Goal: Task Accomplishment & Management: Use online tool/utility

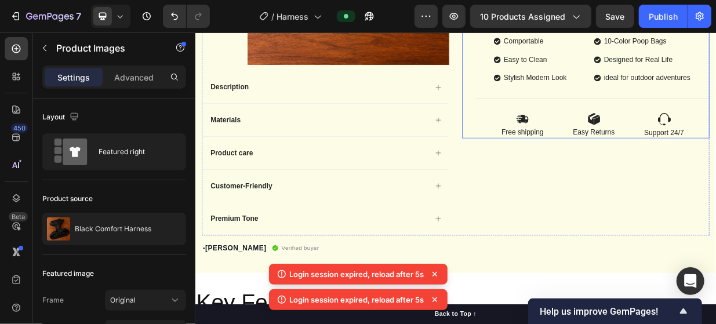
scroll to position [464, 0]
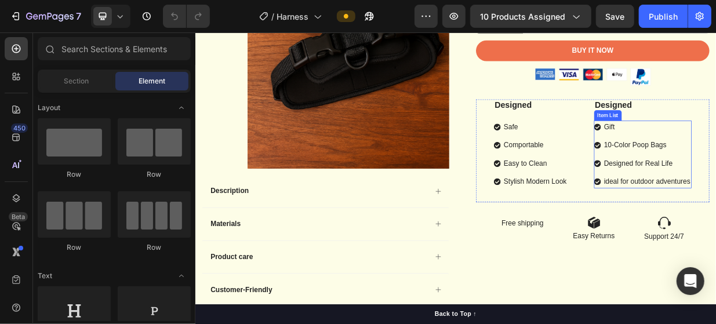
scroll to position [406, 0]
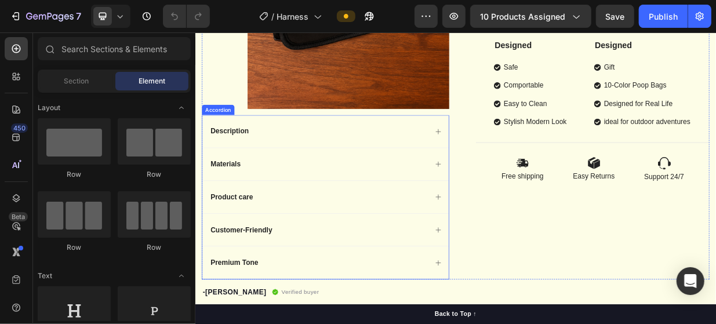
click at [380, 174] on div "Description" at bounding box center [368, 164] width 329 height 43
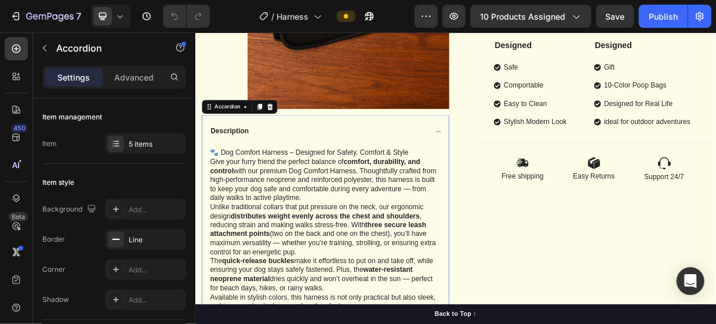
click at [398, 172] on div "Description" at bounding box center [368, 164] width 329 height 43
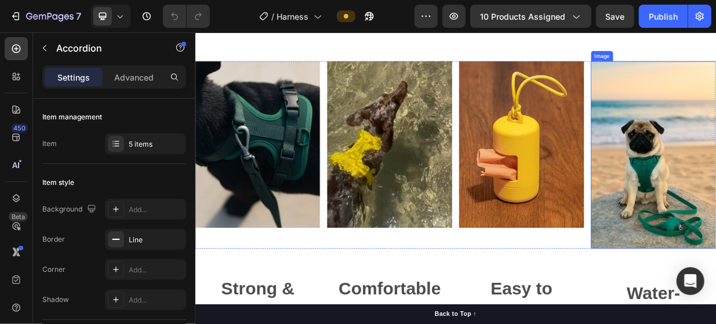
scroll to position [870, 0]
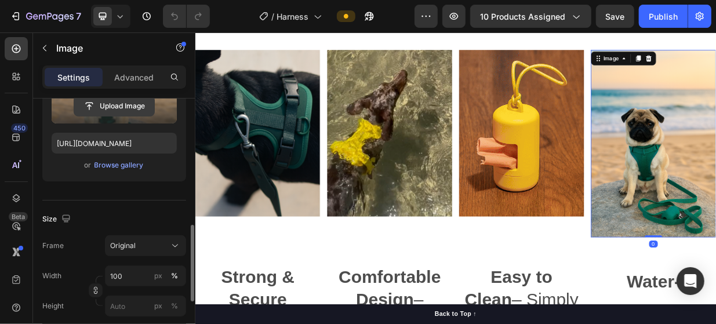
scroll to position [232, 0]
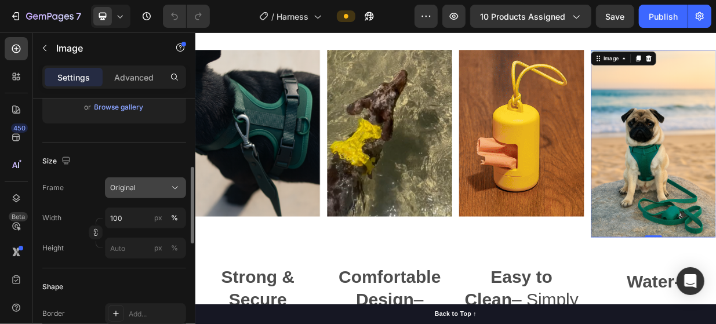
click at [162, 192] on div "Original" at bounding box center [138, 188] width 57 height 10
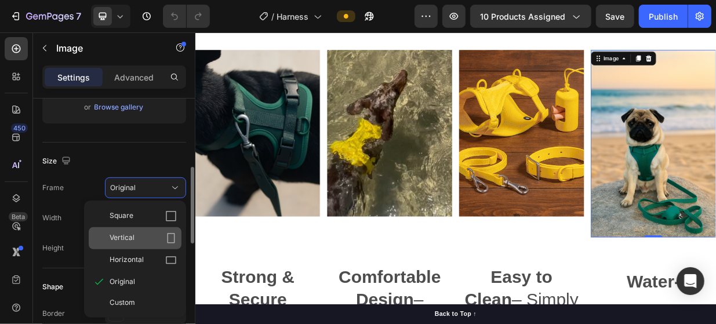
click at [126, 233] on span "Vertical" at bounding box center [122, 239] width 25 height 12
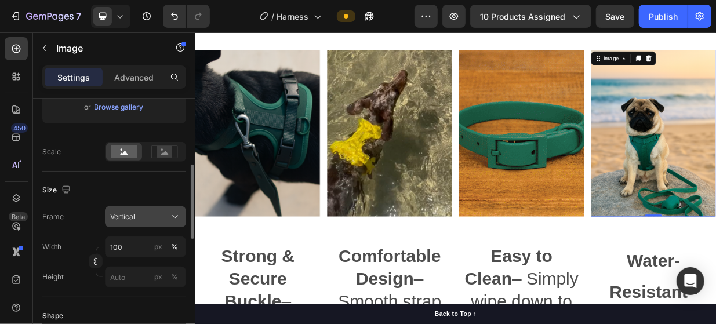
click at [151, 214] on div "Vertical" at bounding box center [138, 217] width 57 height 10
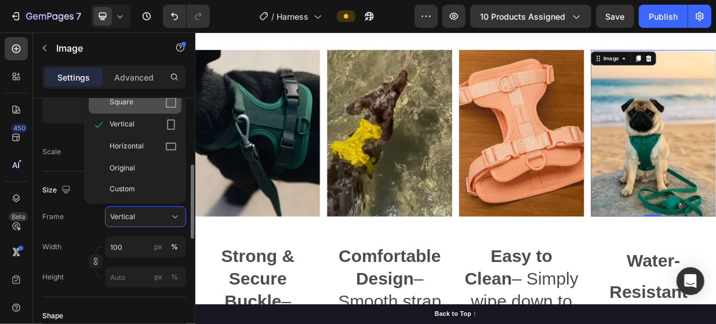
click at [137, 107] on div "Square" at bounding box center [143, 103] width 67 height 12
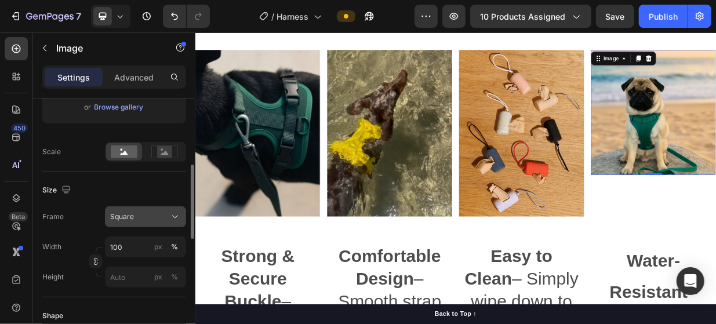
click at [172, 220] on icon at bounding box center [175, 217] width 12 height 12
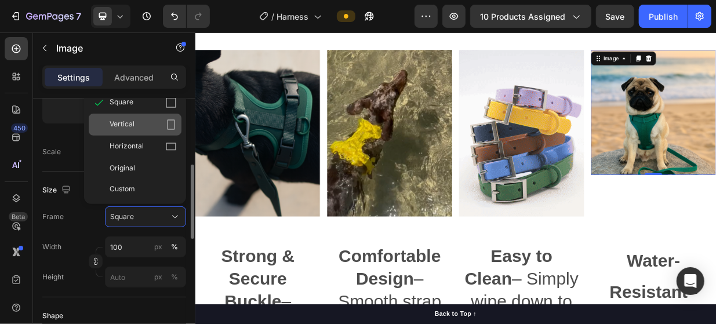
click at [148, 129] on div "Vertical" at bounding box center [143, 125] width 67 height 12
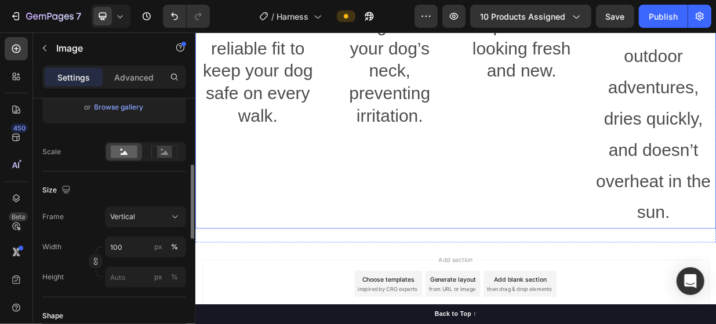
scroll to position [1323, 0]
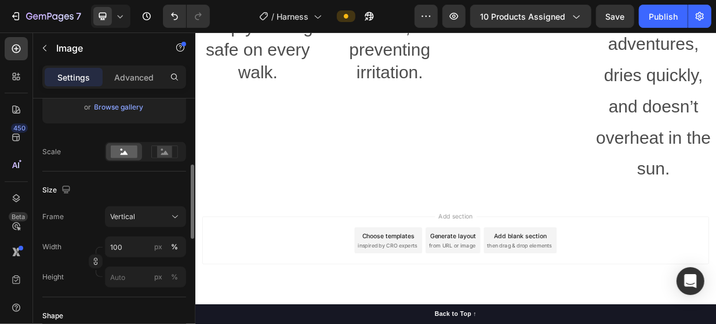
click at [705, 324] on div "Add section Choose templates inspired by CRO experts Generate layout from URL o…" at bounding box center [542, 310] width 677 height 64
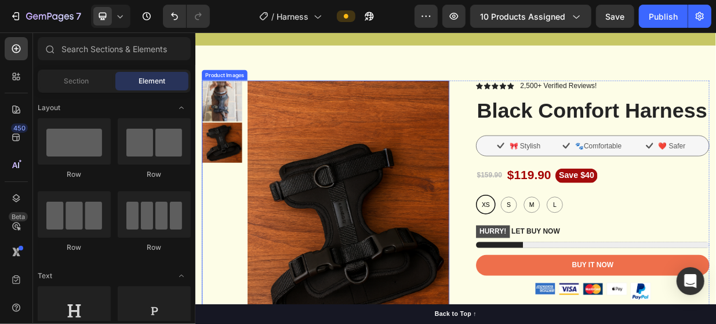
scroll to position [58, 0]
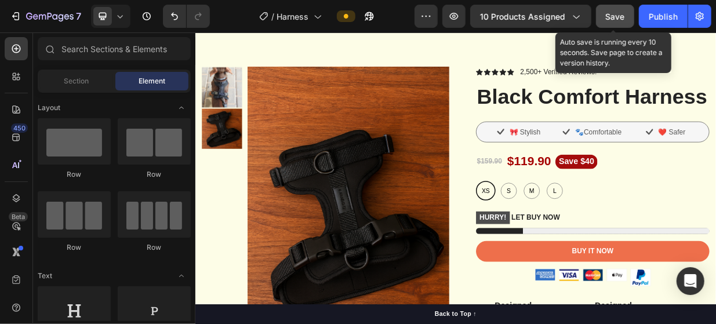
click at [620, 17] on span "Save" at bounding box center [615, 17] width 19 height 10
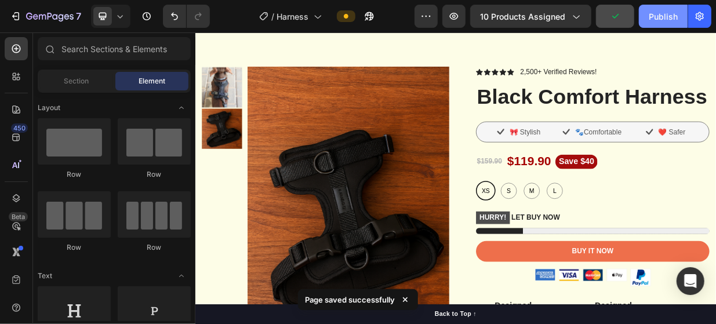
click at [665, 16] on div "Publish" at bounding box center [663, 16] width 29 height 12
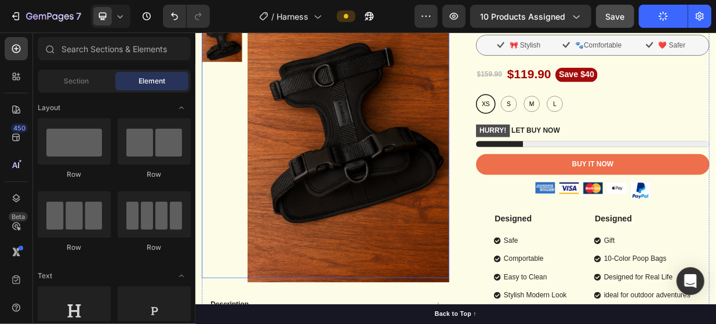
scroll to position [0, 0]
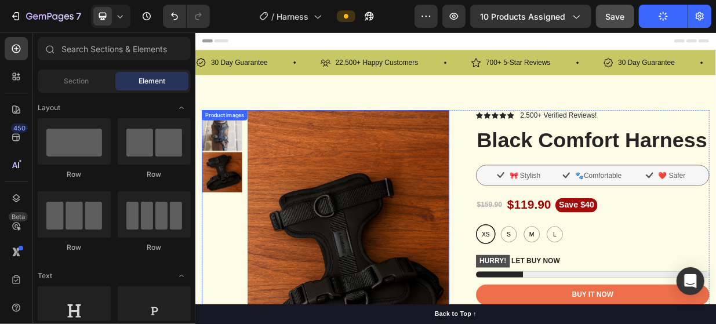
click at [235, 168] on img at bounding box center [231, 163] width 54 height 54
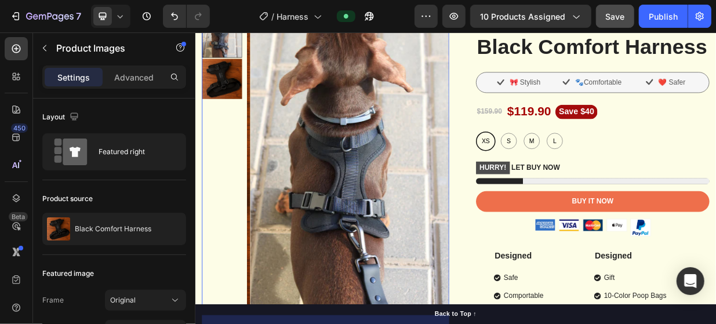
scroll to position [116, 0]
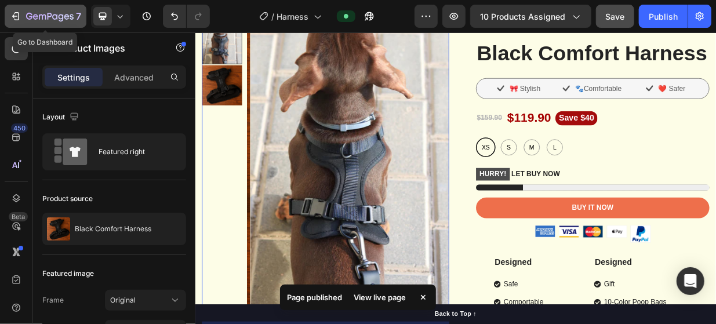
click at [8, 12] on button "7" at bounding box center [46, 16] width 82 height 23
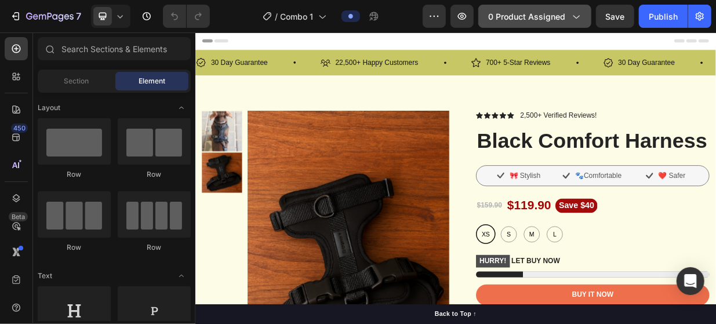
click at [551, 24] on button "0 product assigned" at bounding box center [534, 16] width 113 height 23
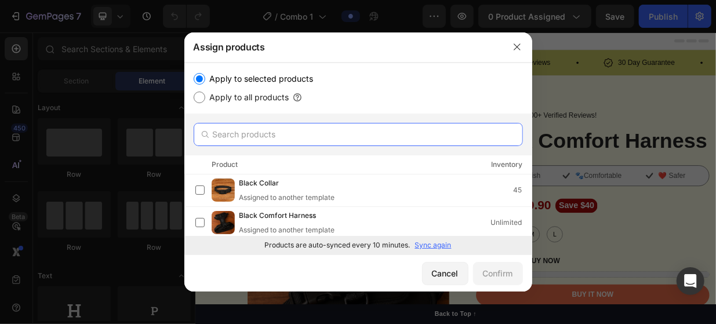
click at [299, 139] on input "text" at bounding box center [358, 134] width 329 height 23
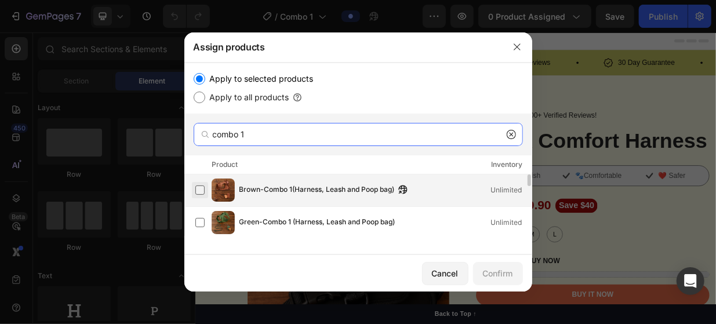
type input "combo 1"
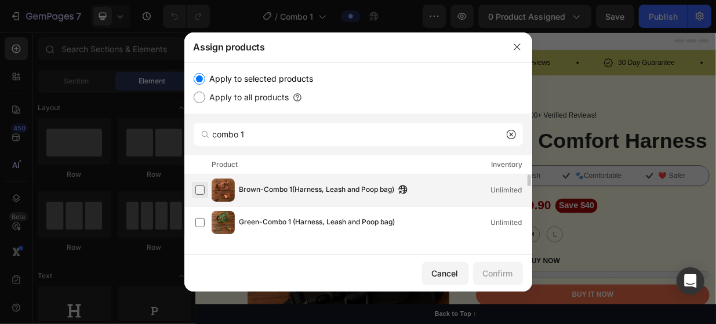
click at [205, 190] on label at bounding box center [199, 190] width 9 height 9
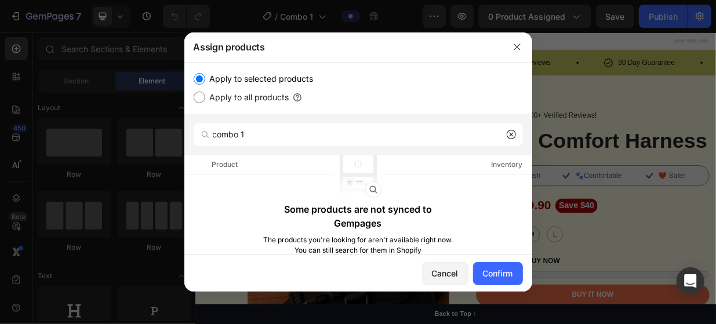
click at [306, 217] on p "Some products are not synced to Gempages" at bounding box center [358, 216] width 192 height 28
click at [224, 164] on div "Product" at bounding box center [225, 165] width 26 height 12
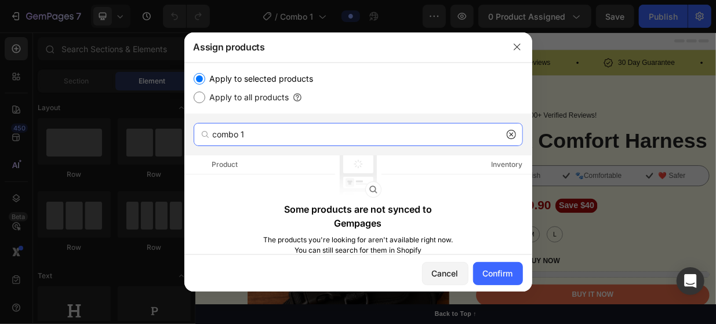
click at [275, 136] on input "combo 1" at bounding box center [358, 134] width 329 height 23
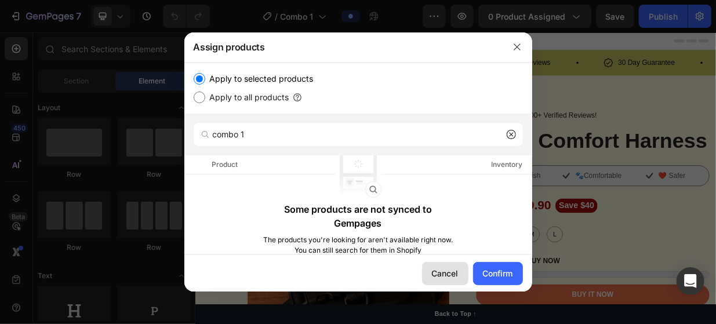
click at [447, 278] on div "Cancel" at bounding box center [445, 273] width 27 height 12
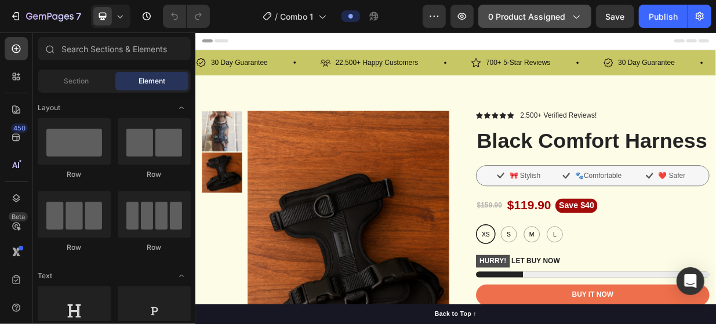
click at [531, 20] on span "0 product assigned" at bounding box center [526, 16] width 77 height 12
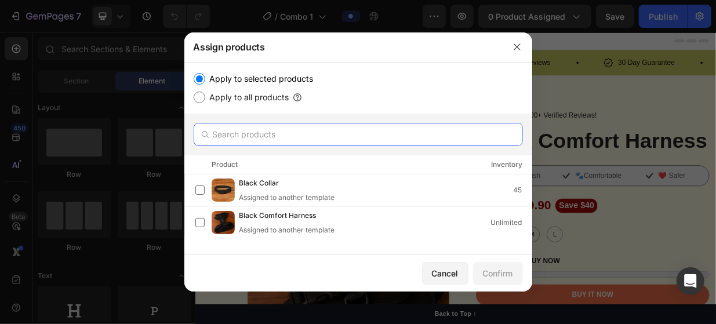
click at [255, 139] on input "text" at bounding box center [358, 134] width 329 height 23
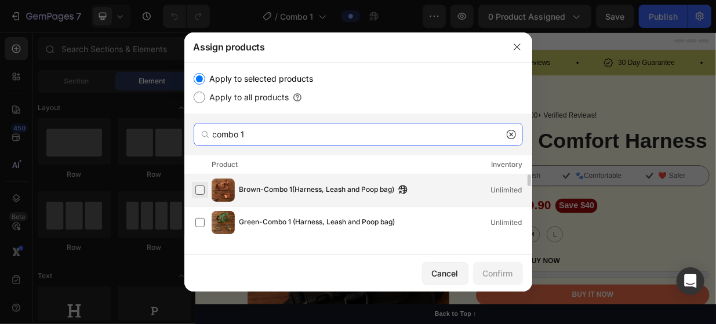
type input "combo 1"
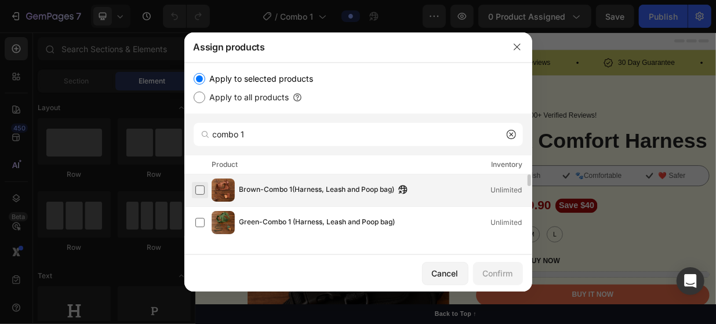
click at [201, 186] on label at bounding box center [199, 190] width 9 height 9
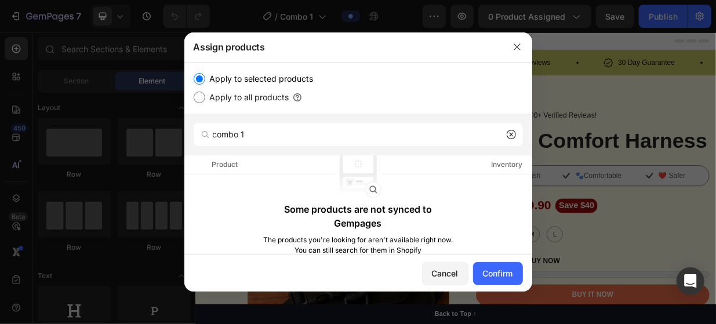
click at [514, 138] on icon at bounding box center [511, 134] width 9 height 9
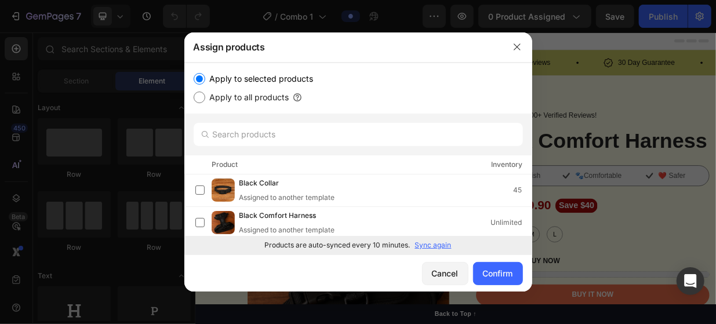
click at [435, 243] on p "Sync again" at bounding box center [433, 245] width 37 height 10
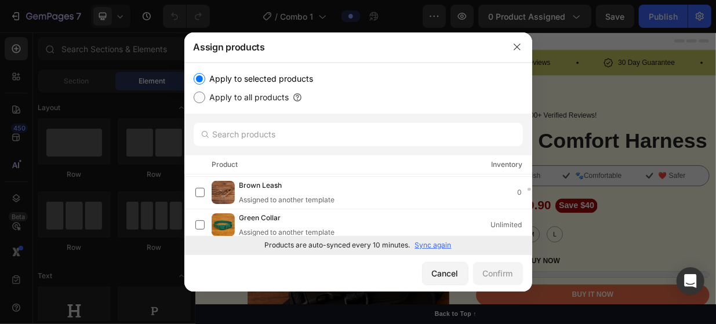
scroll to position [348, 0]
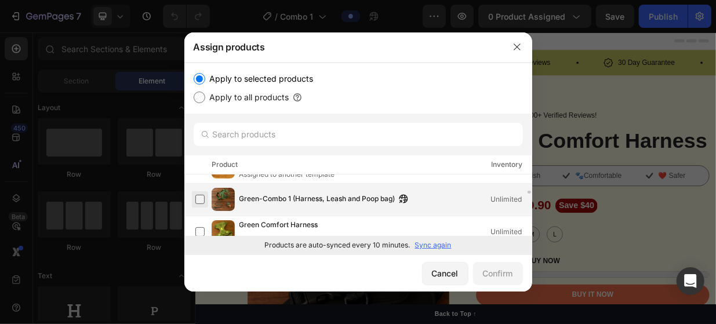
click at [199, 198] on label at bounding box center [199, 199] width 9 height 9
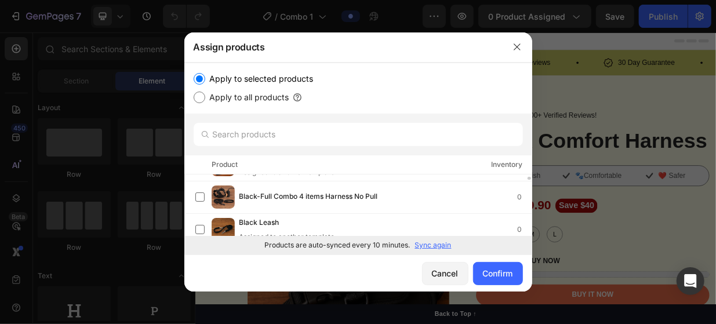
scroll to position [174, 0]
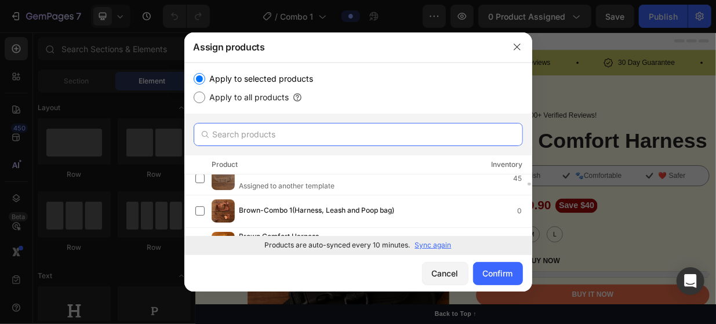
click at [256, 133] on input "text" at bounding box center [358, 134] width 329 height 23
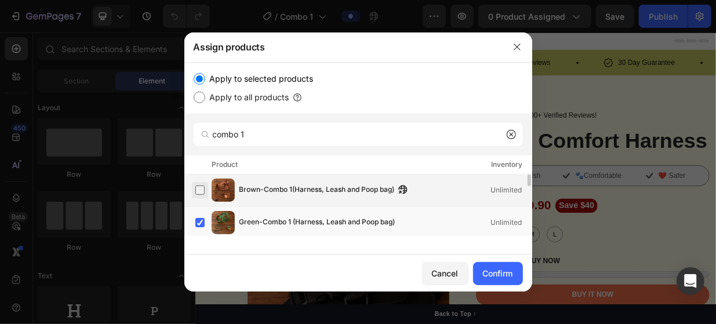
click at [196, 190] on label at bounding box center [199, 190] width 9 height 9
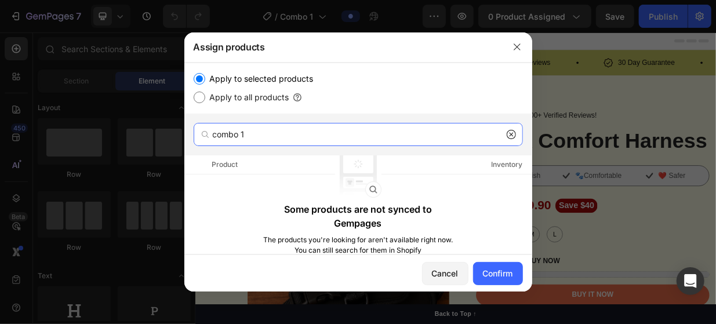
click at [257, 132] on input "combo 1" at bounding box center [358, 134] width 329 height 23
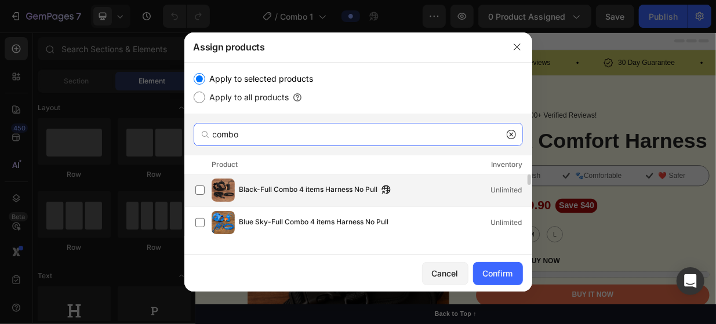
type input "combo"
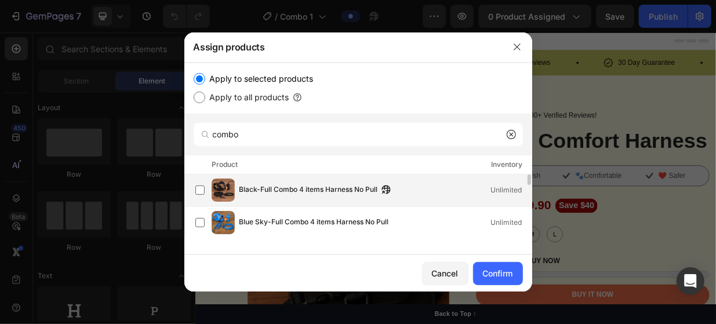
click at [210, 188] on div "Black-Full Combo 4 items Harness No Pull Unlimited" at bounding box center [363, 190] width 336 height 23
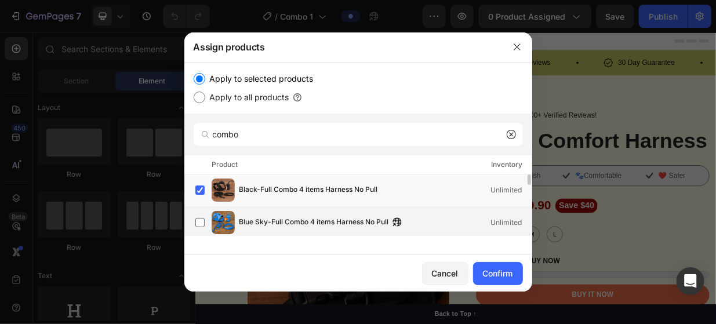
click at [204, 214] on div "Blue Sky-Full Combo 4 items Harness No Pull Unlimited" at bounding box center [363, 222] width 336 height 23
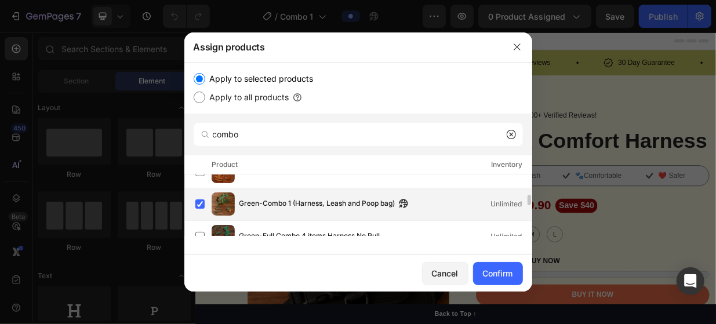
scroll to position [58, 0]
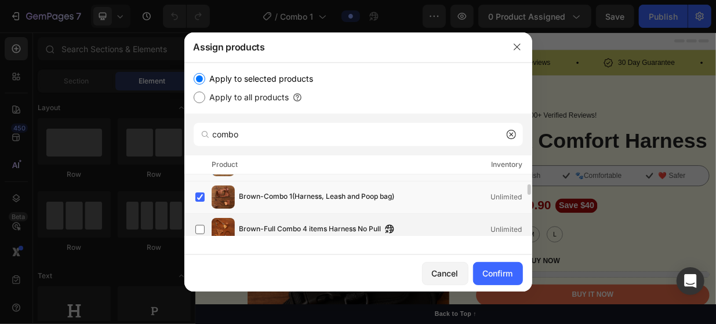
click at [256, 222] on div "Brown-Full Combo 4 items Harness No Pull Unlimited" at bounding box center [363, 229] width 336 height 23
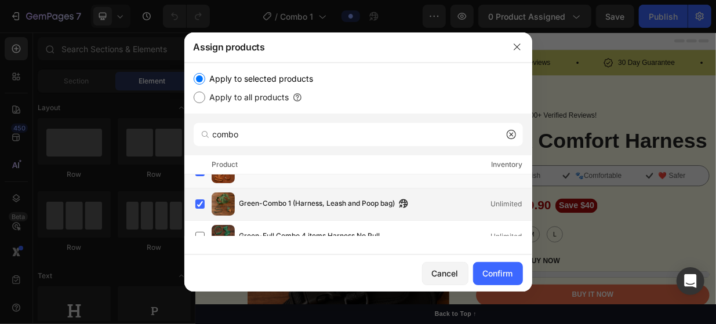
scroll to position [174, 0]
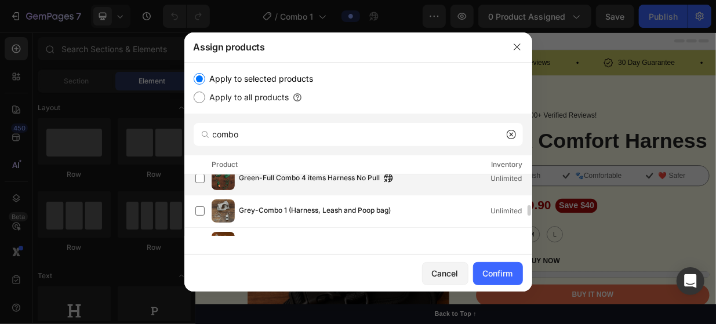
click at [267, 192] on div "Green-Full Combo 4 items Harness No Pull Unlimited" at bounding box center [358, 179] width 348 height 32
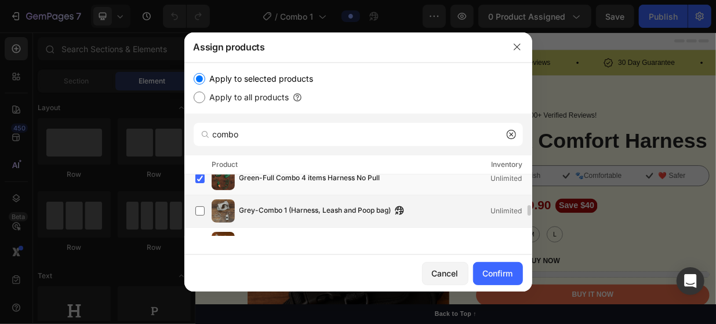
click at [267, 212] on span "Grey-Combo 1 (Harness, Leash and Poop bag)" at bounding box center [315, 211] width 152 height 13
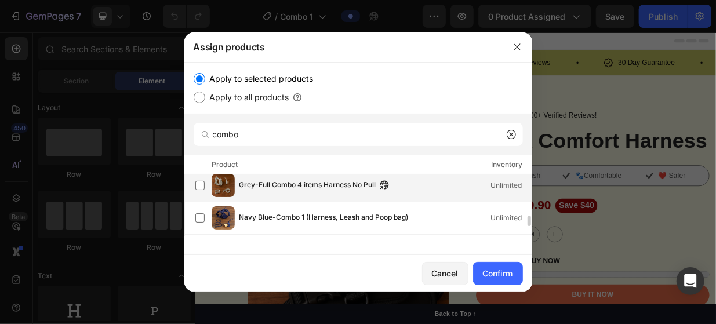
click at [257, 191] on span "Grey-Full Combo 4 items Harness No Pull" at bounding box center [307, 185] width 137 height 13
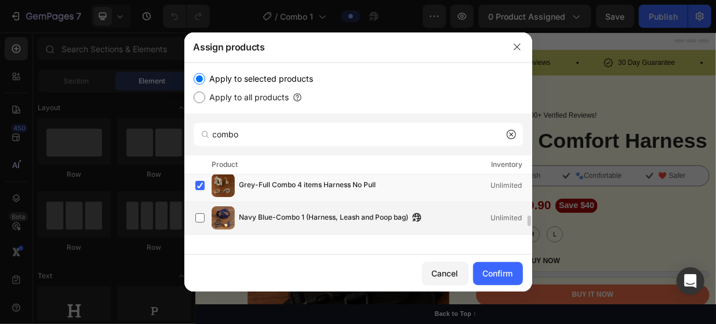
click at [270, 210] on div "Navy Blue-Combo 1 (Harness, Leash and Poop bag) Unlimited" at bounding box center [363, 217] width 336 height 23
click at [259, 187] on span "Grey-Full Combo 4 items Harness No Pull" at bounding box center [307, 185] width 137 height 13
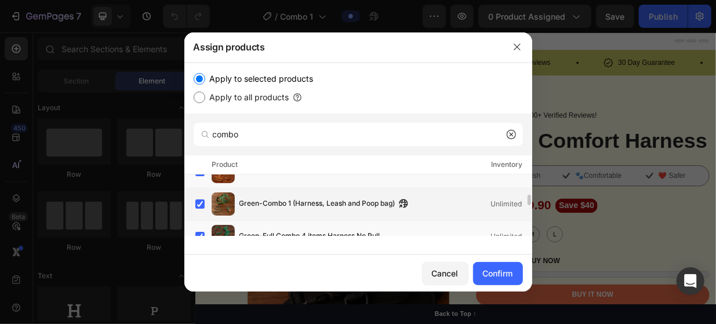
scroll to position [0, 0]
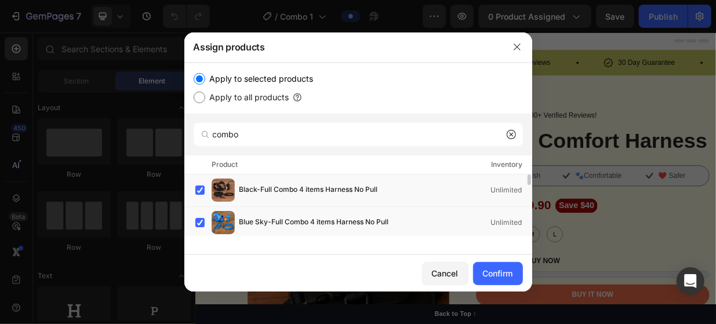
click at [270, 191] on span "Black-Full Combo 4 items Harness No Pull" at bounding box center [308, 190] width 139 height 13
click at [279, 217] on span "Blue Sky-Full Combo 4 items Harness No Pull" at bounding box center [314, 222] width 150 height 13
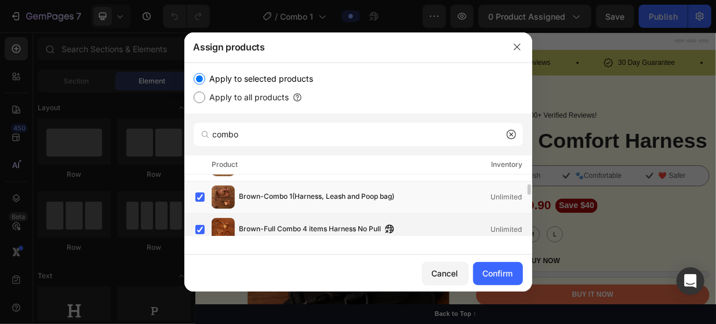
click at [291, 223] on span "Brown-Full Combo 4 items Harness No Pull" at bounding box center [310, 229] width 142 height 13
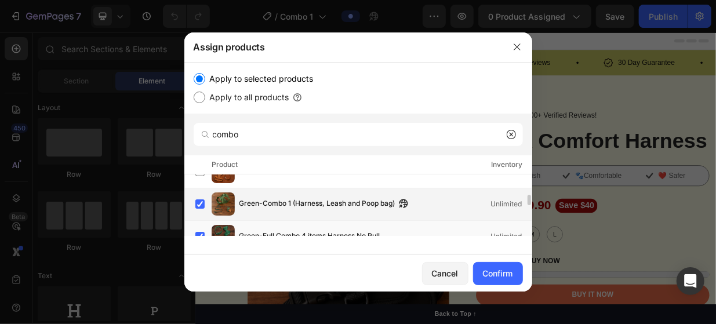
scroll to position [174, 0]
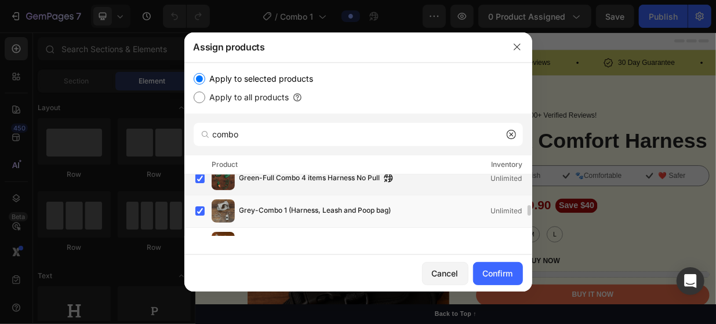
click at [295, 183] on span "Green-Full Combo 4 items Harness No Pull" at bounding box center [309, 178] width 141 height 13
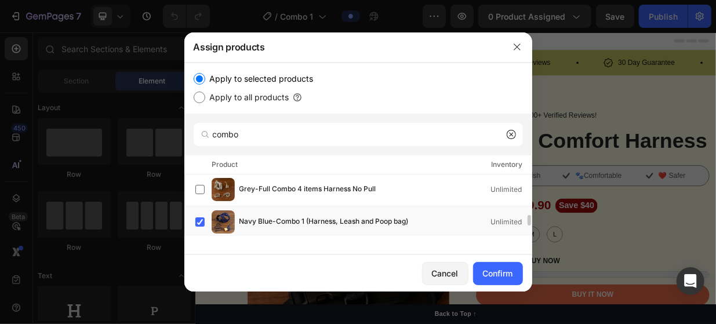
scroll to position [286, 0]
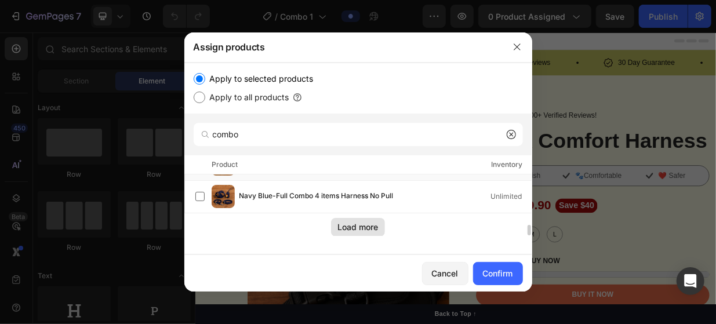
click at [361, 227] on div "Load more" at bounding box center [358, 227] width 41 height 12
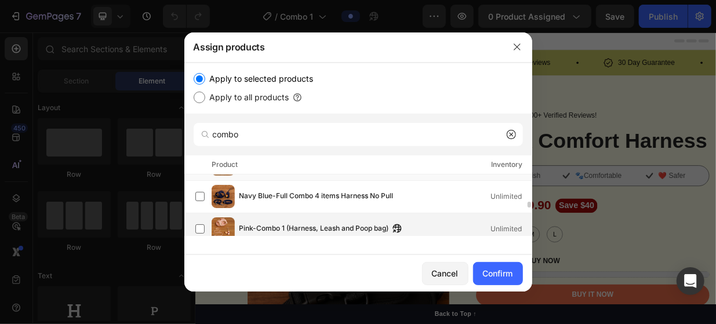
click at [380, 227] on span "Pink-Combo 1 (Harness, Leash and Poop bag)" at bounding box center [314, 229] width 150 height 13
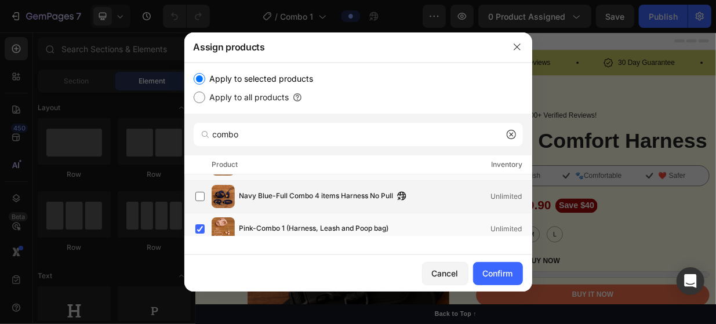
scroll to position [344, 0]
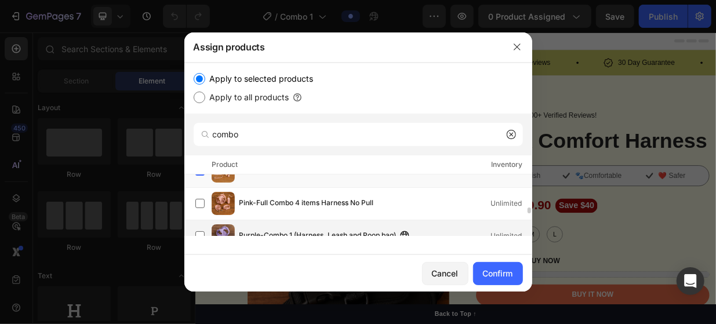
click at [377, 227] on div "Purple-Combo 1 (Harness, Leash and Poop bag) Unlimited" at bounding box center [363, 235] width 336 height 23
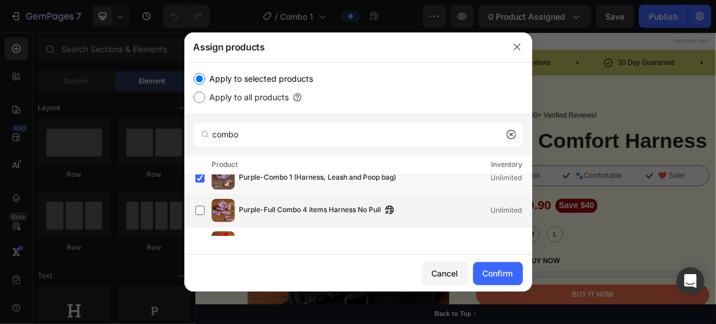
scroll to position [460, 0]
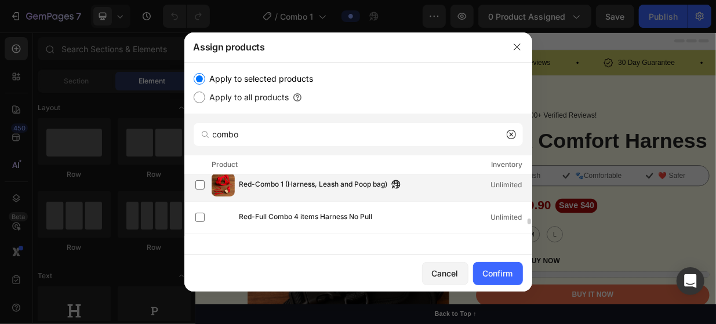
click at [368, 189] on span "Red-Combo 1 (Harness, Leash and Poop bag)" at bounding box center [313, 185] width 148 height 13
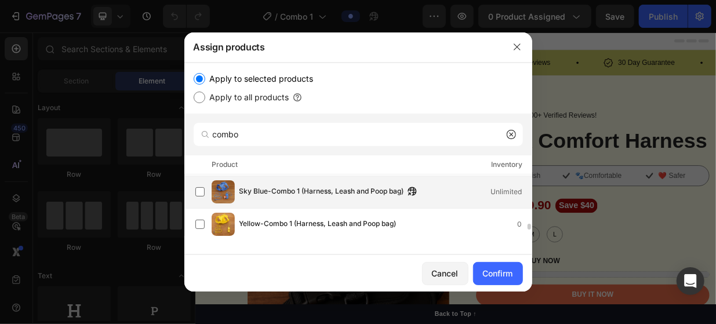
click at [370, 195] on span "Sky Blue-Combo 1 (Harness, Leash and Poop bag)" at bounding box center [321, 192] width 165 height 13
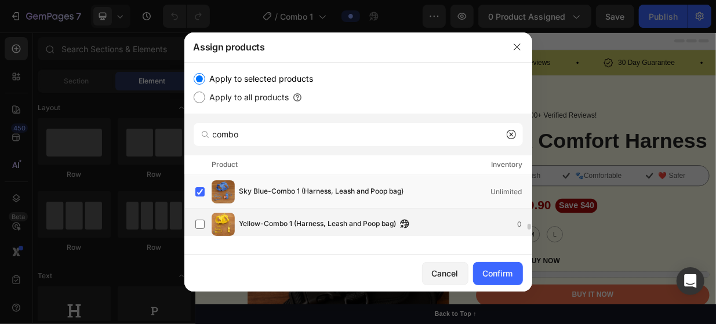
click at [368, 213] on div "Yellow-Combo 1 (Harness, Leash and Poop bag) 0" at bounding box center [363, 224] width 336 height 23
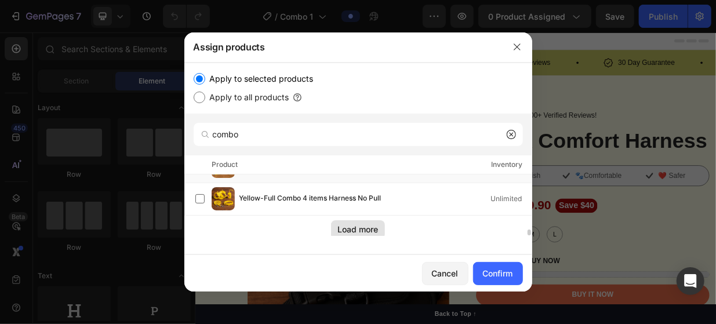
click at [375, 229] on div "Load more" at bounding box center [358, 229] width 41 height 12
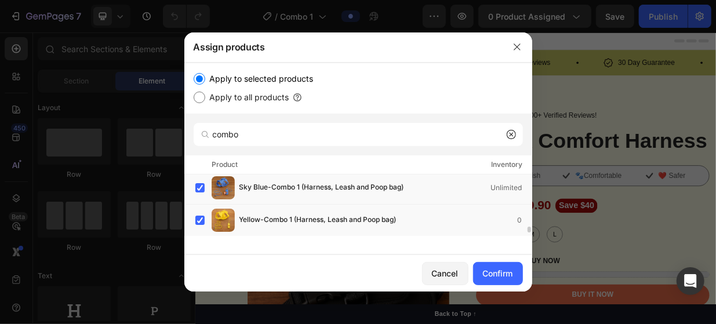
scroll to position [555, 0]
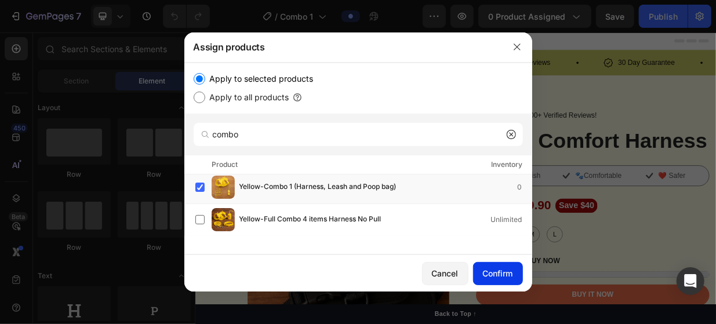
click at [506, 273] on div "Confirm" at bounding box center [498, 273] width 30 height 12
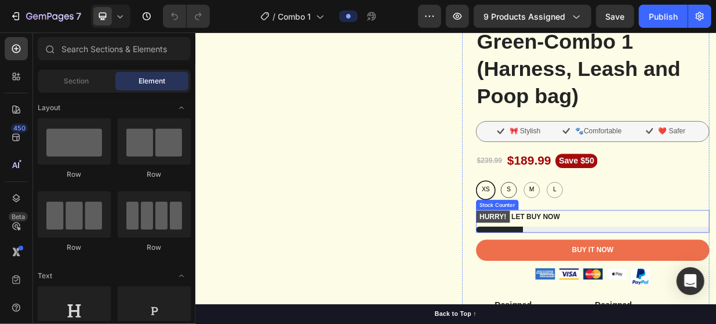
scroll to position [106, 0]
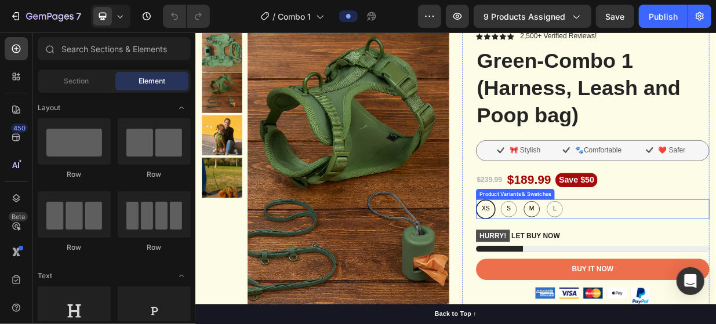
click at [644, 270] on span "M" at bounding box center [645, 268] width 12 height 14
click at [631, 256] on input "M M M" at bounding box center [631, 255] width 1 height 1
radio input "true"
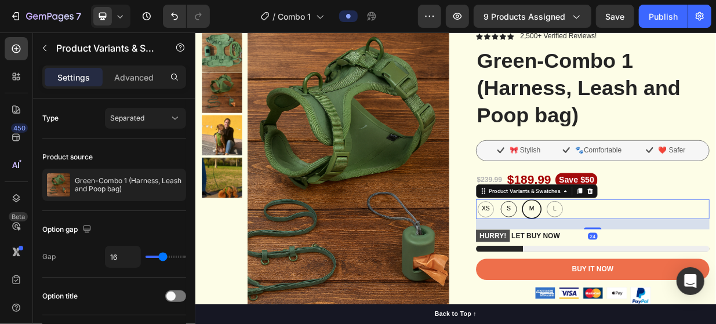
click at [609, 267] on span "S" at bounding box center [614, 268] width 10 height 14
click at [601, 256] on input "S S S" at bounding box center [600, 255] width 1 height 1
radio input "true"
click at [671, 273] on span "L" at bounding box center [675, 268] width 9 height 14
click at [662, 256] on input "L L L" at bounding box center [662, 255] width 1 height 1
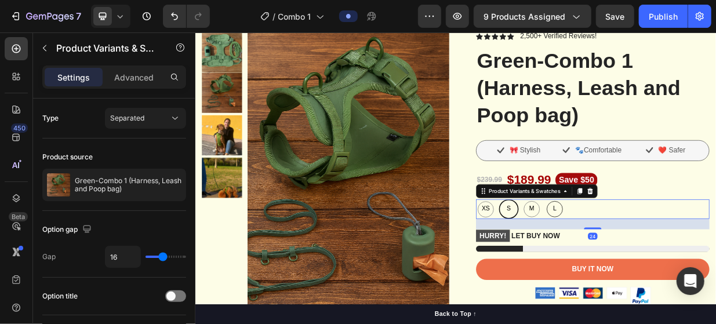
radio input "true"
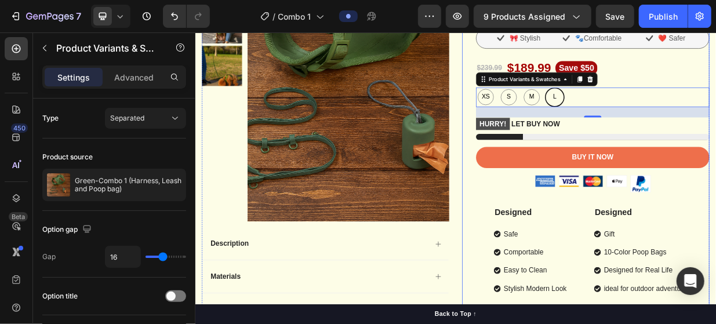
scroll to position [232, 0]
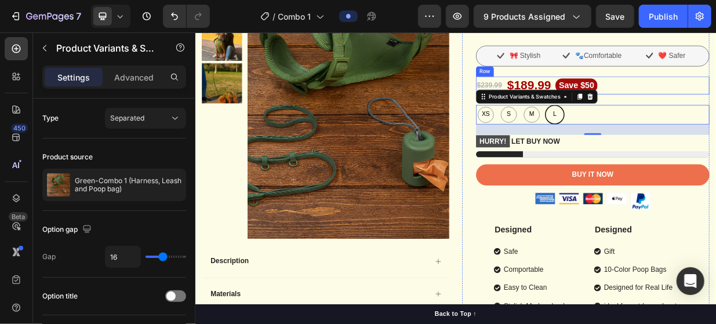
click at [716, 96] on div "$239.99 Product Price Product Price $189.99 Product Price Product Price Save $5…" at bounding box center [726, 103] width 312 height 23
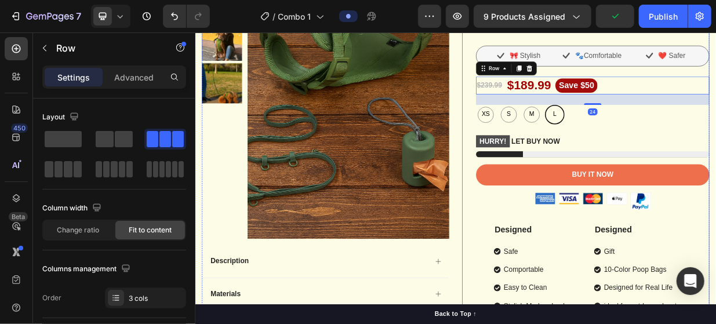
click at [551, 109] on div "Icon Icon Icon Icon Icon Icon List 2,500+ Verified Reviews! Text Block Row Gree…" at bounding box center [716, 191] width 331 height 575
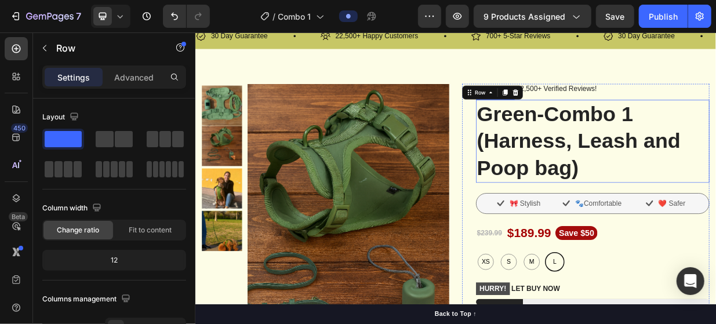
scroll to position [58, 0]
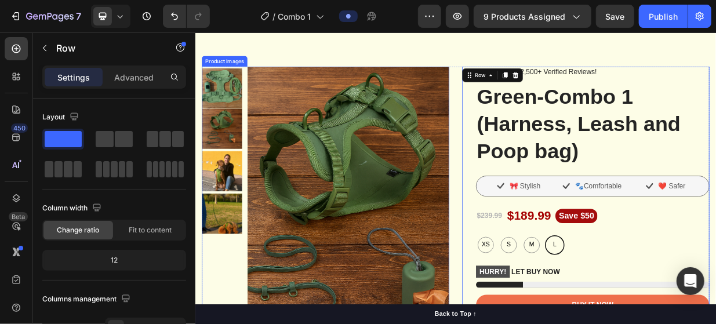
click at [231, 154] on img at bounding box center [231, 161] width 54 height 54
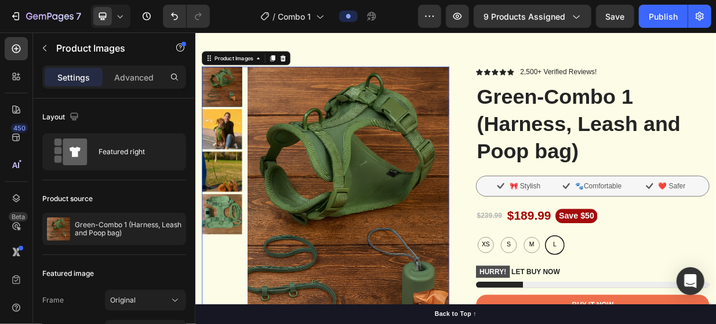
click at [246, 209] on img at bounding box center [231, 218] width 54 height 54
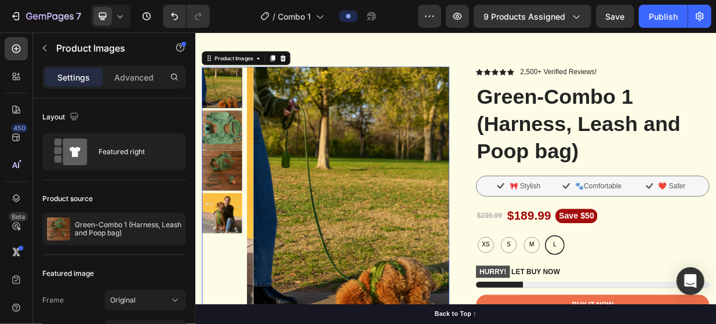
click at [239, 205] on img at bounding box center [231, 217] width 54 height 54
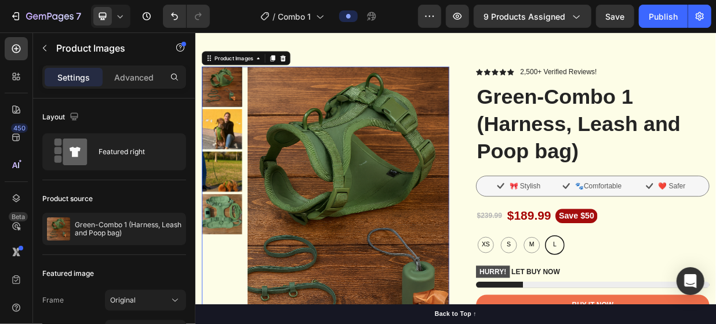
click at [228, 166] on img at bounding box center [231, 162] width 54 height 54
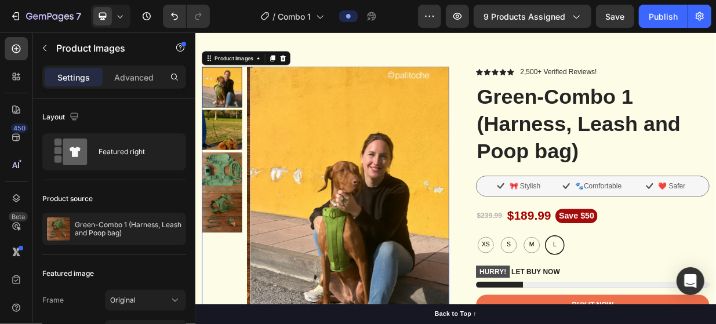
click at [235, 176] on img at bounding box center [231, 162] width 54 height 54
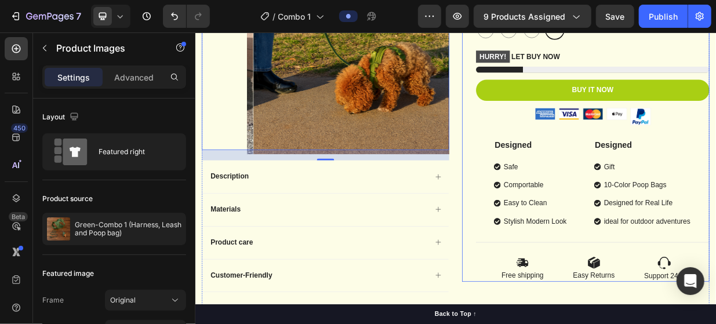
scroll to position [406, 0]
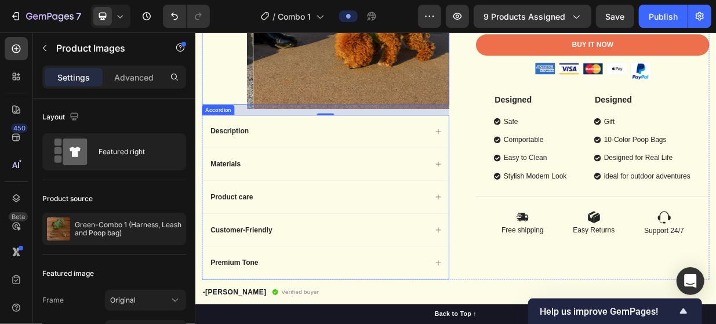
click at [395, 159] on div "Description" at bounding box center [359, 165] width 292 height 16
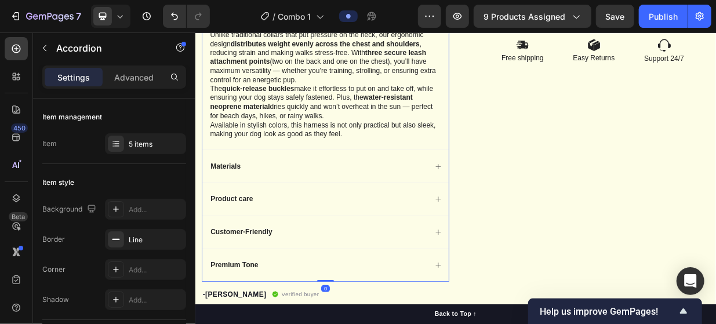
scroll to position [638, 0]
click at [408, 164] on p "Available in stylish colors, this harness is not only practical but also sleek,…" at bounding box center [369, 160] width 308 height 24
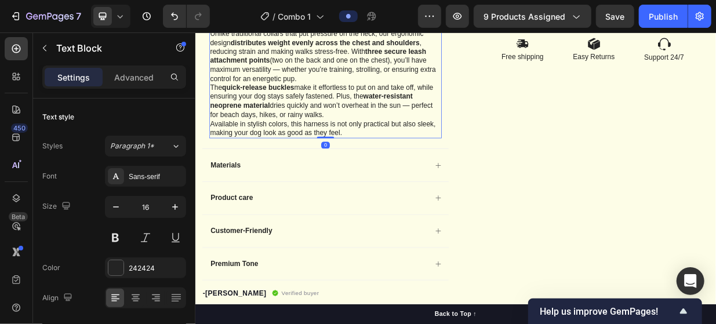
click at [406, 163] on p "Available in stylish colors, this harness is not only practical but also sleek,…" at bounding box center [369, 160] width 308 height 24
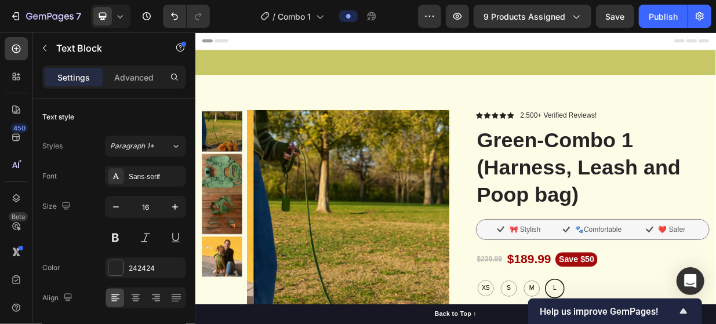
scroll to position [314, 0]
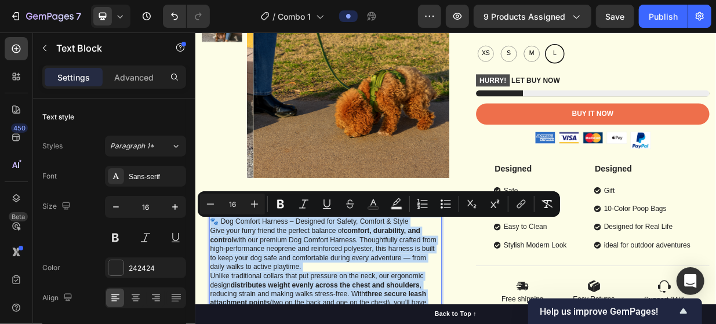
drag, startPoint x: 398, startPoint y: 163, endPoint x: 216, endPoint y: 285, distance: 219.4
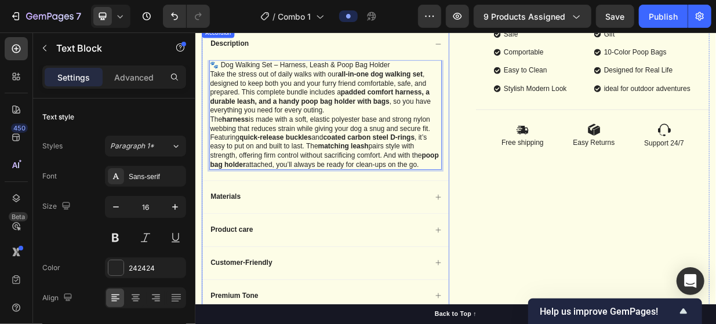
scroll to position [513, 0]
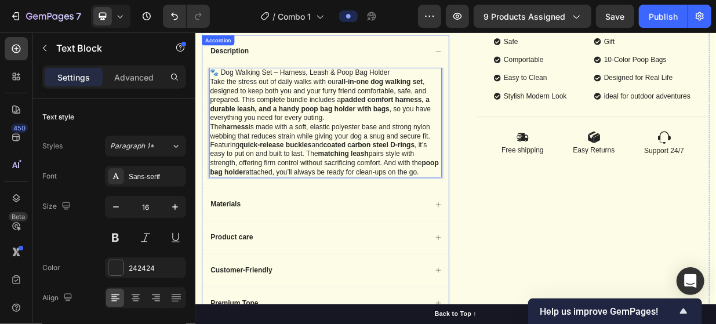
click at [438, 284] on div "Materials" at bounding box center [368, 262] width 329 height 43
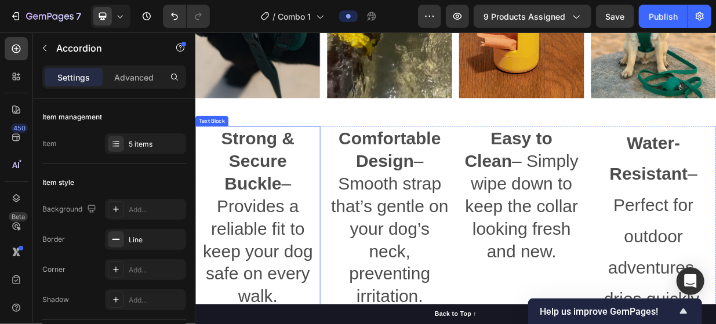
scroll to position [1092, 0]
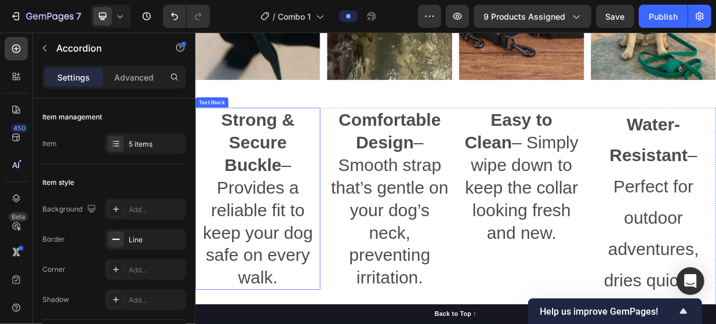
click at [314, 255] on p "Strong & Secure Buckle – Provides a reliable fit to keep your dog safe on every…" at bounding box center [278, 254] width 165 height 241
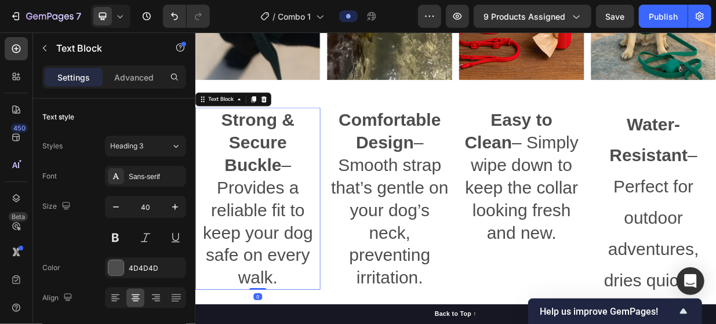
click at [308, 323] on p "Strong & Secure Buckle – Provides a reliable fit to keep your dog safe on every…" at bounding box center [278, 254] width 165 height 241
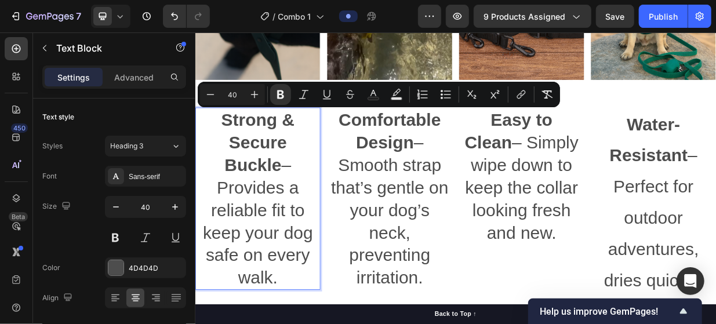
drag, startPoint x: 308, startPoint y: 329, endPoint x: 219, endPoint y: 148, distance: 201.7
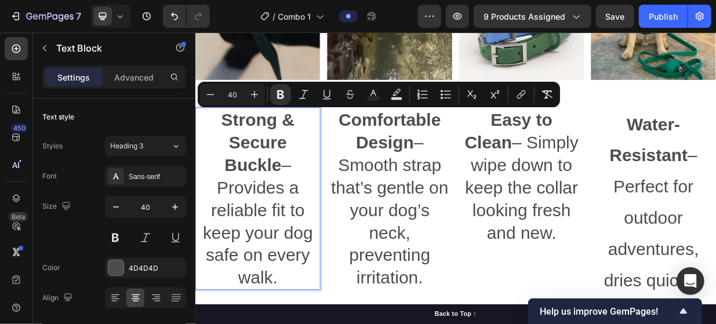
click at [219, 148] on p "Strong & Secure Buckle – Provides a reliable fit to keep your dog safe on every…" at bounding box center [278, 254] width 165 height 241
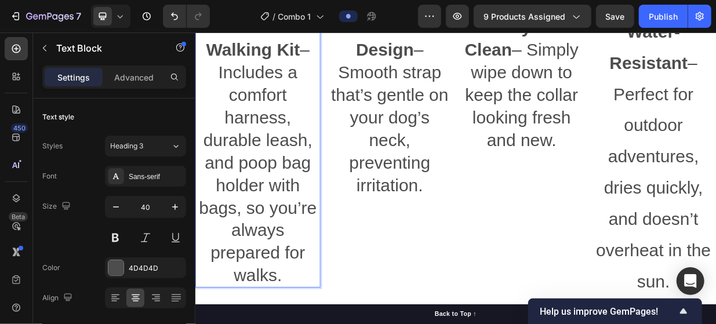
scroll to position [1230, 0]
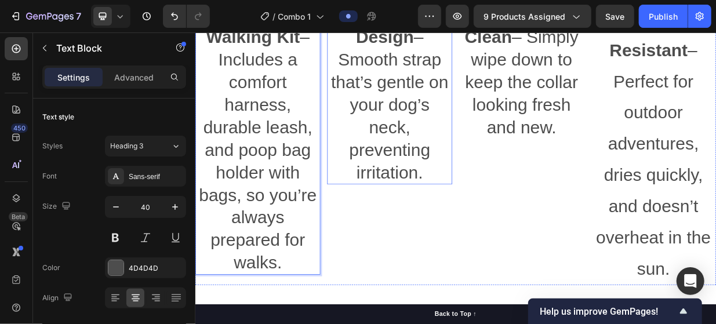
click at [508, 215] on p "Comfortable Design – Smooth strap that’s gentle on your dog’s neck, preventing …" at bounding box center [454, 113] width 165 height 241
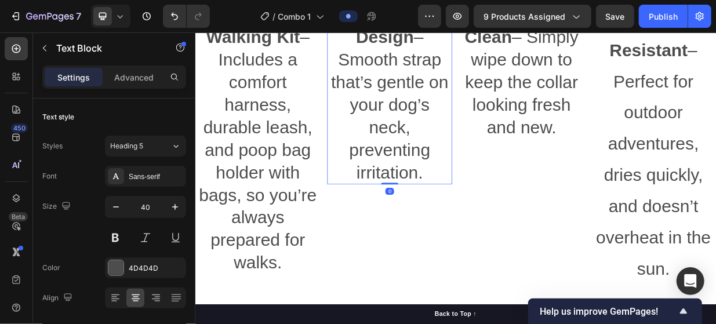
click at [508, 220] on p "Comfortable Design – Smooth strap that’s gentle on your dog’s neck, preventing …" at bounding box center [454, 113] width 165 height 241
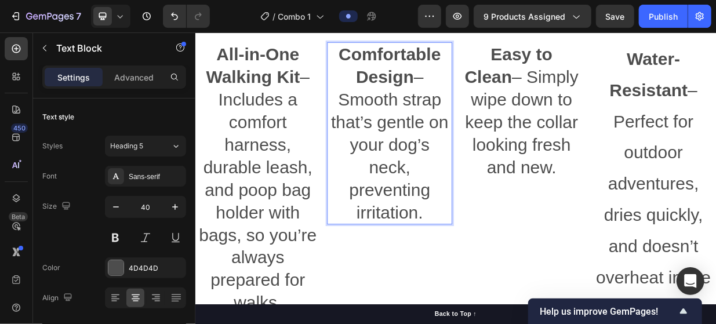
scroll to position [1010, 0]
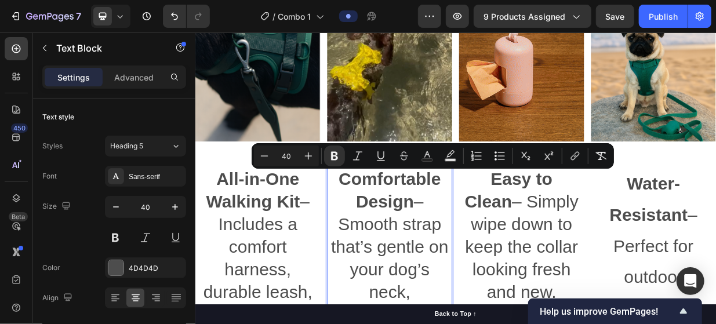
drag, startPoint x: 508, startPoint y: 220, endPoint x: 380, endPoint y: 238, distance: 128.8
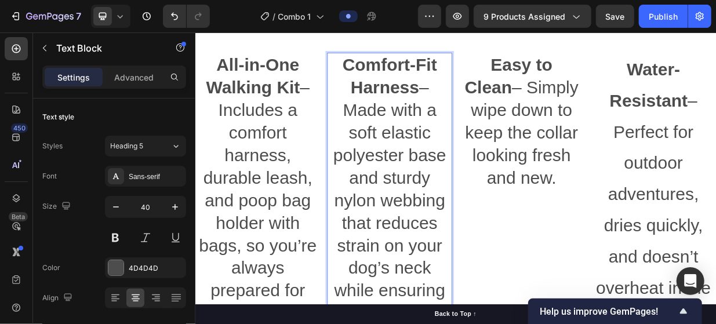
scroll to position [1172, 0]
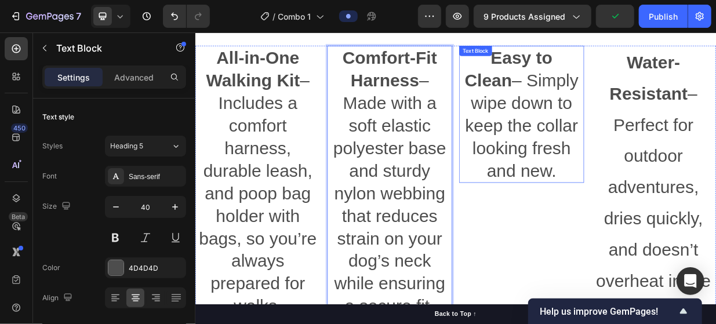
drag, startPoint x: 706, startPoint y: 227, endPoint x: 680, endPoint y: 221, distance: 26.9
click at [697, 224] on div "Easy to Clean – Simply wipe down to keep the collar looking fresh and new." at bounding box center [630, 141] width 167 height 183
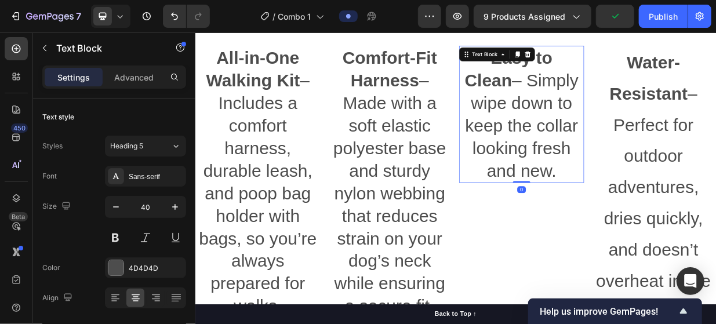
click at [674, 220] on p "Easy to Clean – Simply wipe down to keep the collar looking fresh and new." at bounding box center [631, 141] width 165 height 181
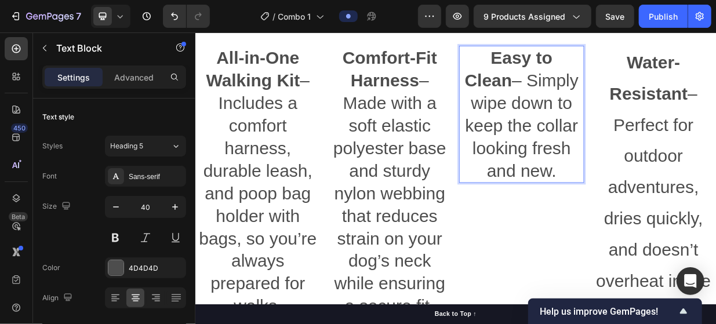
drag, startPoint x: 675, startPoint y: 220, endPoint x: 546, endPoint y: 79, distance: 191.3
click at [549, 79] on p "Easy to Clean – Simply wipe down to keep the collar looking fresh and new." at bounding box center [631, 141] width 165 height 181
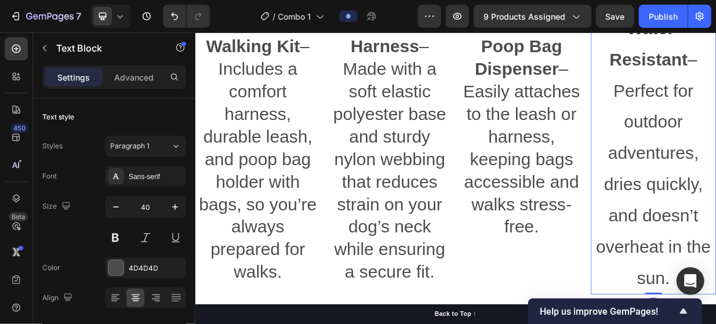
scroll to position [1288, 0]
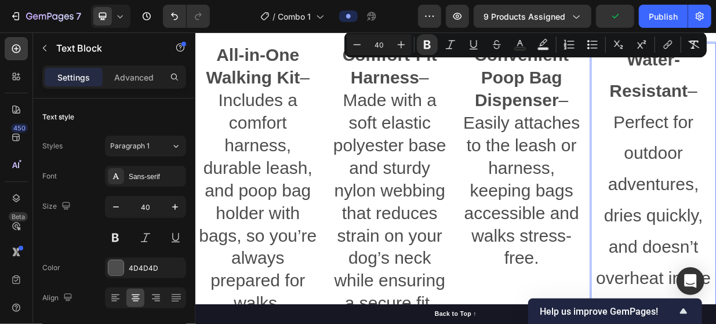
drag, startPoint x: 844, startPoint y: 293, endPoint x: 738, endPoint y: 42, distance: 272.9
click at [716, 42] on div "All-in-One Walking Kit – Includes a comfort harness, durable leash, and poop ba…" at bounding box center [543, 235] width 696 height 415
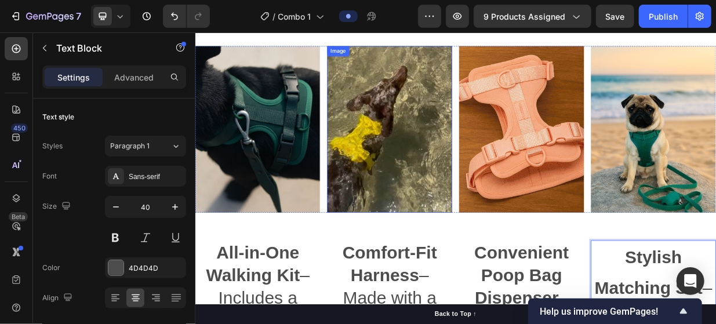
scroll to position [891, 0]
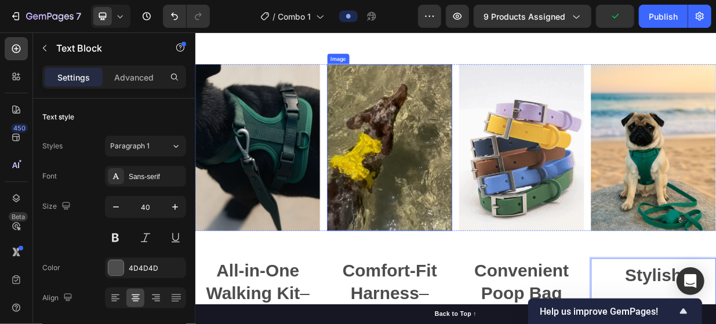
click at [433, 214] on img at bounding box center [454, 186] width 167 height 223
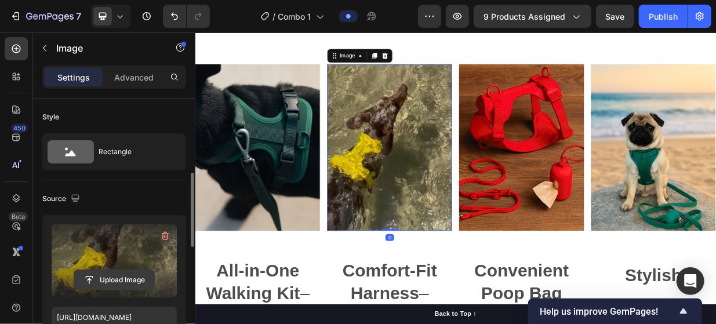
scroll to position [58, 0]
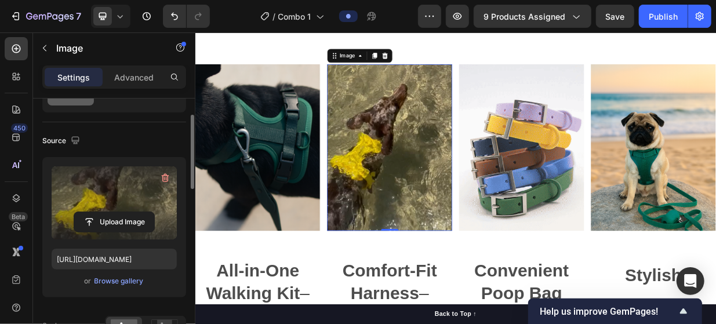
click at [116, 201] on label at bounding box center [114, 202] width 125 height 73
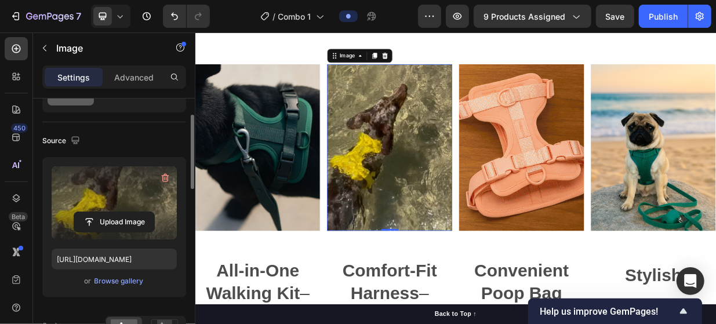
click at [116, 212] on input "file" at bounding box center [114, 222] width 80 height 20
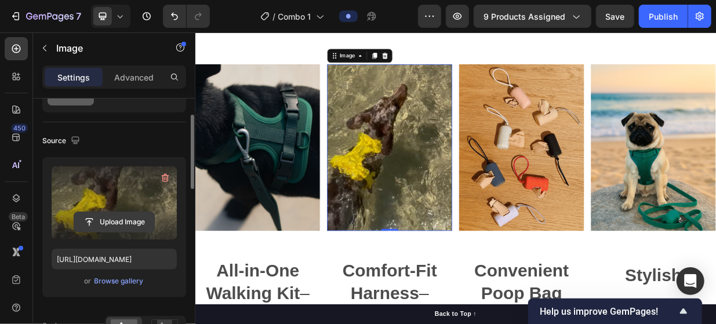
click at [117, 215] on input "file" at bounding box center [114, 222] width 80 height 20
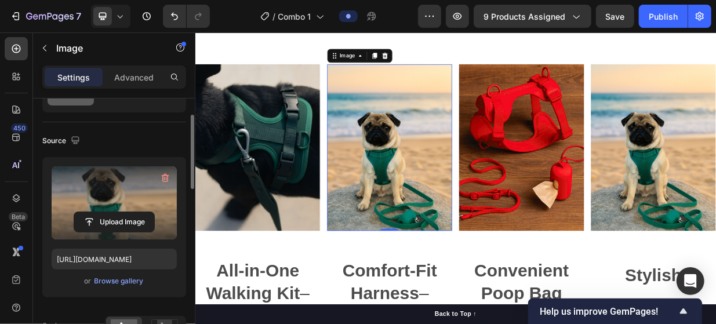
click at [155, 202] on label at bounding box center [114, 202] width 125 height 73
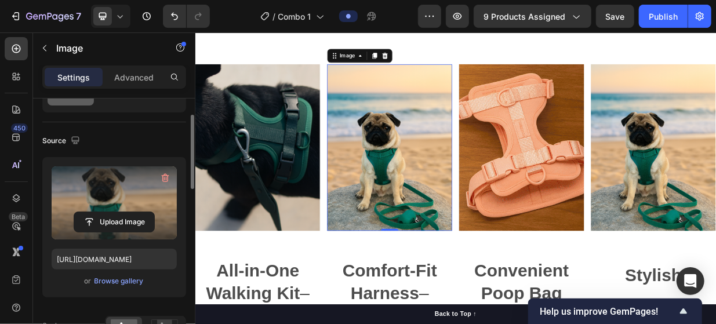
click at [154, 212] on input "file" at bounding box center [114, 222] width 80 height 20
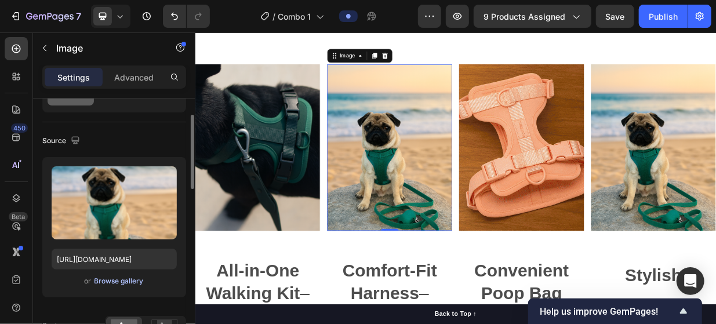
click at [125, 277] on div "Browse gallery" at bounding box center [119, 281] width 49 height 10
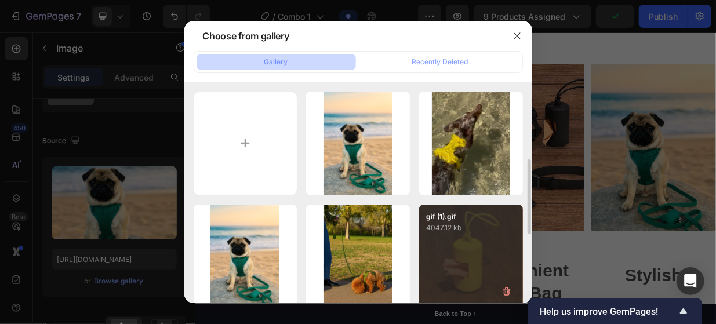
scroll to position [116, 0]
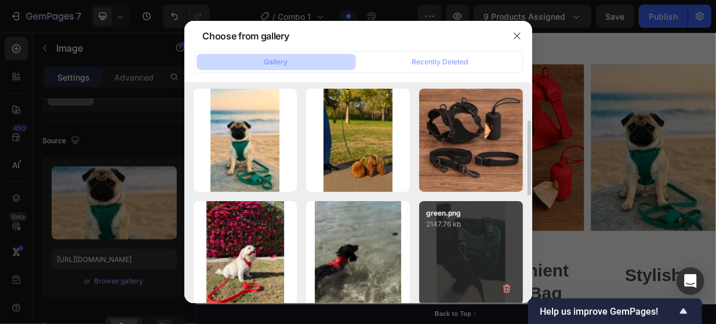
click at [487, 226] on p "2147.76 kb" at bounding box center [471, 225] width 90 height 12
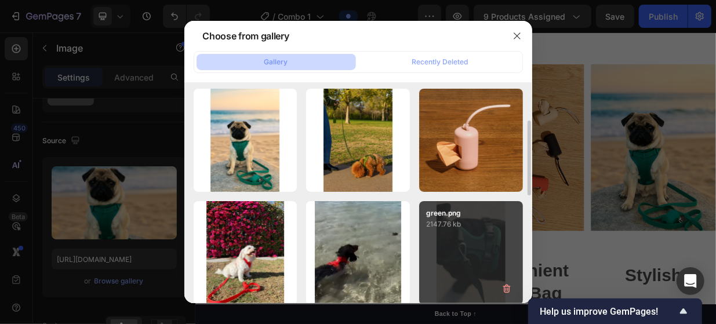
type input "[URL][DOMAIN_NAME]"
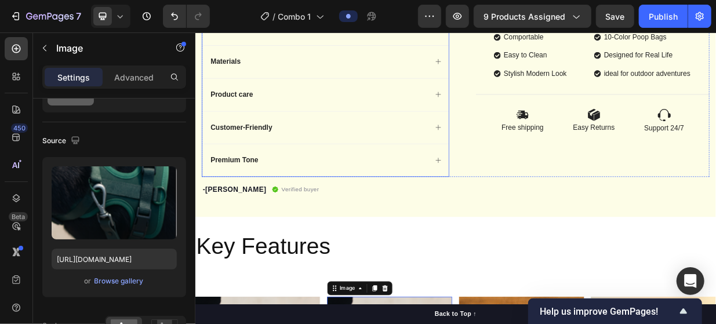
scroll to position [427, 0]
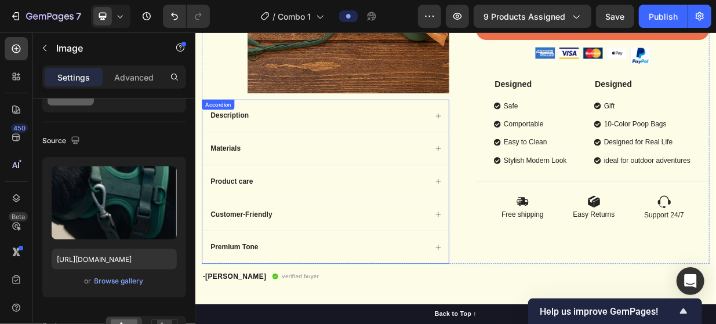
click at [480, 181] on div "Materials" at bounding box center [359, 188] width 292 height 16
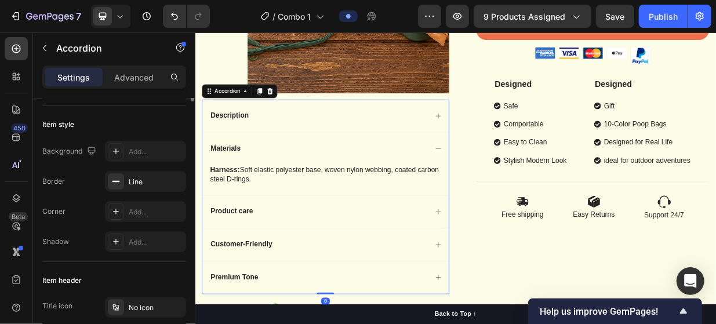
scroll to position [0, 0]
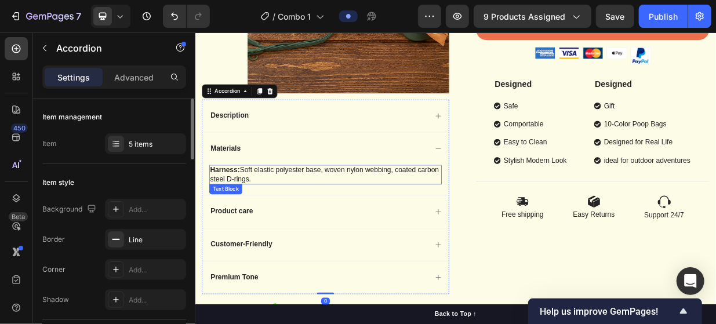
click at [302, 228] on p "Harness: Soft elastic polyester base, woven nylon webbing, coated carbon steel …" at bounding box center [369, 222] width 308 height 24
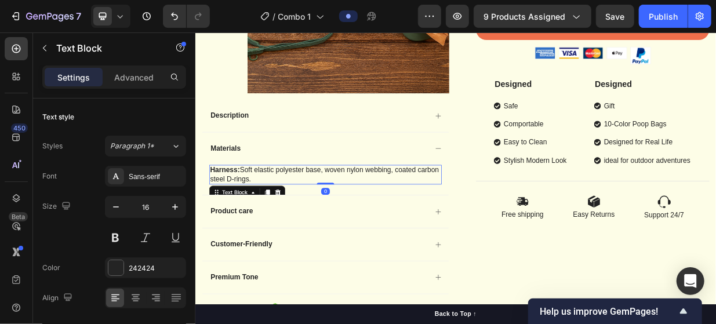
click at [305, 223] on p "Harness: Soft elastic polyester base, woven nylon webbing, coated carbon steel …" at bounding box center [369, 222] width 308 height 24
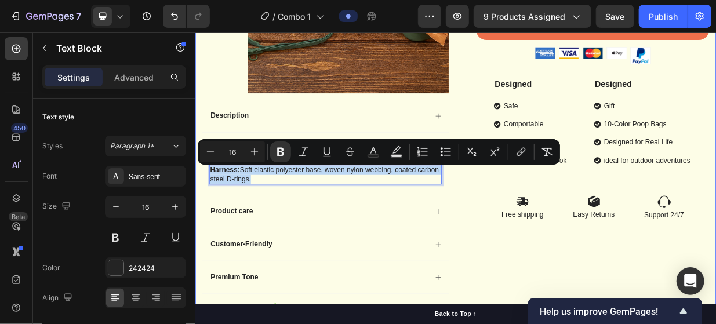
drag, startPoint x: 305, startPoint y: 223, endPoint x: 199, endPoint y: 204, distance: 107.9
click at [199, 204] on div "Product Images Description Materials Harness: Soft elastic polyester base, wove…" at bounding box center [543, 49] width 696 height 773
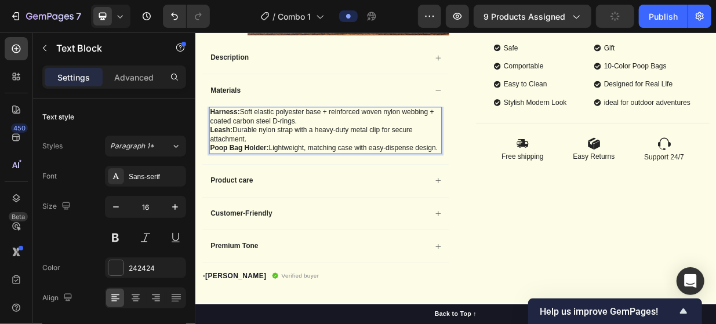
scroll to position [543, 0]
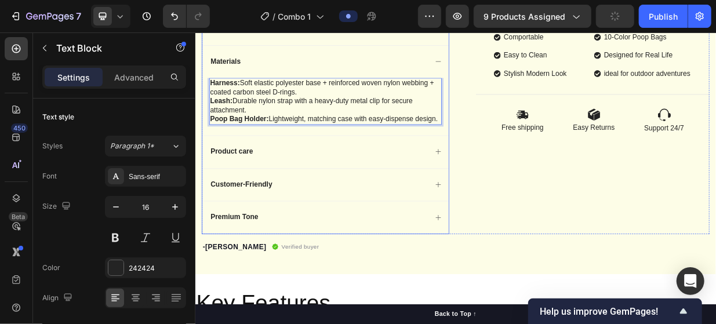
click at [322, 195] on div "Product care" at bounding box center [359, 192] width 292 height 16
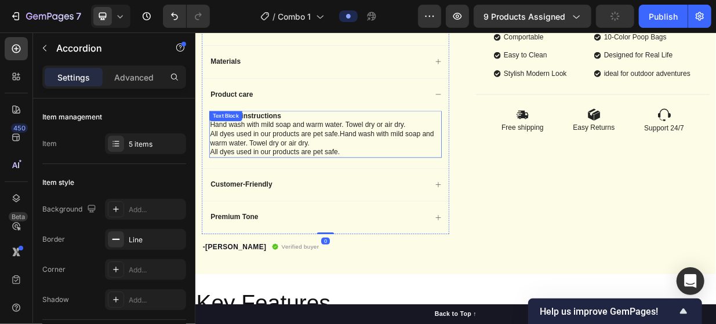
click at [393, 188] on p "All dyes used in our products are pet safe." at bounding box center [369, 193] width 308 height 12
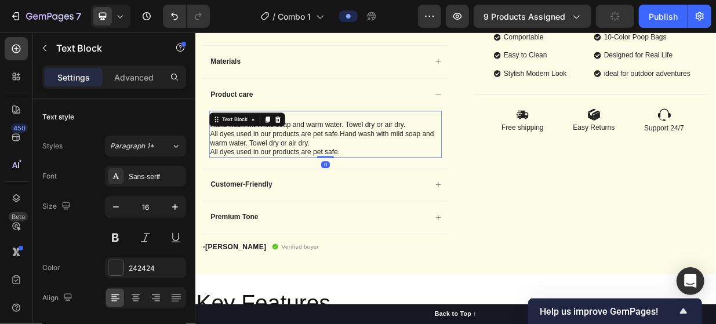
click at [394, 190] on p "All dyes used in our products are pet safe." at bounding box center [369, 193] width 308 height 12
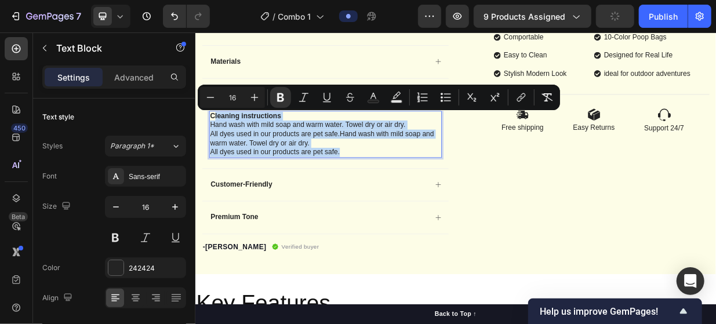
drag, startPoint x: 394, startPoint y: 190, endPoint x: 219, endPoint y: 137, distance: 182.9
click at [219, 137] on div "Cleaning instructions Hand wash with mild soap and warm water. Towel dry or air…" at bounding box center [368, 168] width 311 height 63
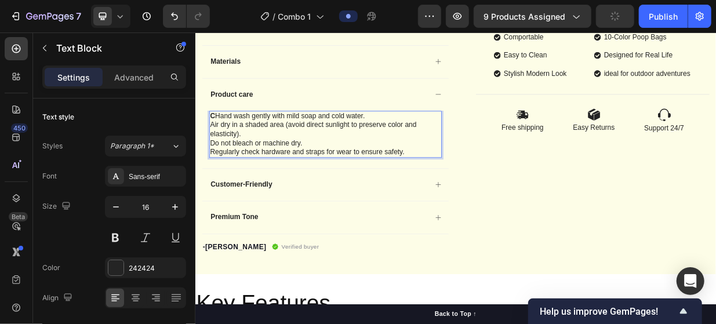
click at [221, 141] on p "C Hand wash gently with mild soap and cold water." at bounding box center [369, 145] width 308 height 12
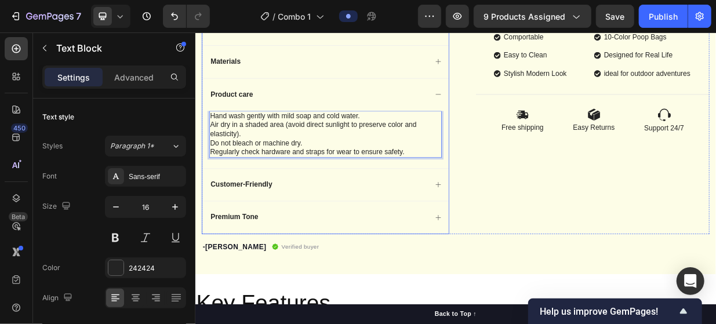
click at [357, 231] on div "Customer-Friendly" at bounding box center [359, 236] width 292 height 16
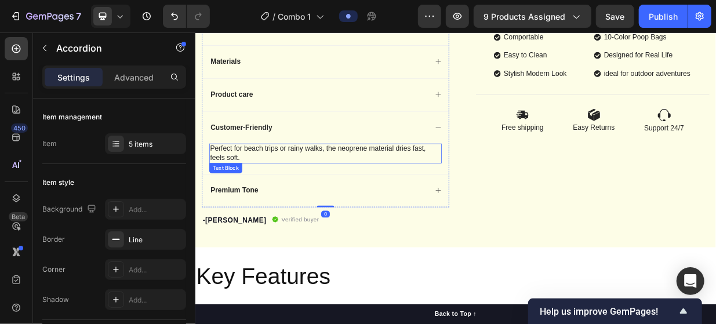
click at [333, 202] on p "Perfect for beach trips or rainy walks, the neoprene material dries fast, feels…" at bounding box center [369, 194] width 308 height 24
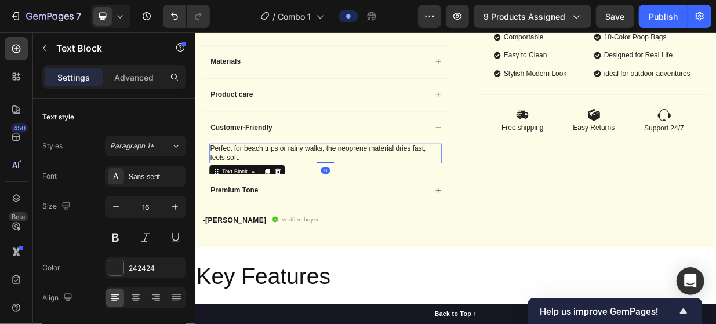
click at [275, 195] on p "Perfect for beach trips or rainy walks, the neoprene material dries fast, feels…" at bounding box center [369, 194] width 308 height 24
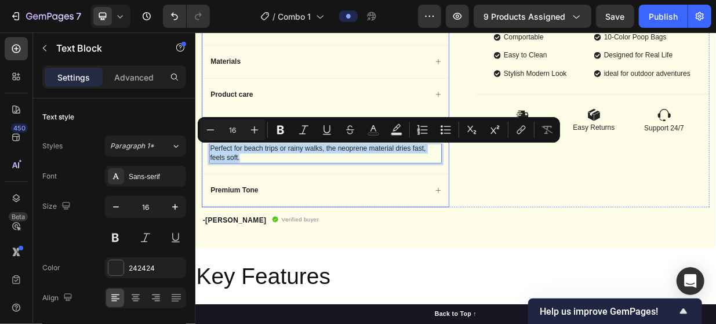
drag, startPoint x: 275, startPoint y: 195, endPoint x: 205, endPoint y: 179, distance: 71.9
click at [205, 181] on div "Perfect for beach trips or rainy walks, the neoprene material dries fast, feels…" at bounding box center [368, 201] width 329 height 41
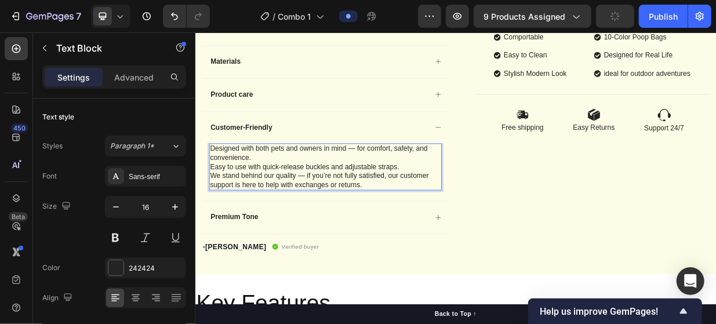
click at [219, 220] on p "We stand behind our quality — if you’re not fully satisfied, our customer suppo…" at bounding box center [369, 231] width 308 height 24
click at [217, 219] on p "We stand behind our quality — if you’re not fully satisfied, our customer suppo…" at bounding box center [369, 231] width 308 height 24
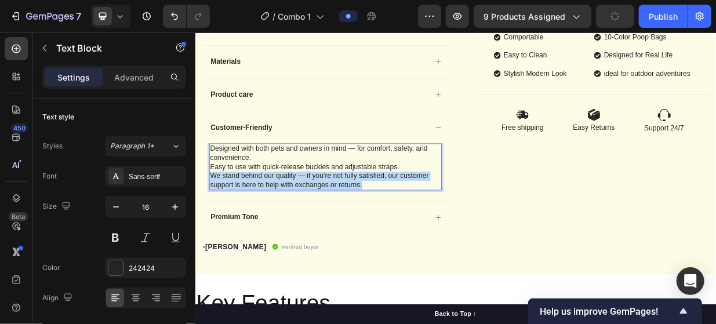
drag, startPoint x: 217, startPoint y: 219, endPoint x: 417, endPoint y: 242, distance: 201.4
click at [417, 241] on div "Designed with both pets and owners in mind — for comfort, safety, and convenien…" at bounding box center [368, 212] width 311 height 63
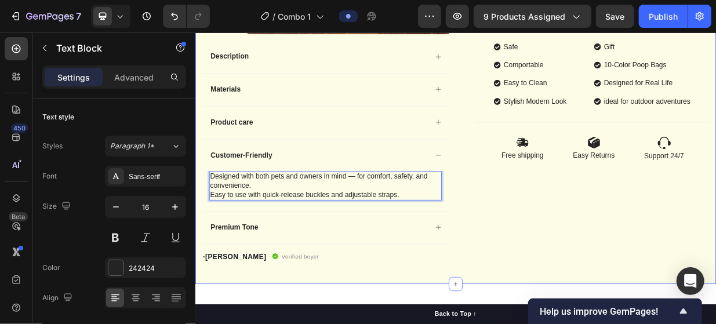
scroll to position [522, 0]
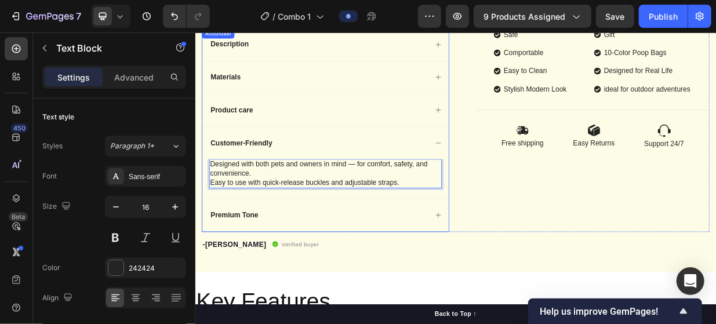
click at [448, 269] on div "Premium Tone" at bounding box center [359, 277] width 292 height 16
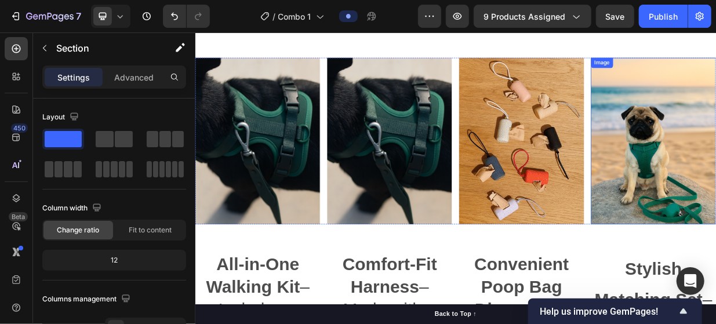
scroll to position [870, 0]
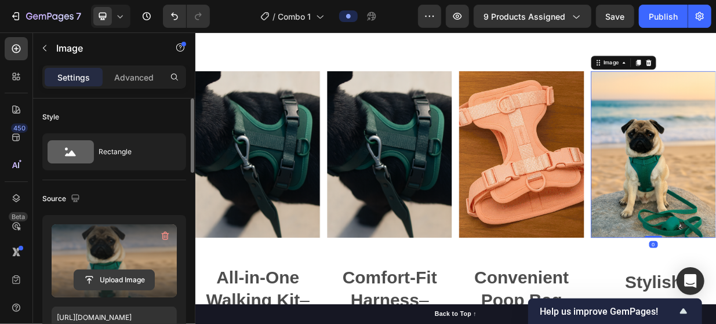
click at [117, 275] on input "file" at bounding box center [114, 280] width 80 height 20
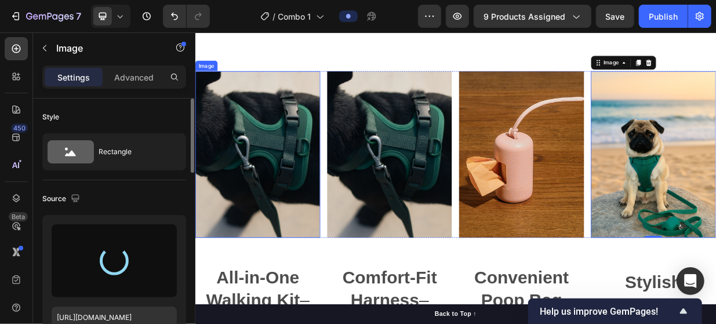
type input "[URL][DOMAIN_NAME]"
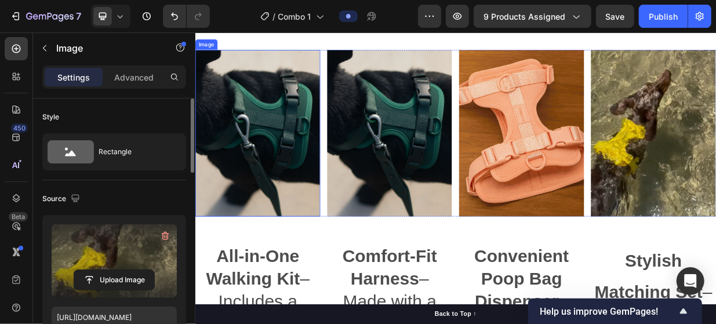
click at [317, 167] on img at bounding box center [278, 167] width 167 height 223
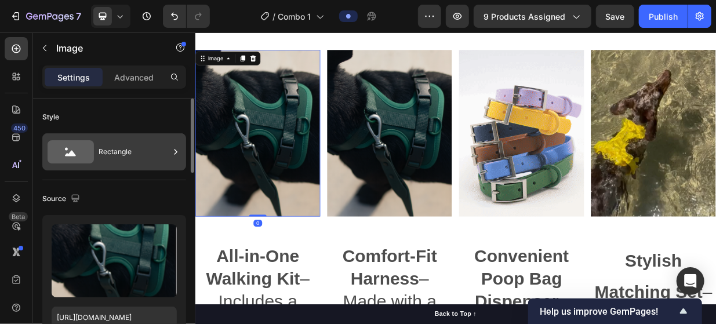
click at [119, 153] on div "Rectangle" at bounding box center [134, 152] width 71 height 27
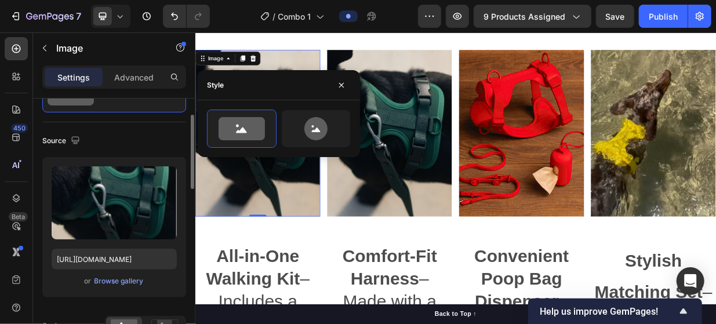
scroll to position [116, 0]
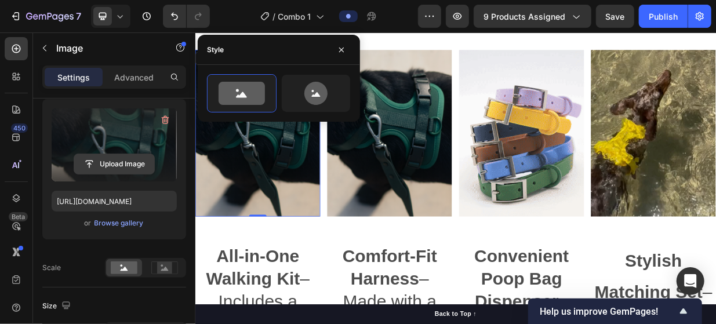
click at [136, 163] on input "file" at bounding box center [114, 164] width 80 height 20
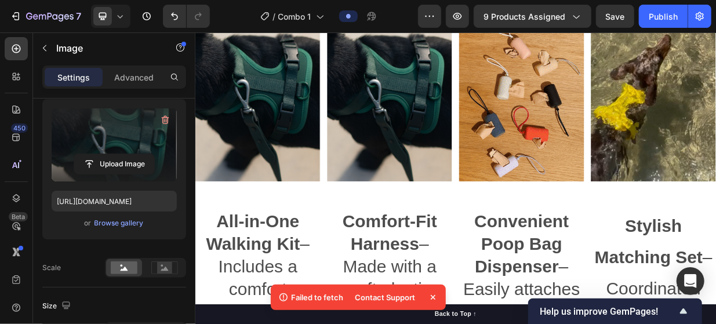
scroll to position [917, 0]
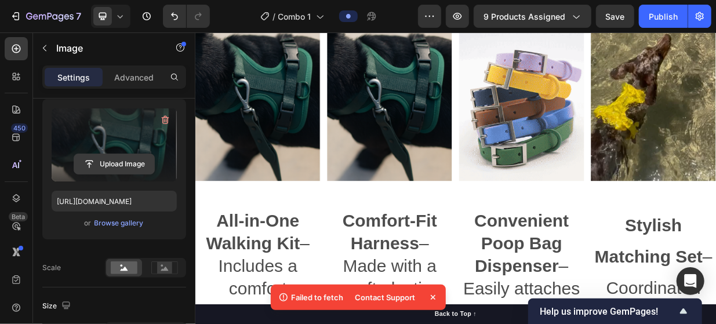
click at [127, 164] on input "file" at bounding box center [114, 164] width 80 height 20
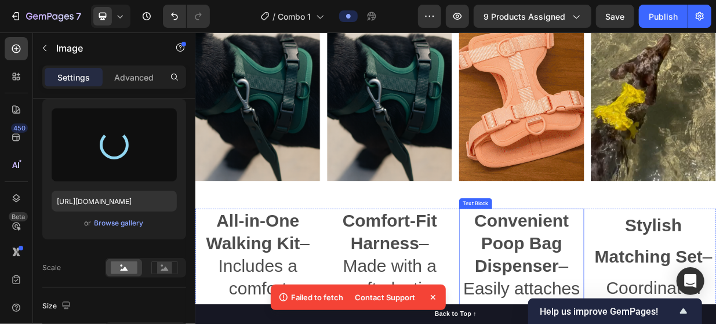
type input "[URL][DOMAIN_NAME]"
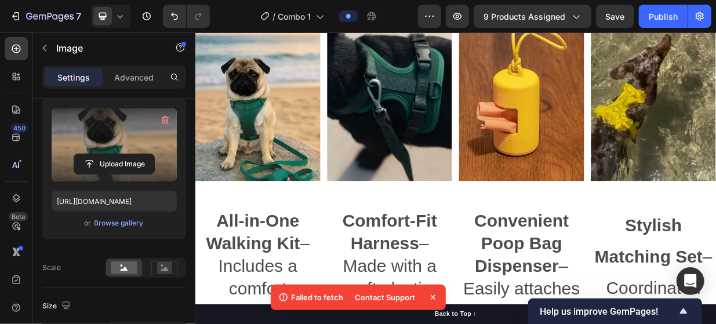
click at [433, 295] on icon at bounding box center [433, 298] width 12 height 12
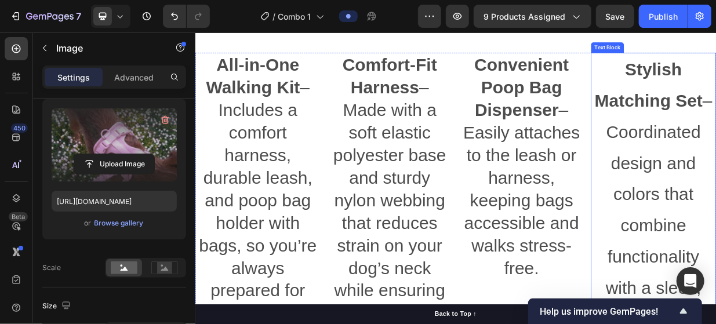
scroll to position [1276, 0]
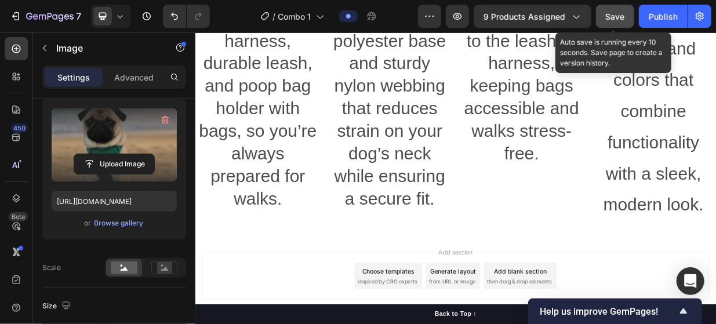
click at [622, 25] on button "Save" at bounding box center [615, 16] width 38 height 23
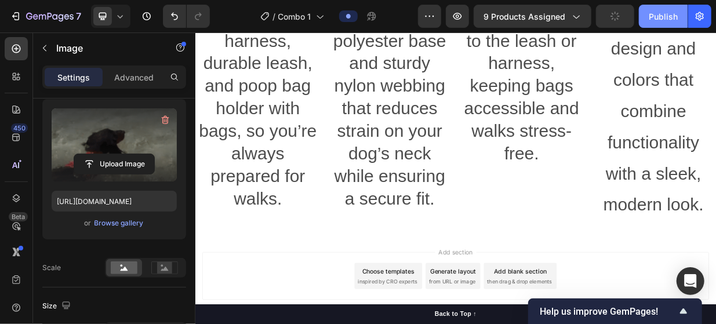
click at [658, 21] on div "Publish" at bounding box center [663, 16] width 29 height 12
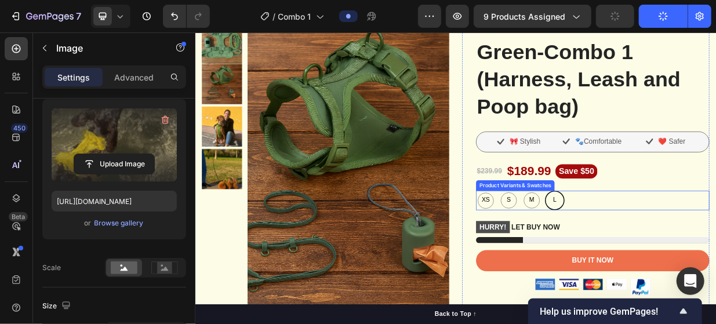
scroll to position [106, 0]
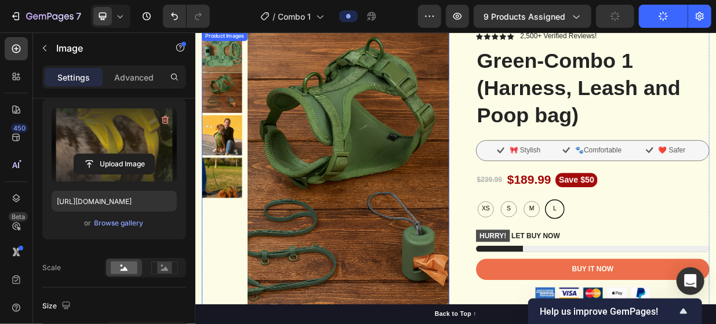
click at [224, 112] on img at bounding box center [231, 113] width 54 height 54
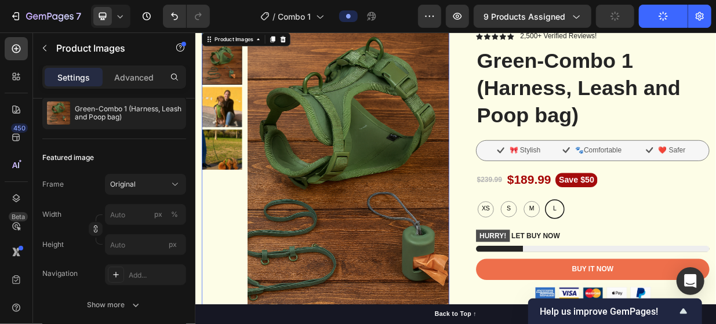
scroll to position [0, 0]
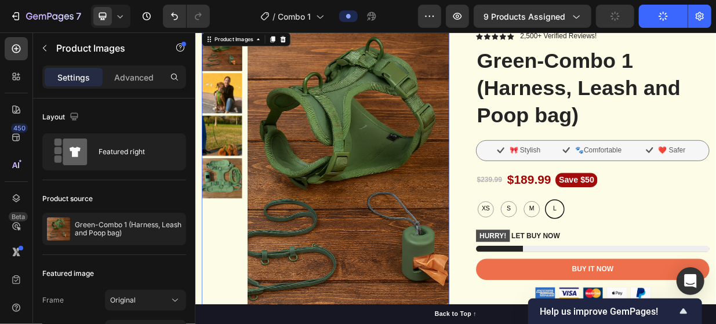
click at [223, 132] on img at bounding box center [231, 114] width 54 height 54
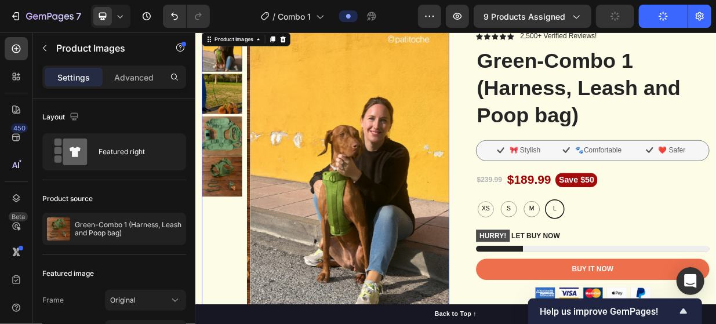
click at [228, 130] on img at bounding box center [231, 115] width 54 height 54
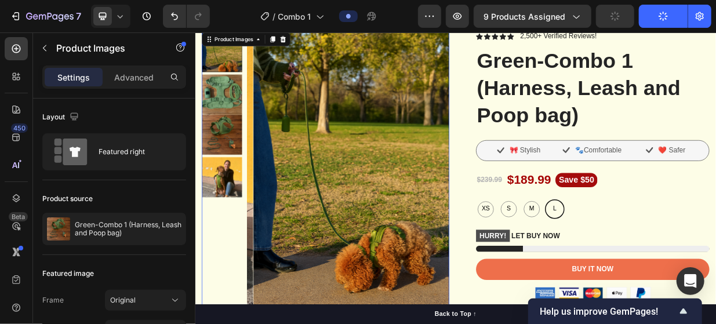
click at [232, 111] on img at bounding box center [231, 116] width 54 height 54
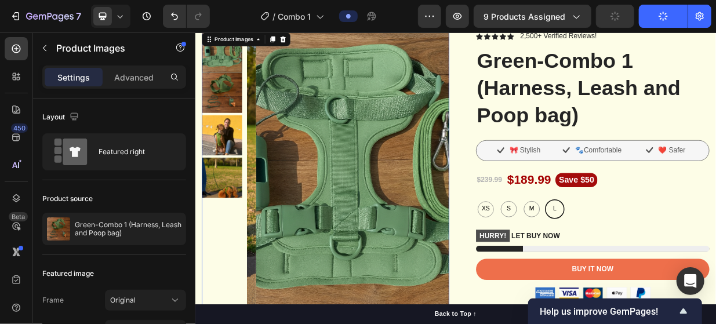
click at [239, 122] on img at bounding box center [231, 113] width 54 height 54
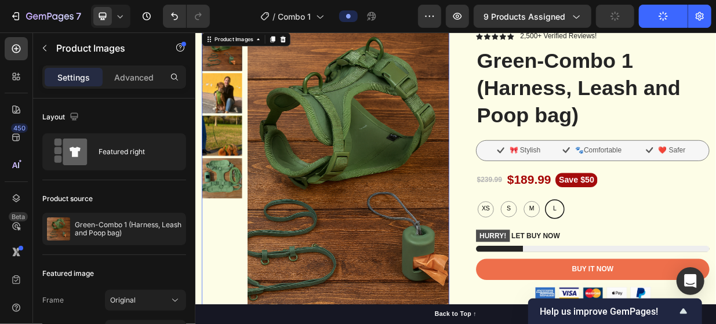
click at [230, 211] on img at bounding box center [231, 228] width 54 height 54
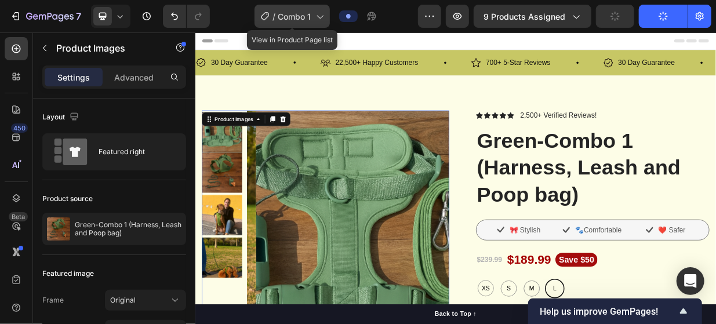
click at [322, 16] on icon at bounding box center [320, 16] width 12 height 12
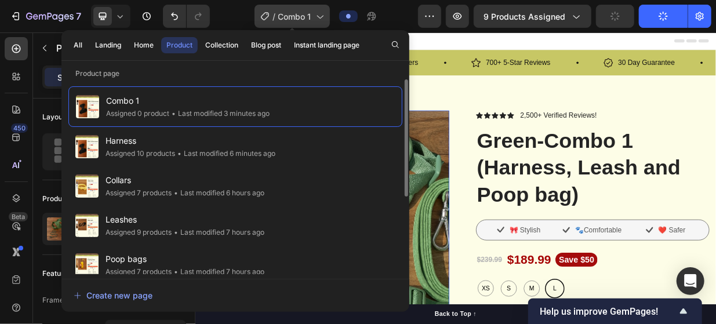
click at [321, 12] on icon at bounding box center [320, 16] width 12 height 12
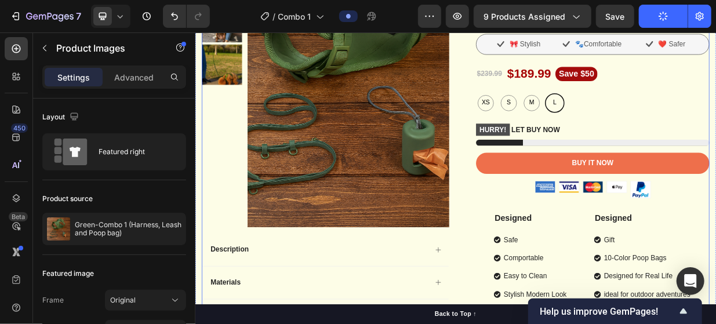
scroll to position [232, 0]
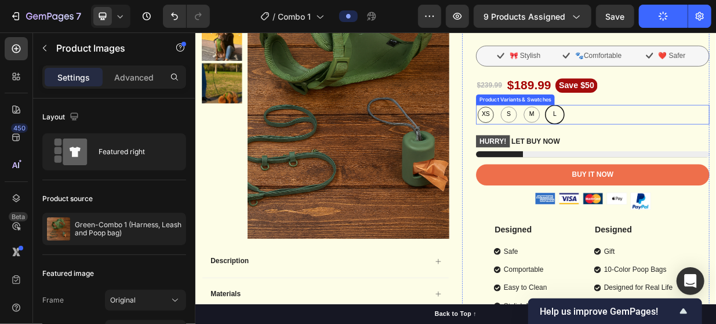
click at [575, 147] on span "XS" at bounding box center [583, 142] width 16 height 14
click at [570, 129] on input "XS XS XS" at bounding box center [569, 129] width 1 height 1
radio input "true"
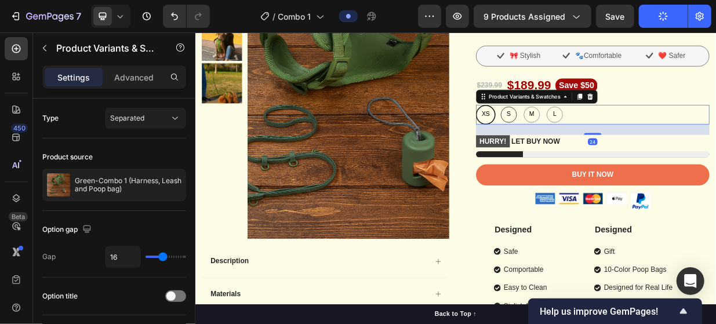
click at [609, 147] on span "S" at bounding box center [614, 142] width 10 height 14
click at [601, 129] on input "S S S" at bounding box center [600, 129] width 1 height 1
radio input "true"
click at [639, 147] on span "M" at bounding box center [645, 142] width 12 height 14
click at [631, 129] on input "M M M" at bounding box center [631, 129] width 1 height 1
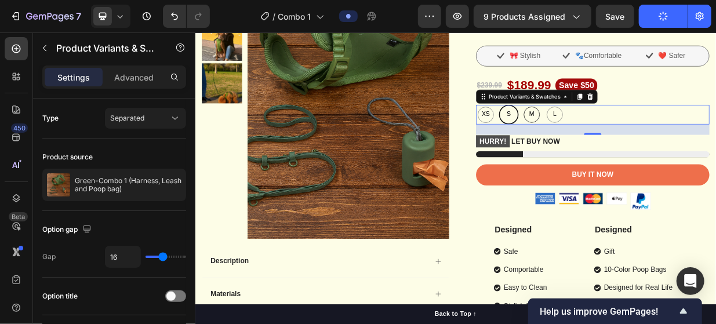
radio input "true"
click at [671, 146] on span "L" at bounding box center [675, 142] width 9 height 14
click at [662, 129] on input "L L L" at bounding box center [662, 129] width 1 height 1
radio input "true"
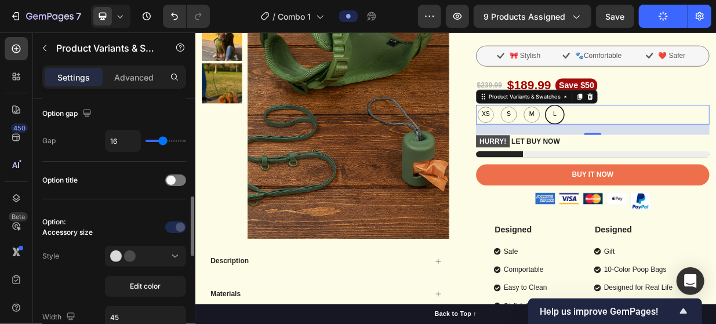
scroll to position [174, 0]
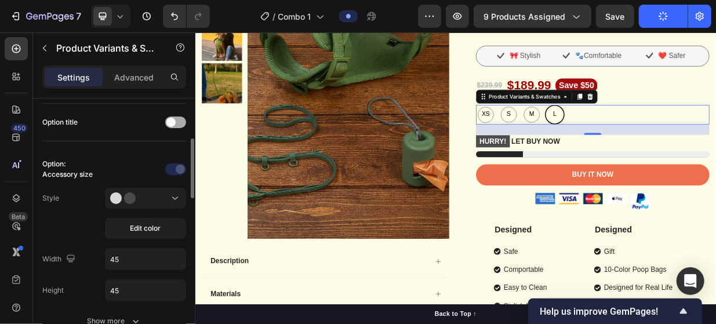
click at [173, 120] on span at bounding box center [170, 122] width 9 height 9
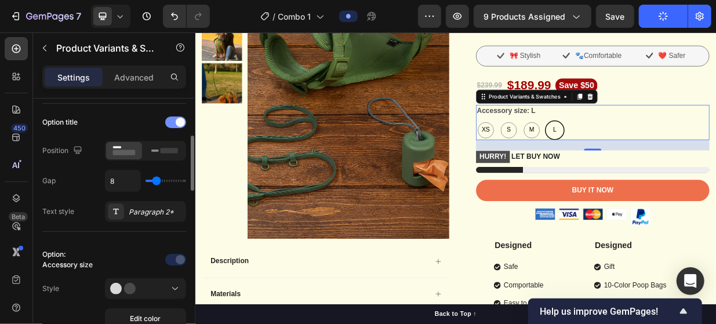
click at [173, 120] on div at bounding box center [175, 123] width 21 height 12
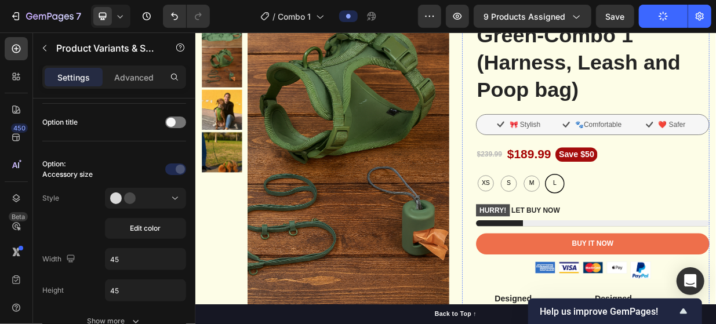
scroll to position [0, 0]
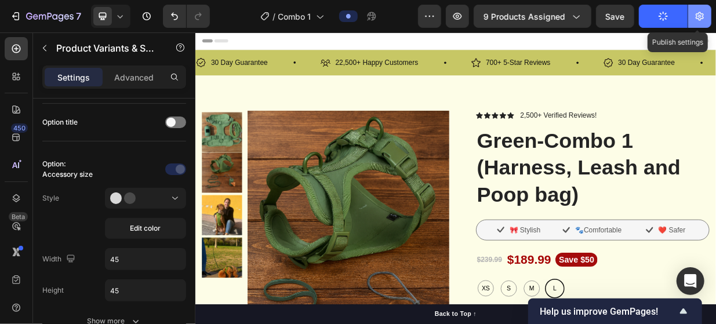
click at [703, 15] on icon "button" at bounding box center [700, 16] width 8 height 9
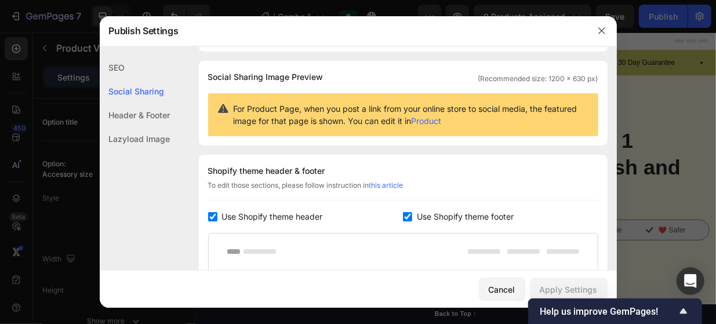
scroll to position [58, 0]
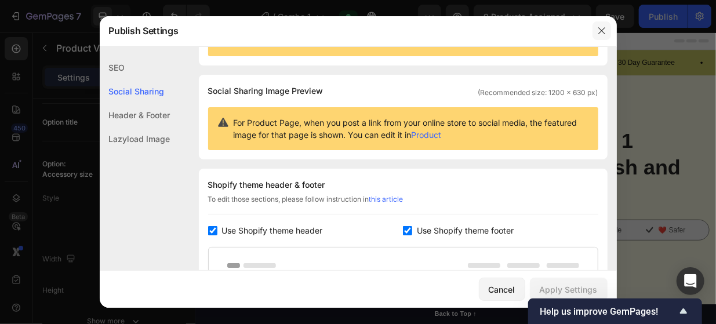
click at [608, 28] on button "button" at bounding box center [602, 30] width 19 height 19
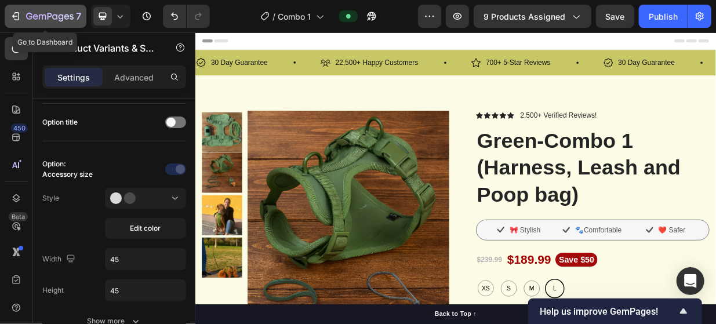
click at [27, 13] on icon "button" at bounding box center [50, 17] width 48 height 10
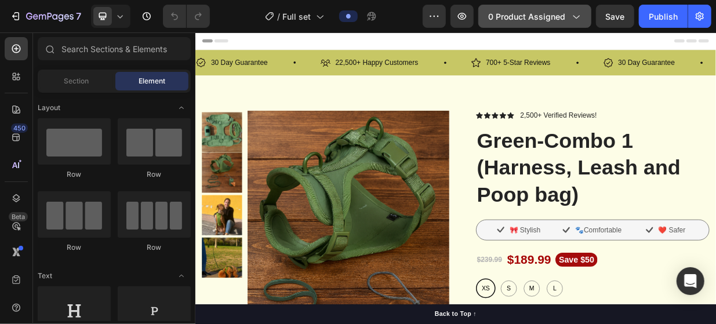
click at [540, 14] on span "0 product assigned" at bounding box center [526, 16] width 77 height 12
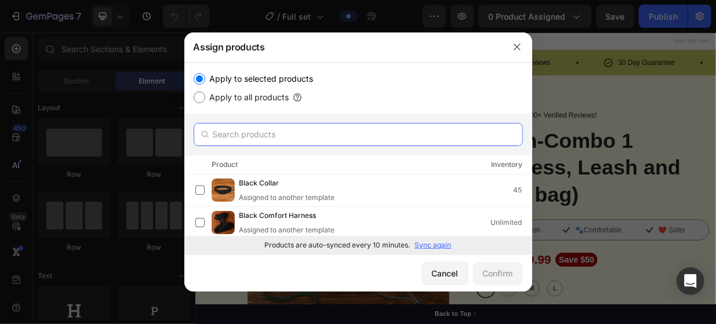
click at [303, 136] on input "text" at bounding box center [358, 134] width 329 height 23
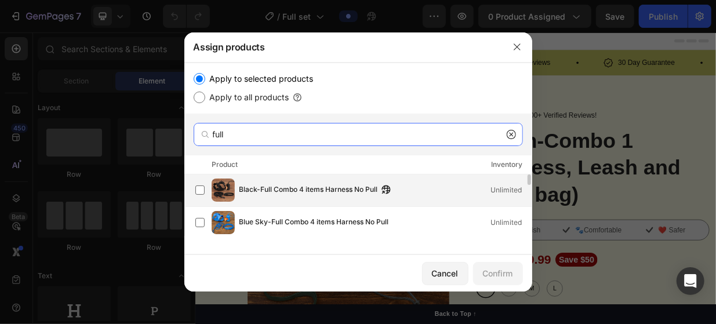
type input "full"
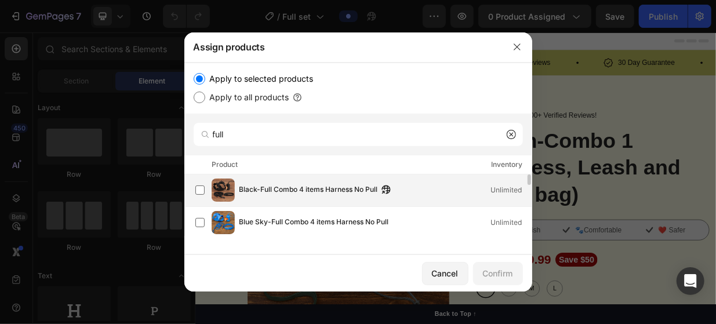
click at [246, 190] on span "Black-Full Combo 4 items Harness No Pull" at bounding box center [308, 190] width 139 height 13
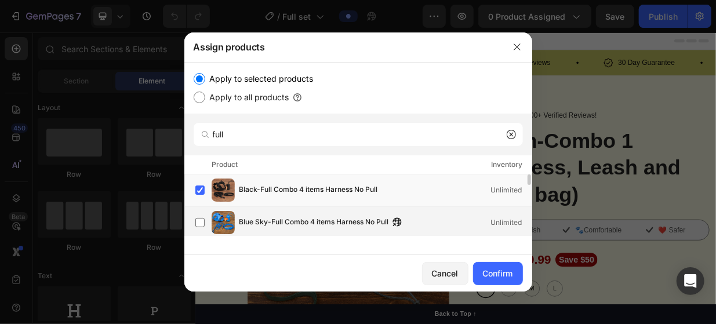
click at [255, 221] on span "Blue Sky-Full Combo 4 items Harness No Pull" at bounding box center [314, 222] width 150 height 13
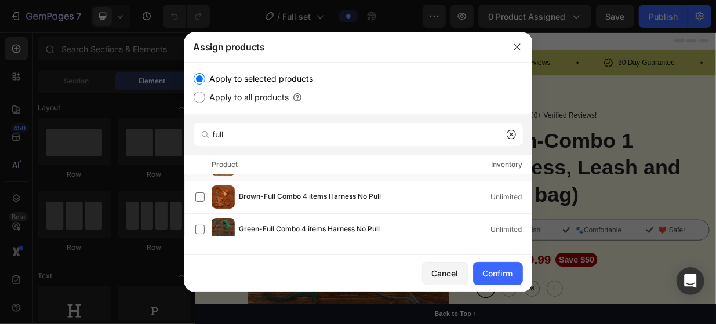
scroll to position [116, 0]
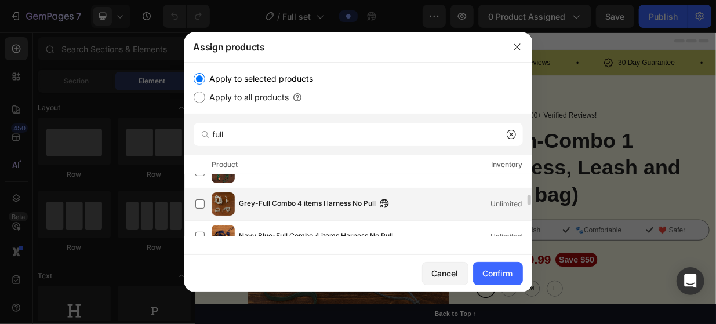
click at [269, 194] on div "Grey-Full Combo 4 items Harness No Pull Unlimited" at bounding box center [363, 204] width 336 height 23
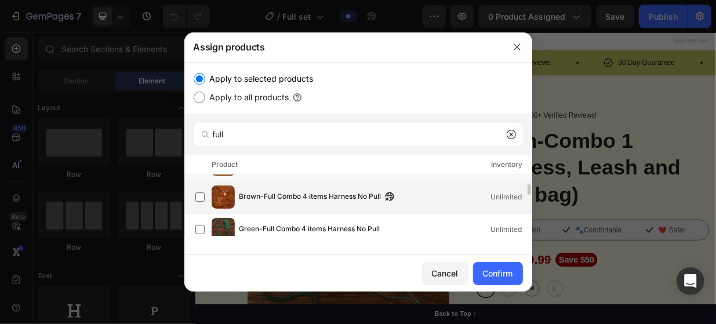
click at [273, 200] on span "Brown-Full Combo 4 items Harness No Pull" at bounding box center [310, 197] width 142 height 13
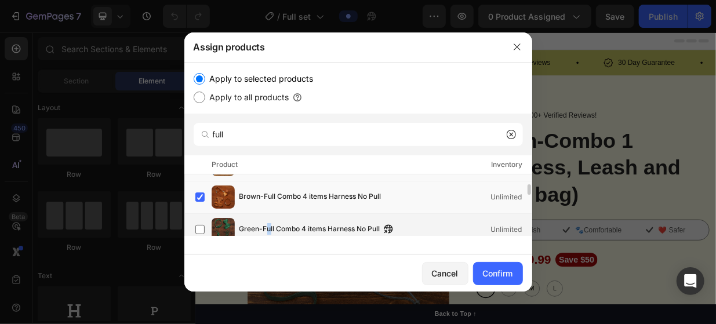
click at [269, 221] on div "Green-Full Combo 4 items Harness No Pull Unlimited" at bounding box center [363, 229] width 336 height 23
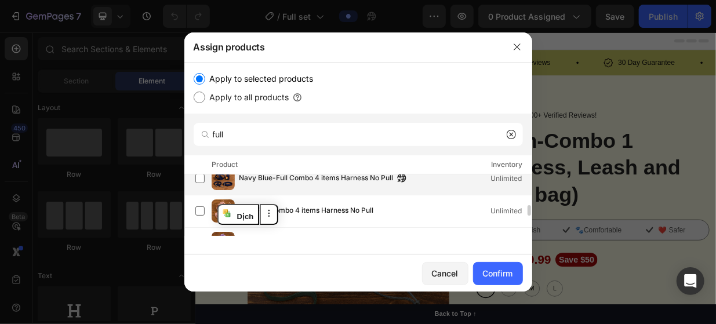
click at [281, 194] on div "Navy Blue-Full Combo 4 items Harness No Pull Unlimited" at bounding box center [358, 179] width 348 height 32
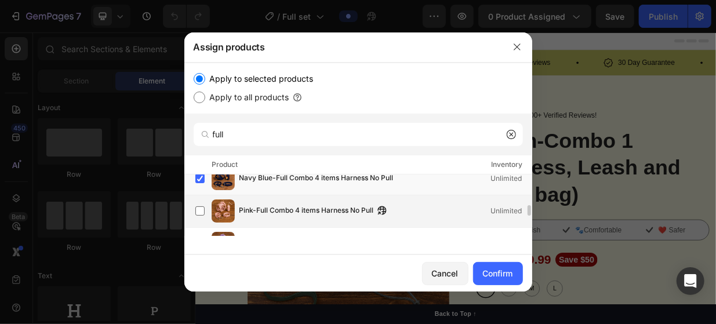
click at [280, 208] on span "Pink-Full Combo 4 items Harness No Pull" at bounding box center [306, 211] width 135 height 13
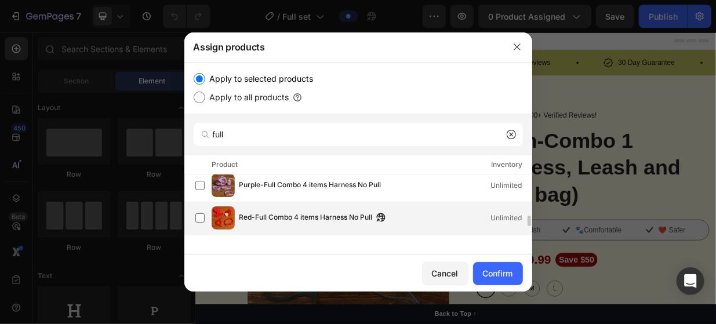
click at [279, 207] on div "Red-Full Combo 4 items Harness No Pull Unlimited" at bounding box center [363, 217] width 336 height 23
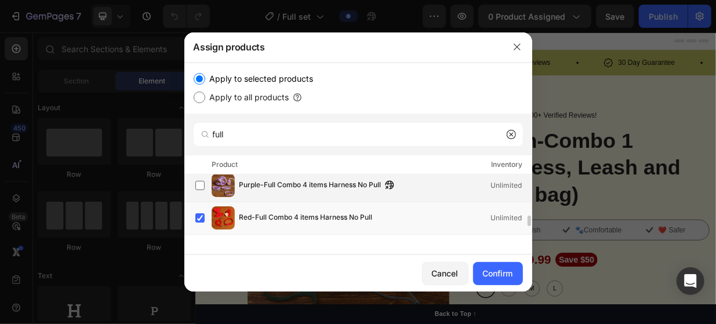
click at [288, 192] on div "Purple-Full Combo 4 items Harness No Pull Unlimited" at bounding box center [363, 185] width 336 height 23
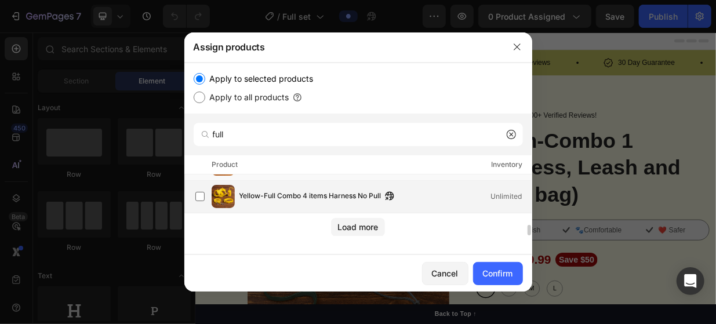
click at [290, 193] on span "Yellow-Full Combo 4 items Harness No Pull" at bounding box center [310, 196] width 142 height 13
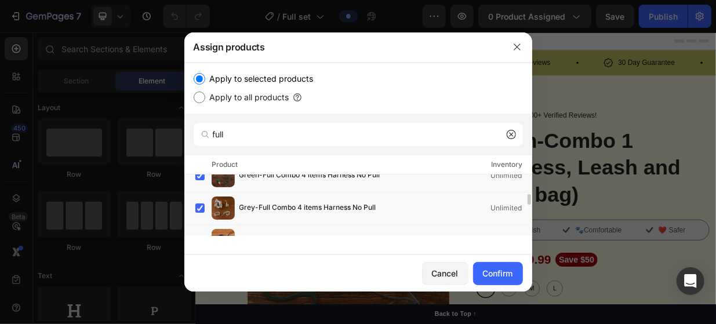
scroll to position [286, 0]
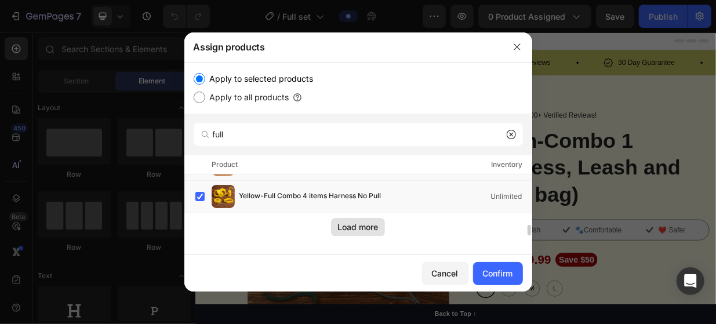
click at [375, 230] on div "Load more" at bounding box center [358, 227] width 41 height 12
click at [507, 268] on div "Confirm" at bounding box center [498, 273] width 30 height 12
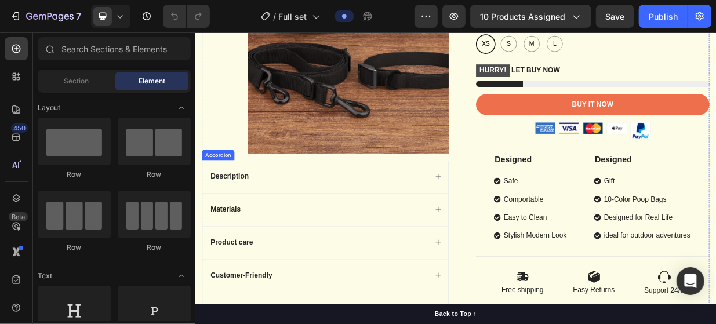
scroll to position [232, 0]
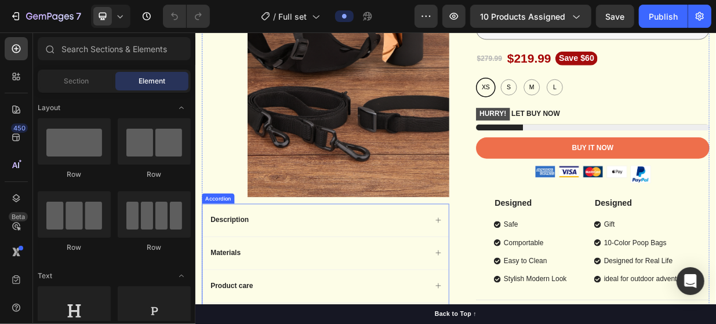
click at [434, 264] on div "Description" at bounding box center [368, 283] width 329 height 43
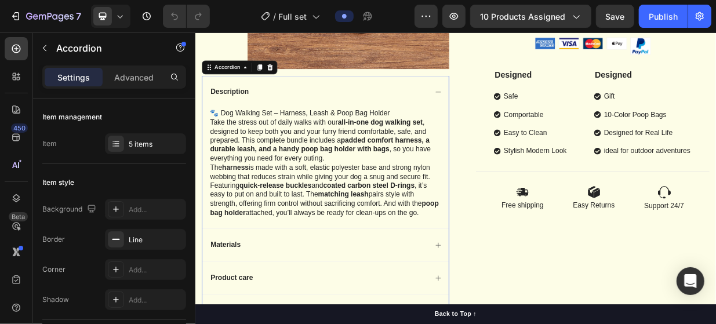
scroll to position [406, 0]
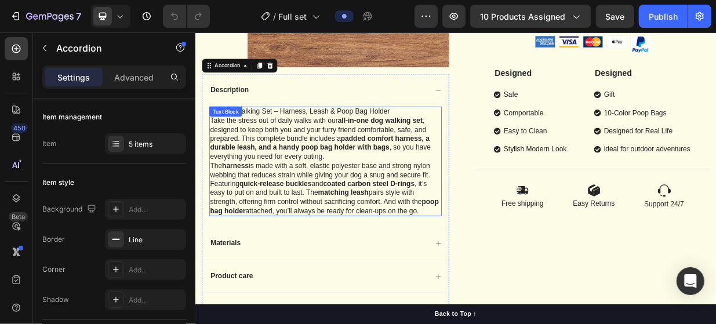
click at [314, 277] on p "The harness is made with a soft, elastic polyester base and strong nylon webbin…" at bounding box center [369, 241] width 308 height 72
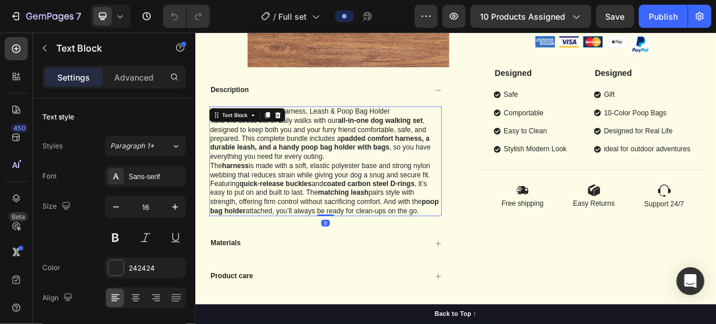
click at [247, 277] on p "The harness is made with a soft, elastic polyester base and strong nylon webbin…" at bounding box center [369, 241] width 308 height 72
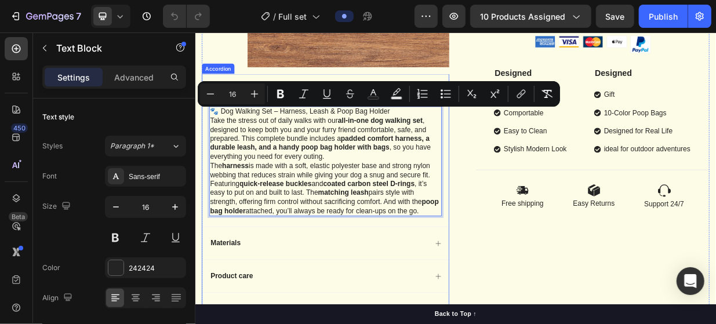
drag, startPoint x: 233, startPoint y: 283, endPoint x: 212, endPoint y: 139, distance: 146.0
click at [212, 139] on div "🐾 Dog Walking Set – Harness, Leash & Poop Bag Holder Take the stress out of dai…" at bounding box center [368, 211] width 329 height 161
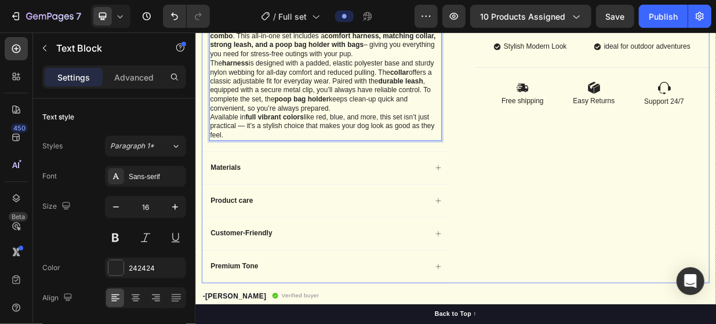
scroll to position [580, 0]
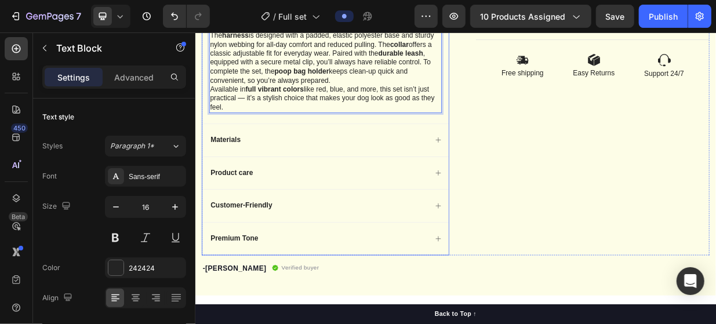
click at [408, 166] on div "Materials" at bounding box center [368, 176] width 329 height 43
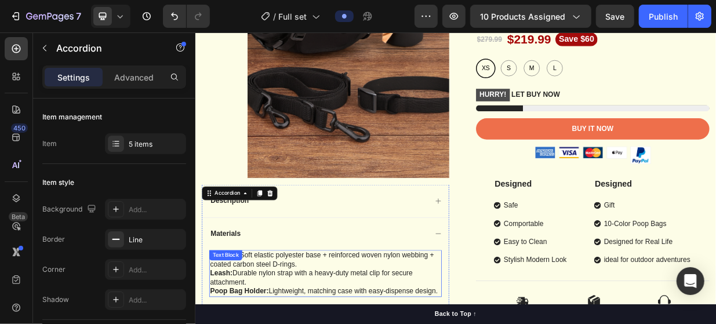
scroll to position [232, 0]
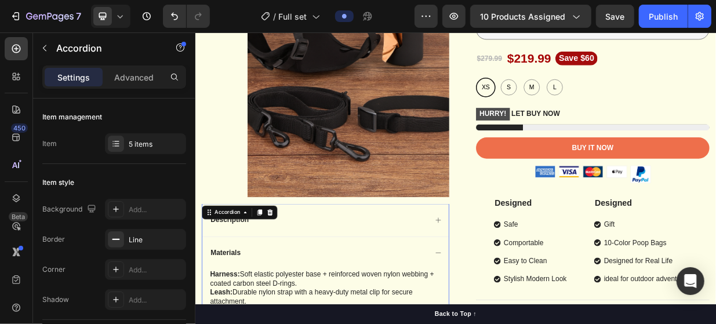
click at [473, 286] on div "Description" at bounding box center [359, 283] width 292 height 16
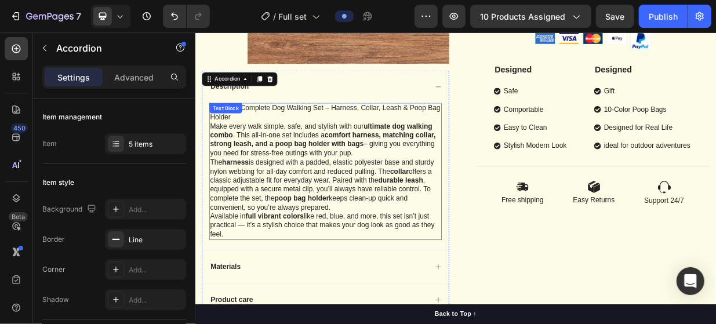
scroll to position [406, 0]
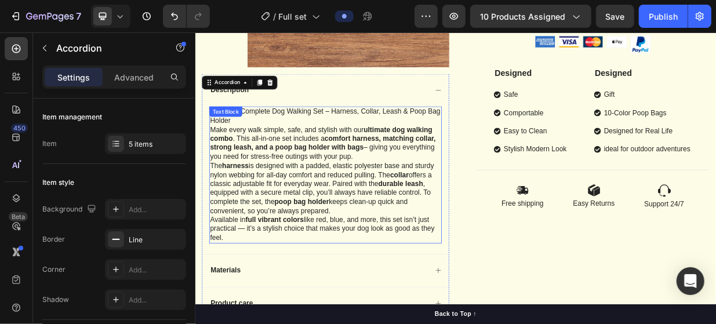
click at [254, 305] on p "Available in full vibrant colors like red, blue, and more, this set isn’t just …" at bounding box center [369, 295] width 308 height 36
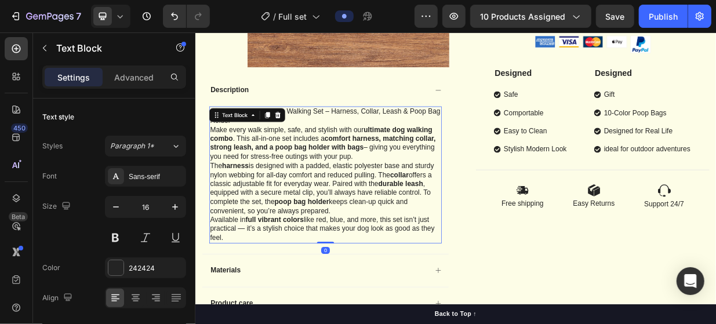
click at [244, 299] on p "Available in full vibrant colors like red, blue, and more, this set isn’t just …" at bounding box center [369, 295] width 308 height 36
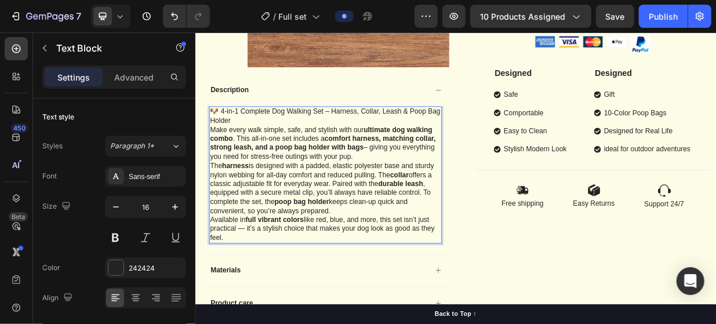
click at [237, 305] on p "Available in full vibrant colors like red, blue, and more, this set isn’t just …" at bounding box center [369, 295] width 308 height 36
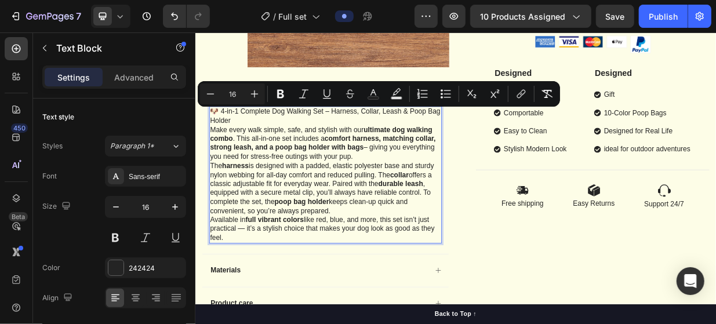
drag, startPoint x: 237, startPoint y: 305, endPoint x: 213, endPoint y: 143, distance: 164.1
click at [213, 143] on div "🐶 4-in-1 Complete Dog Walking Set – Harness, Collar, Leash & Poop Bag Holder Ma…" at bounding box center [368, 222] width 311 height 183
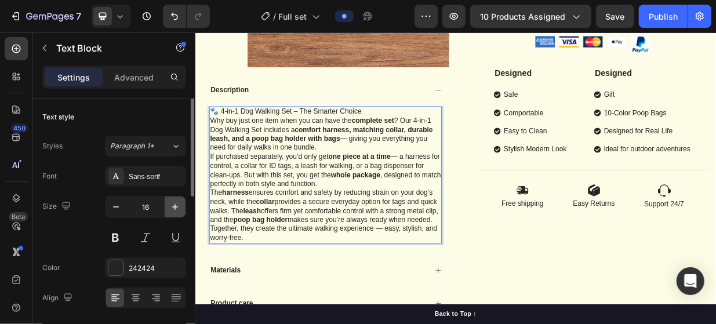
click at [174, 201] on icon "button" at bounding box center [175, 207] width 12 height 12
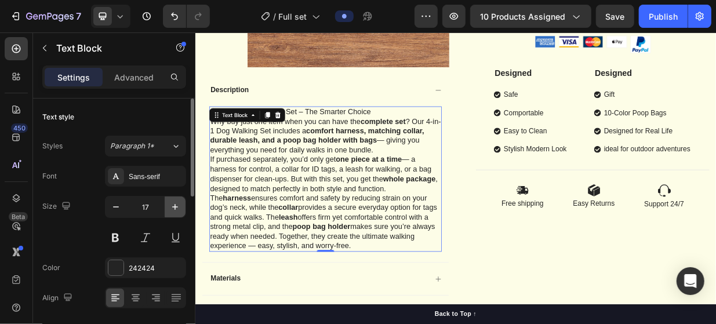
click at [174, 202] on icon "button" at bounding box center [175, 207] width 12 height 12
type input "18"
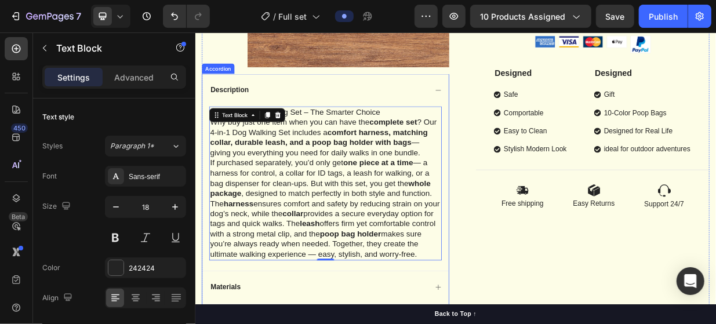
click at [371, 100] on div "Description" at bounding box center [368, 109] width 329 height 43
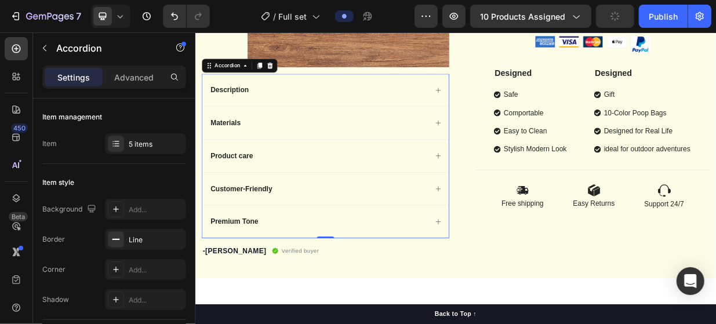
click at [300, 123] on div "Description" at bounding box center [368, 109] width 329 height 43
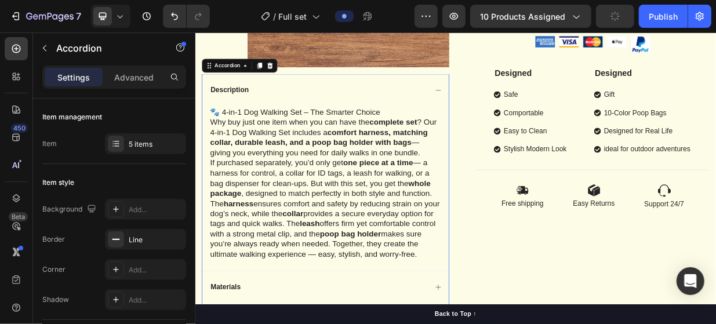
click at [295, 116] on div "Description" at bounding box center [359, 109] width 292 height 16
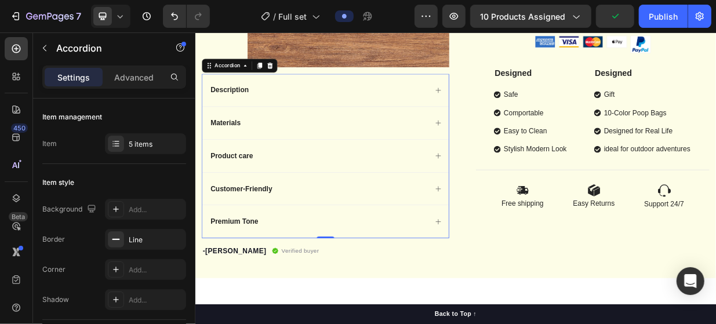
click at [282, 151] on div "Materials" at bounding box center [359, 154] width 292 height 16
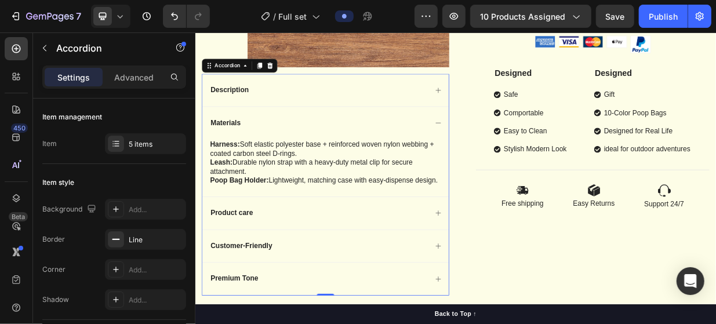
click at [267, 140] on div "Materials" at bounding box center [368, 153] width 329 height 43
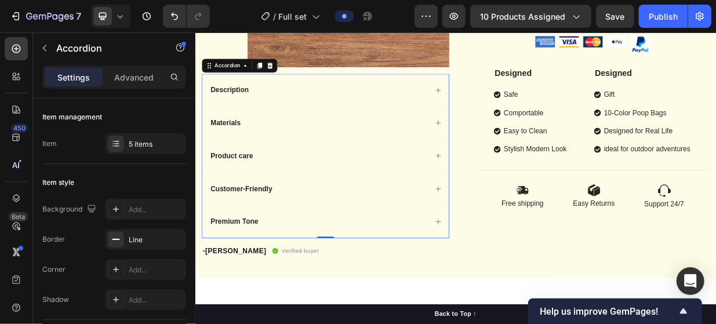
click at [412, 152] on div "Materials" at bounding box center [359, 154] width 292 height 16
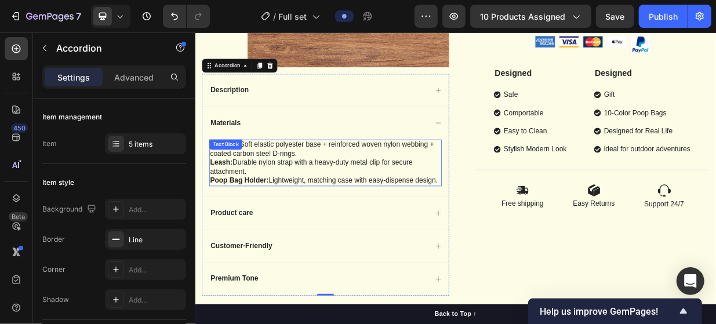
click at [257, 237] on p "Poop Bag Holder: Lightweight, matching case with easy-dispense design." at bounding box center [369, 230] width 308 height 12
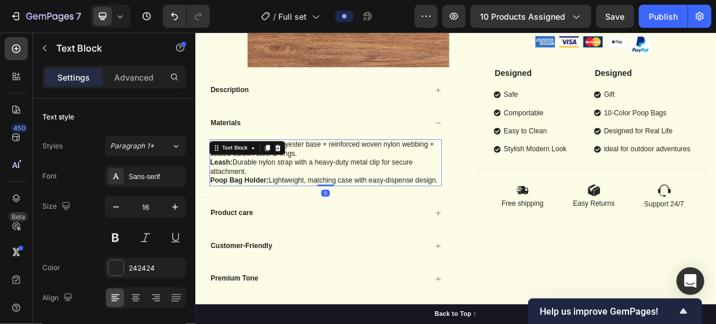
click at [257, 237] on p "Poop Bag Holder: Lightweight, matching case with easy-dispense design." at bounding box center [369, 230] width 308 height 12
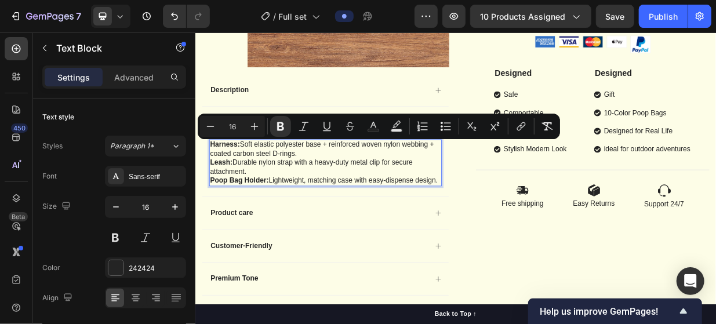
drag, startPoint x: 257, startPoint y: 239, endPoint x: 214, endPoint y: 176, distance: 76.7
click at [214, 176] on div "Harness: Soft elastic polyester base + reinforced woven nylon webbing + coated …" at bounding box center [368, 206] width 311 height 63
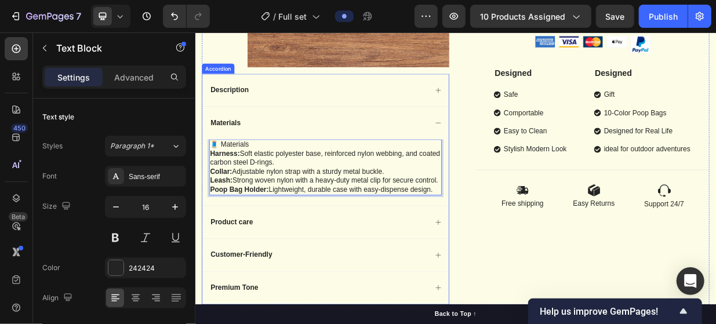
click at [319, 150] on div "Materials" at bounding box center [359, 154] width 292 height 16
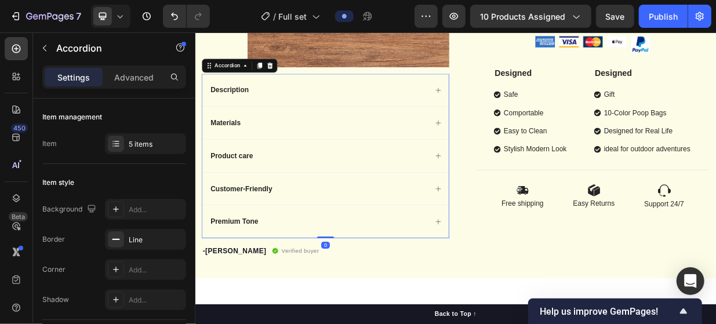
click at [312, 121] on div "Description" at bounding box center [368, 109] width 329 height 43
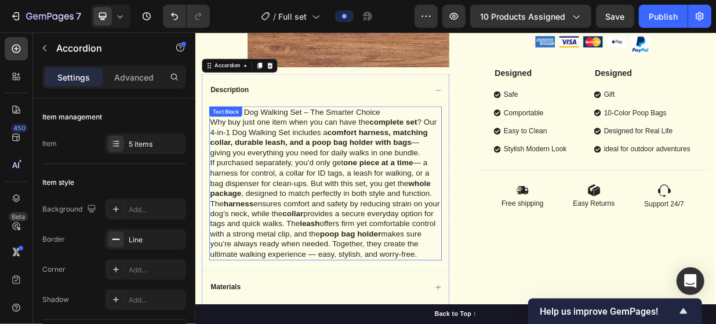
click at [321, 200] on p "Why buy just one item when you can have the complete set ? Our 4-in-1 Dog Walki…" at bounding box center [369, 173] width 308 height 55
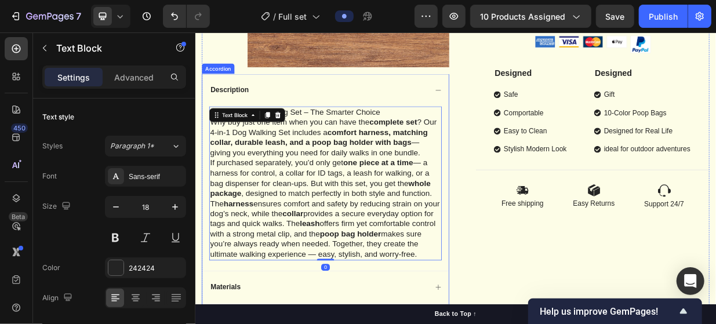
click at [315, 102] on div "Description" at bounding box center [359, 109] width 292 height 16
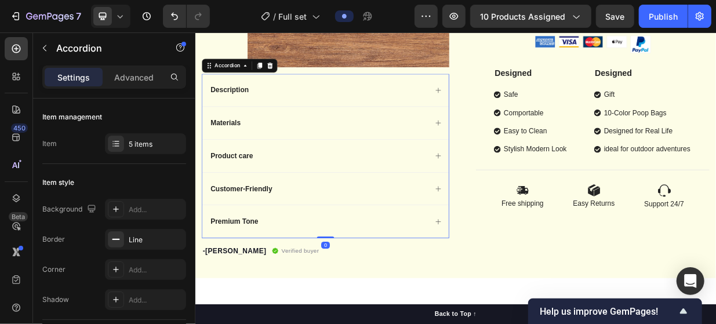
click at [317, 162] on div "Materials" at bounding box center [368, 153] width 329 height 43
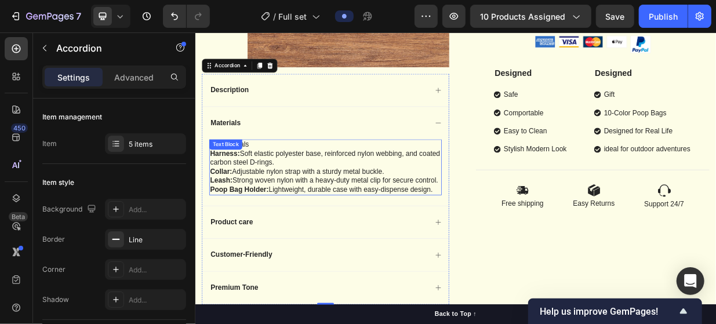
click at [296, 204] on p "Harness: Soft elastic polyester base, reinforced nylon webbing, and coated carb…" at bounding box center [369, 200] width 308 height 24
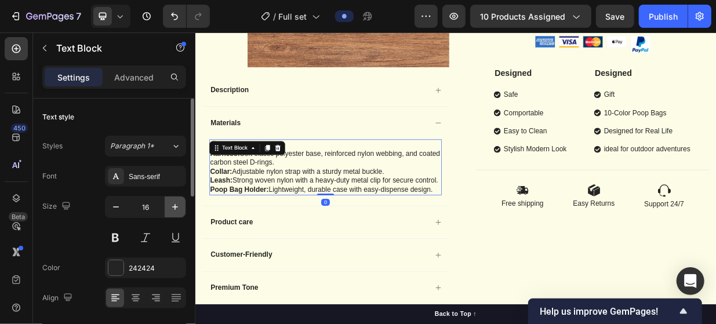
click at [179, 207] on icon "button" at bounding box center [175, 207] width 12 height 12
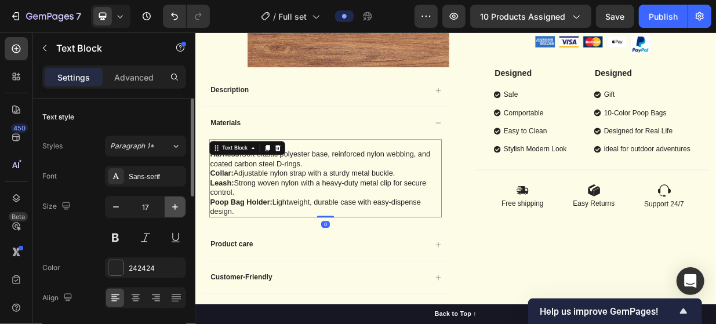
click at [179, 206] on icon "button" at bounding box center [175, 207] width 12 height 12
type input "18"
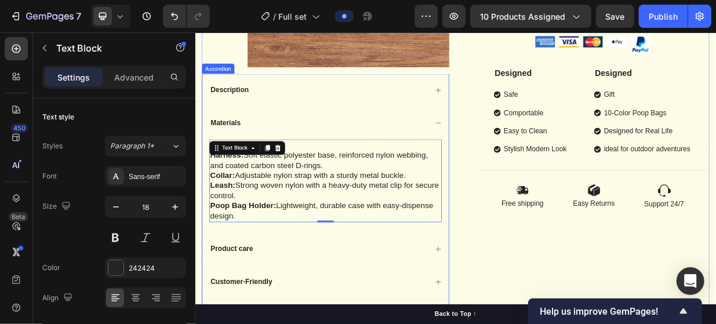
click at [343, 318] on div "Product care" at bounding box center [359, 322] width 292 height 16
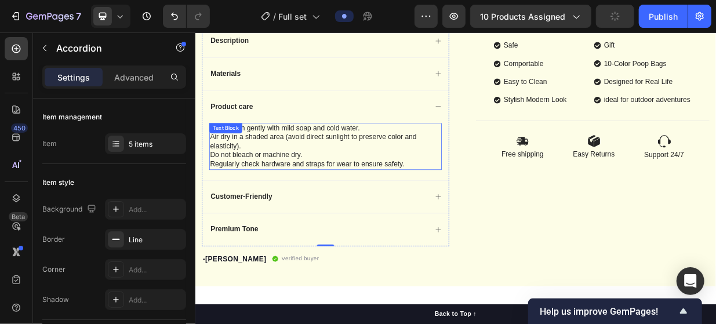
scroll to position [522, 0]
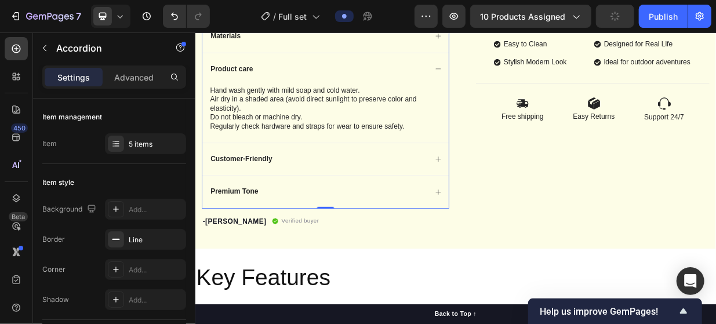
click at [334, 190] on div "Customer-Friendly" at bounding box center [368, 201] width 329 height 43
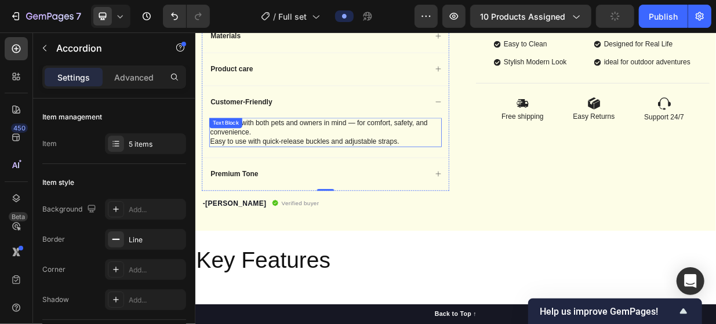
click at [455, 172] on p "Easy to use with quick-release buckles and adjustable straps." at bounding box center [369, 178] width 308 height 12
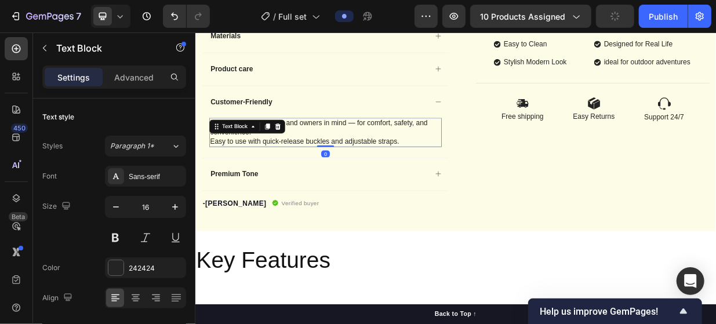
click at [469, 176] on p "Easy to use with quick-release buckles and adjustable straps." at bounding box center [369, 178] width 308 height 12
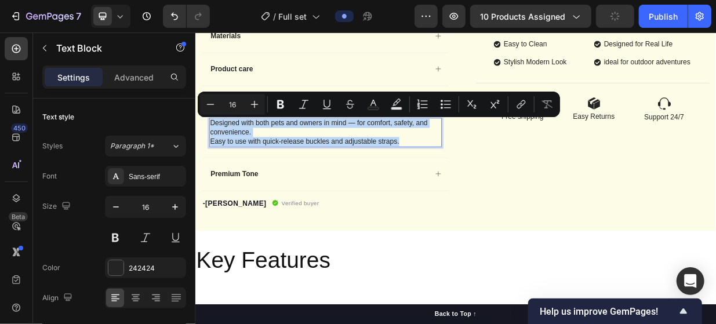
drag, startPoint x: 470, startPoint y: 175, endPoint x: 144, endPoint y: 145, distance: 327.8
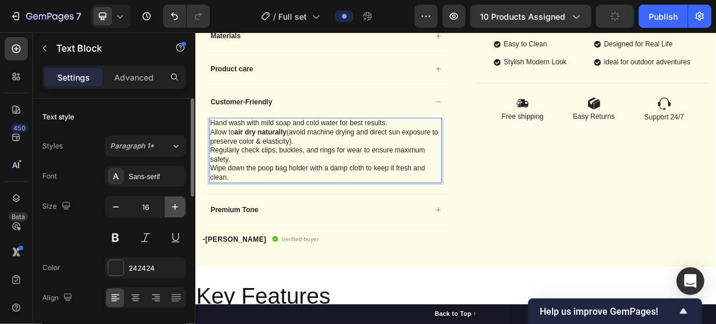
click at [177, 206] on icon "button" at bounding box center [175, 207] width 6 height 6
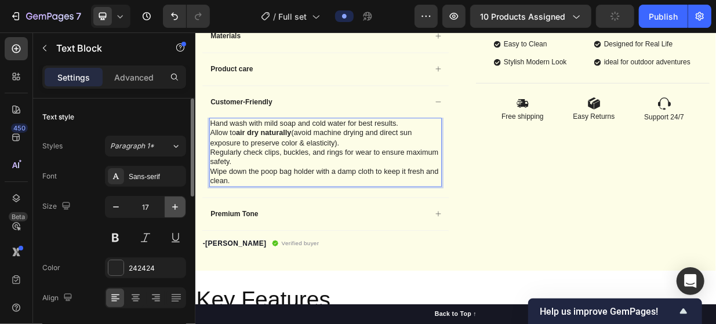
type input "18"
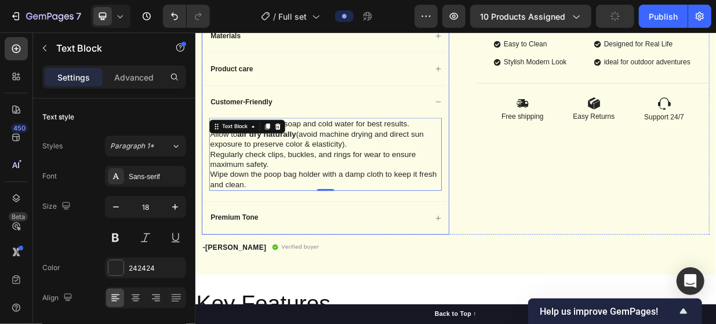
click at [290, 273] on div "Premium Tone" at bounding box center [359, 281] width 292 height 16
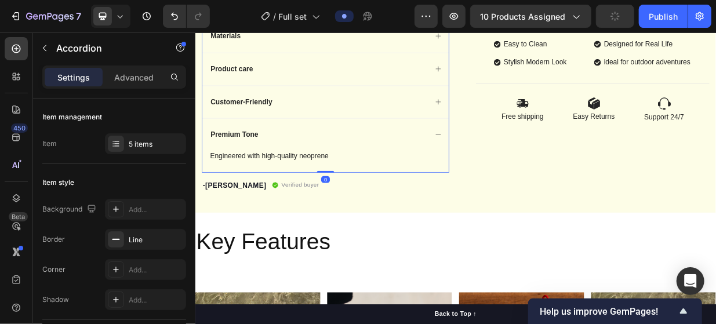
click at [278, 169] on p "Premium Tone" at bounding box center [247, 169] width 64 height 12
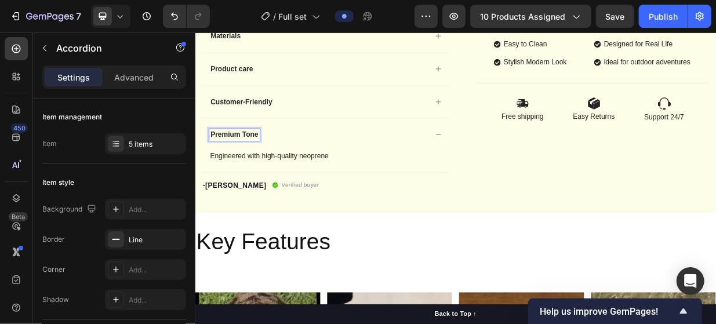
click at [277, 163] on p "Premium Tone" at bounding box center [247, 169] width 64 height 12
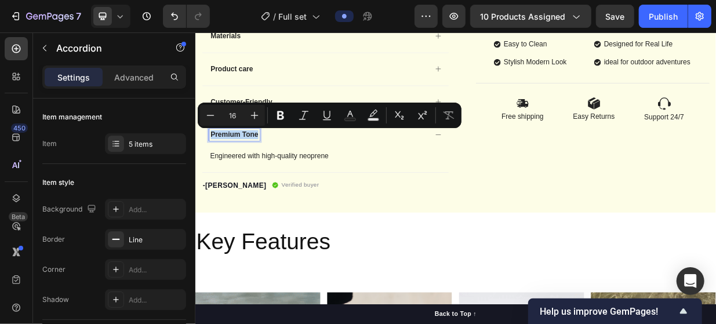
drag, startPoint x: 277, startPoint y: 162, endPoint x: 212, endPoint y: 166, distance: 65.1
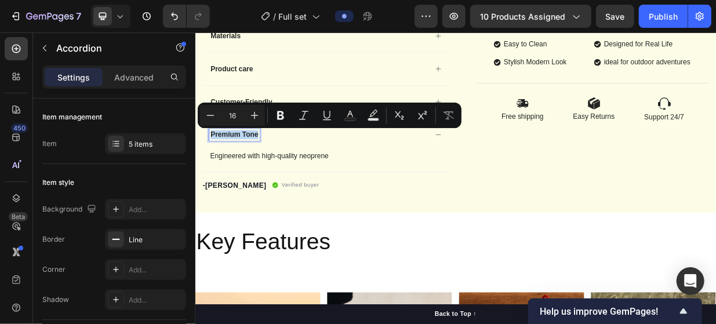
click at [212, 166] on div "Premium Tone" at bounding box center [368, 168] width 329 height 43
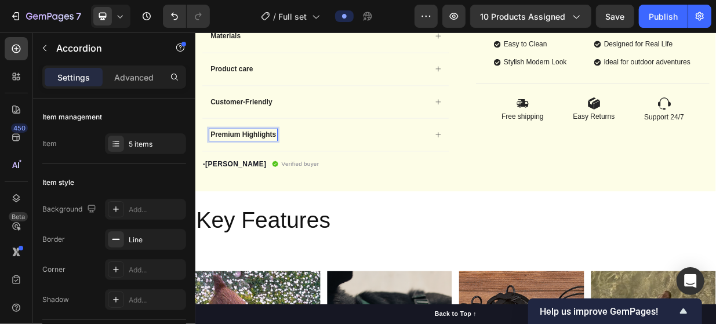
click at [446, 163] on div "Premium Highlights" at bounding box center [359, 169] width 292 height 16
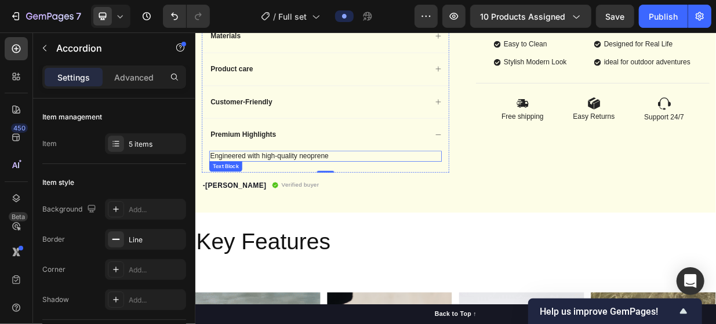
click at [379, 197] on p "Engineered with high-quality neoprene" at bounding box center [369, 198] width 308 height 12
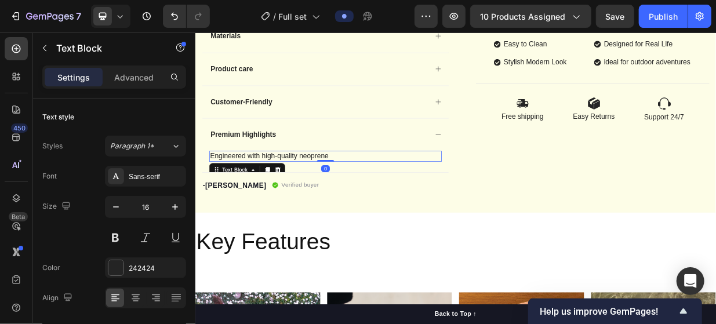
click at [392, 192] on p "Engineered with high-quality neoprene" at bounding box center [369, 198] width 308 height 12
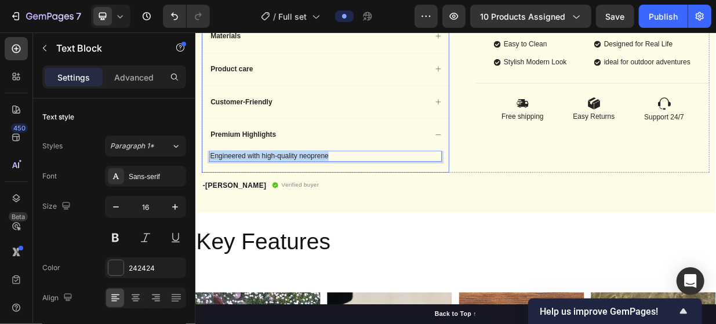
drag, startPoint x: 392, startPoint y: 190, endPoint x: 212, endPoint y: 190, distance: 180.3
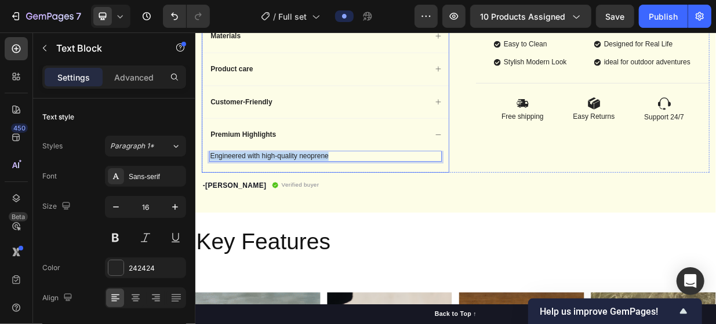
click at [212, 191] on div "Engineered with high-quality neoprene Text Block 0" at bounding box center [368, 205] width 329 height 28
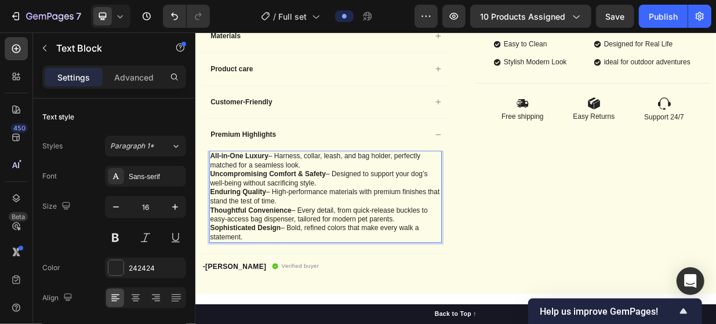
click at [335, 229] on p "Uncompromising Comfort & Safety – Designed to support your dog’s well-being wit…" at bounding box center [369, 228] width 308 height 24
click at [183, 204] on button "button" at bounding box center [175, 207] width 21 height 21
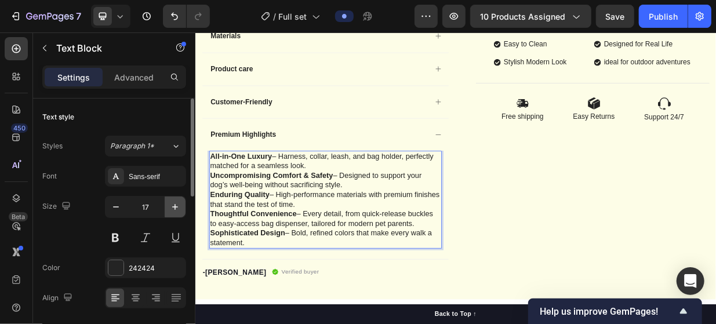
type input "18"
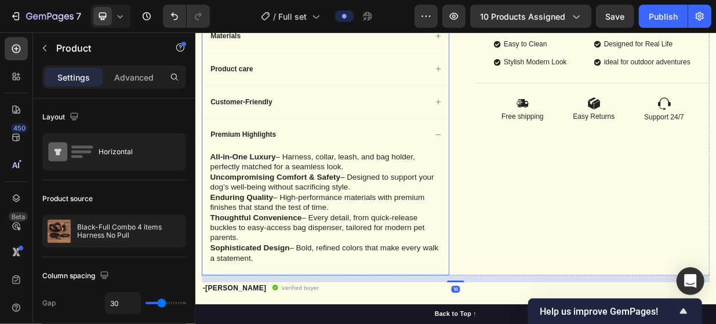
click at [441, 169] on div "Premium Highlights" at bounding box center [359, 169] width 292 height 16
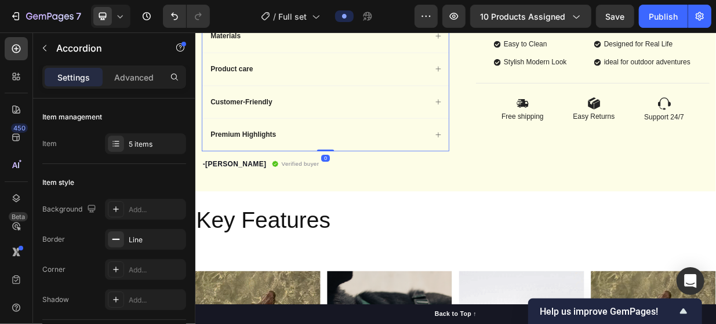
click at [441, 169] on div "Premium Highlights" at bounding box center [359, 169] width 292 height 16
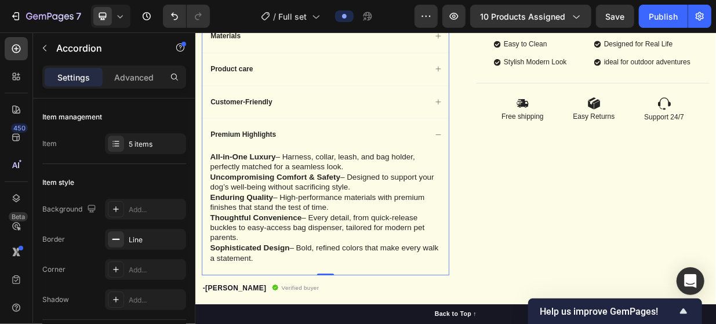
click at [464, 175] on div "Premium Highlights" at bounding box center [368, 168] width 329 height 43
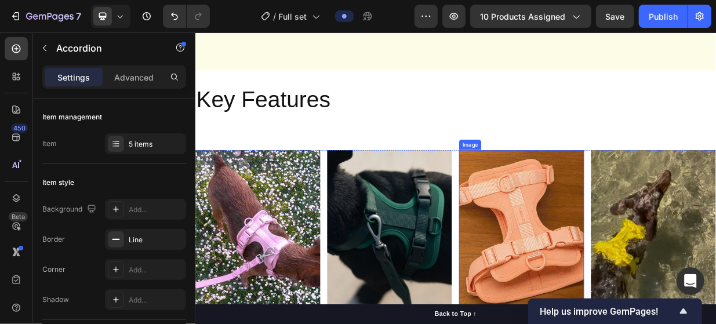
scroll to position [812, 0]
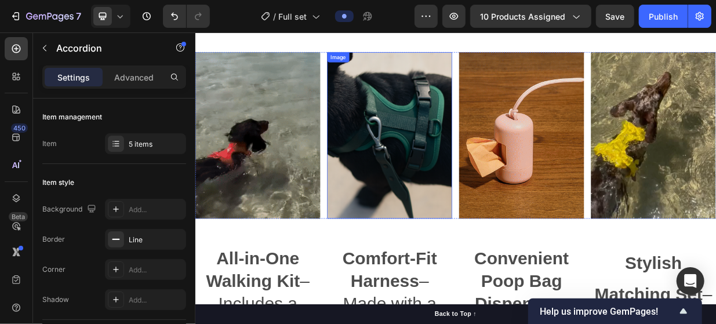
click at [500, 200] on img at bounding box center [454, 170] width 167 height 223
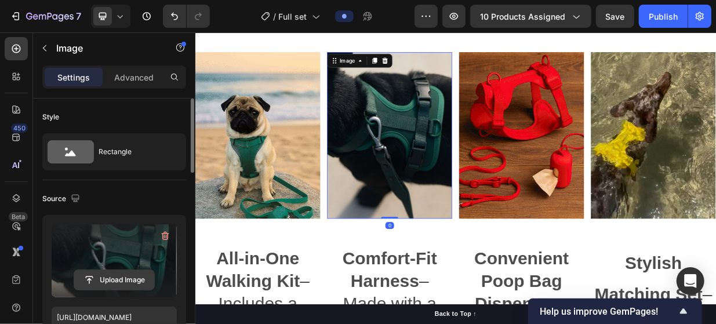
click at [119, 280] on input "file" at bounding box center [114, 280] width 80 height 20
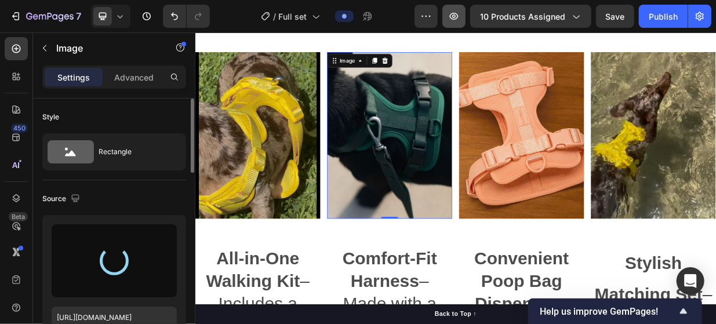
type input "https://cdn.shopify.com/s/files/1/0772/6157/0285/files/gempages_585632671472812…"
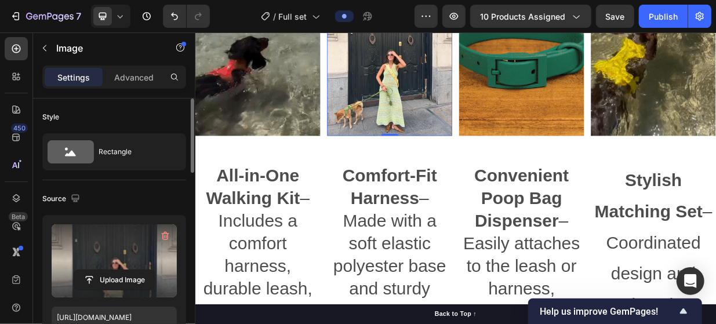
scroll to position [928, 0]
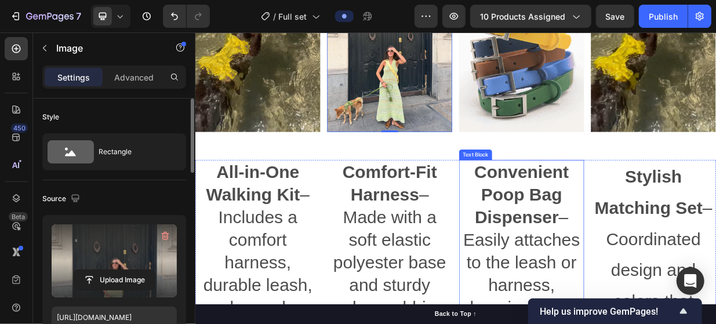
click at [640, 238] on strong "Convenient Poop Bag Dispenser" at bounding box center [631, 249] width 126 height 86
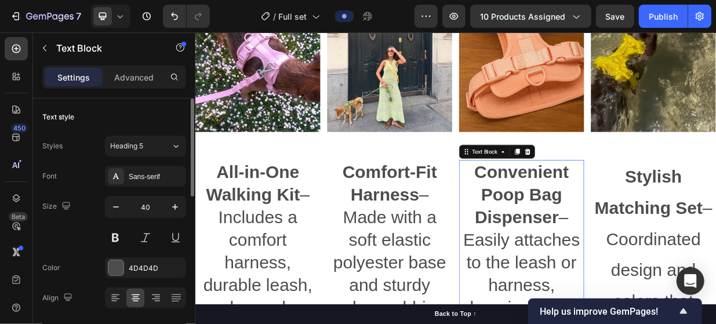
click at [571, 214] on strong "Convenient Poop Bag Dispenser" at bounding box center [631, 249] width 126 height 86
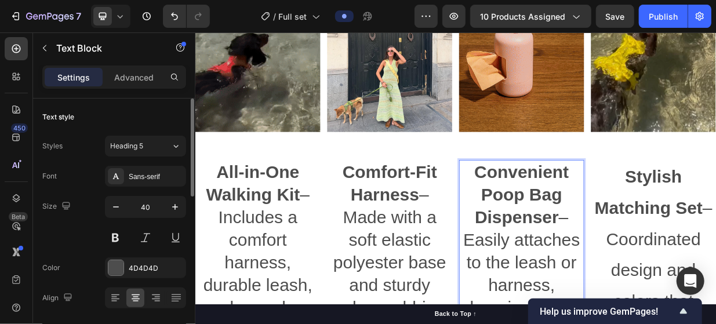
click at [568, 212] on strong "Convenient Poop Bag Dispenser" at bounding box center [631, 249] width 126 height 86
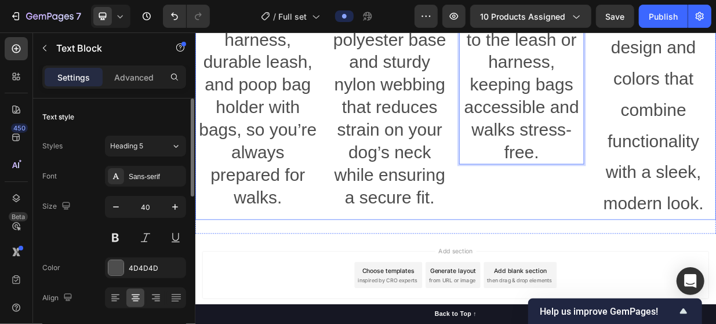
scroll to position [1222, 0]
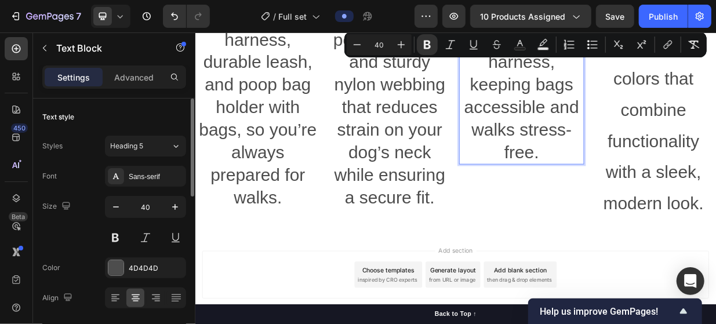
drag, startPoint x: 565, startPoint y: 214, endPoint x: 669, endPoint y: 195, distance: 105.5
click at [669, 195] on p "Convenient Poop Bag Dispenser – Easily attaches to the leash or harness, keepin…" at bounding box center [631, 56] width 165 height 302
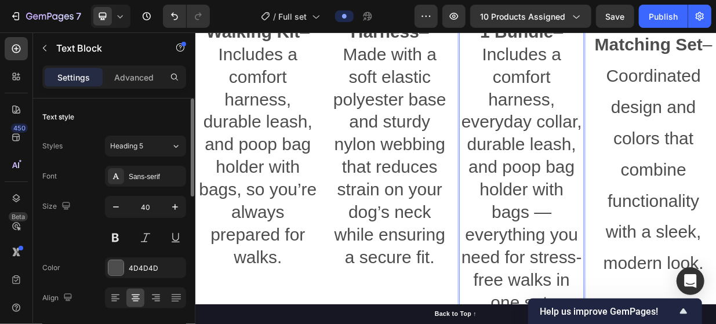
scroll to position [1076, 0]
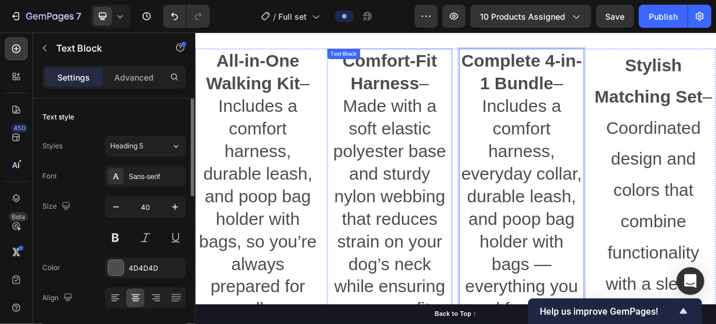
click at [393, 76] on strong "Comfort-Fit Harness" at bounding box center [454, 85] width 126 height 56
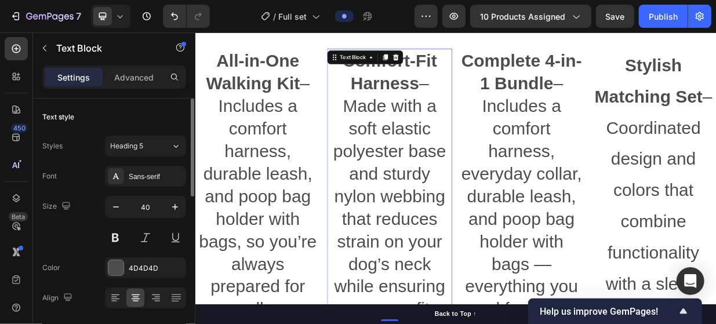
click at [465, 200] on p "Comfort-Fit Harness – Made with a soft elastic polyester base and sturdy nylon …" at bounding box center [454, 236] width 165 height 362
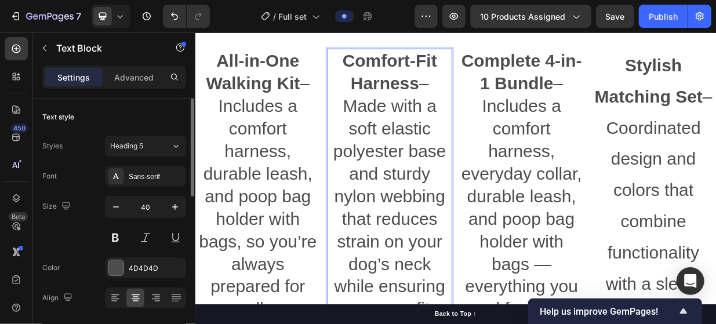
click at [391, 63] on strong "Comfort-Fit Harness" at bounding box center [454, 85] width 126 height 56
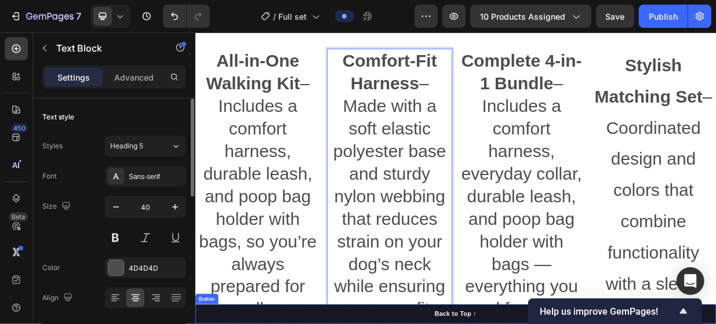
drag, startPoint x: 391, startPoint y: 63, endPoint x: 539, endPoint y: 398, distance: 366.3
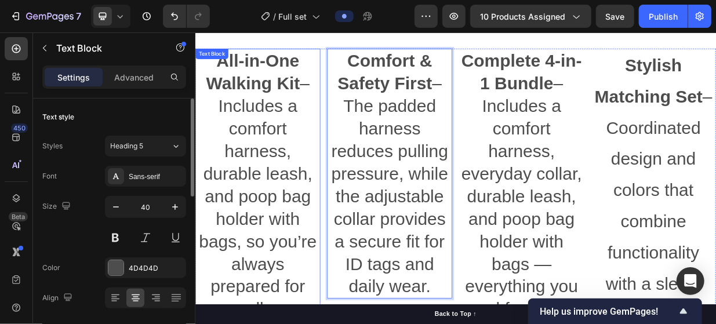
click at [234, 87] on strong "All-in-One Walking Kit" at bounding box center [271, 85] width 125 height 56
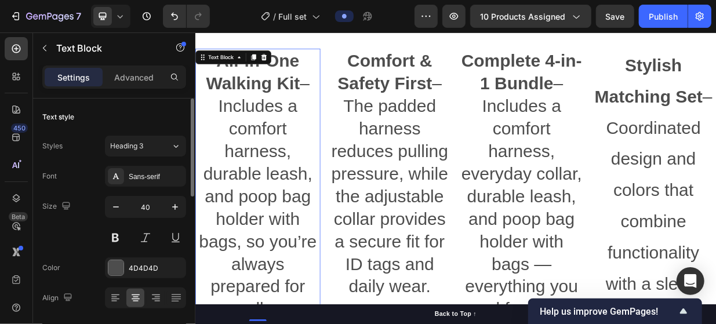
click at [219, 77] on p "All-in-One Walking Kit – Includes a comfort harness, durable leash, and poop ba…" at bounding box center [278, 236] width 165 height 362
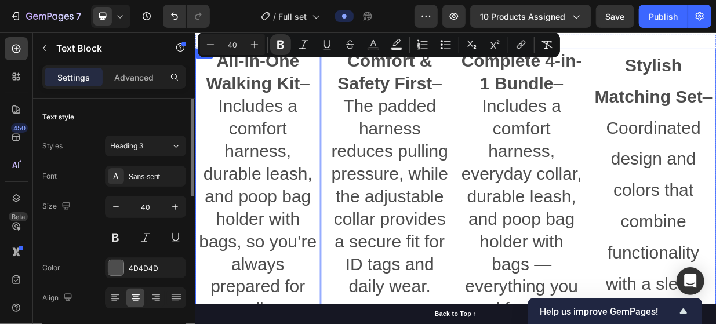
drag, startPoint x: 218, startPoint y: 72, endPoint x: 361, endPoint y: 388, distance: 346.4
click at [361, 324] on div "All-in-One Walking Kit – Includes a comfort harness, durable leash, and poop ba…" at bounding box center [543, 266] width 696 height 424
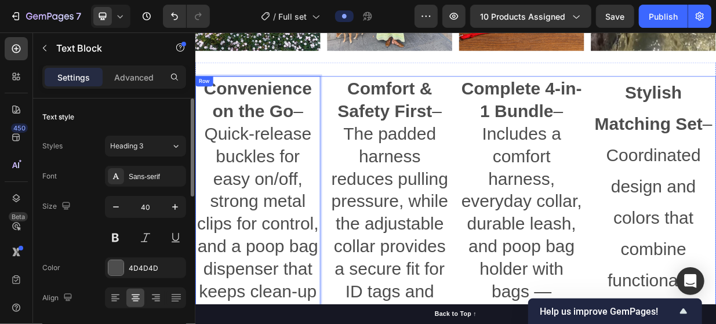
scroll to position [1018, 0]
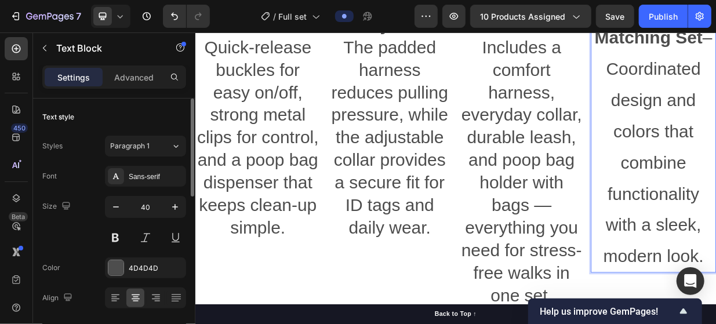
scroll to position [1314, 0]
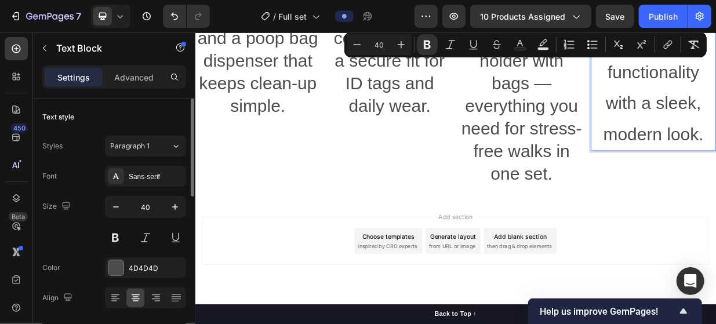
drag, startPoint x: 764, startPoint y: 140, endPoint x: 877, endPoint y: 182, distance: 121.1
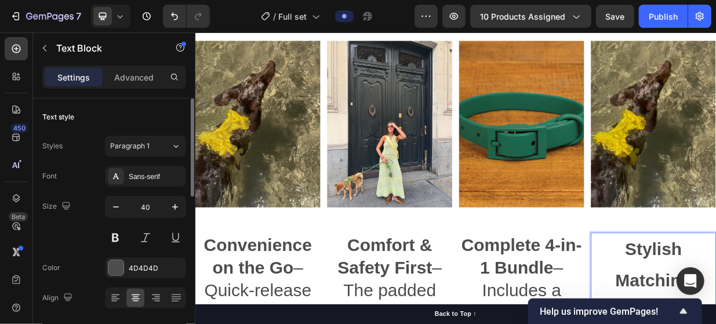
scroll to position [792, 0]
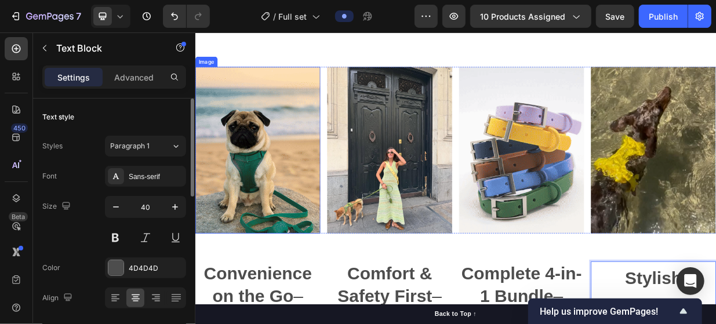
click at [331, 202] on img at bounding box center [278, 189] width 167 height 223
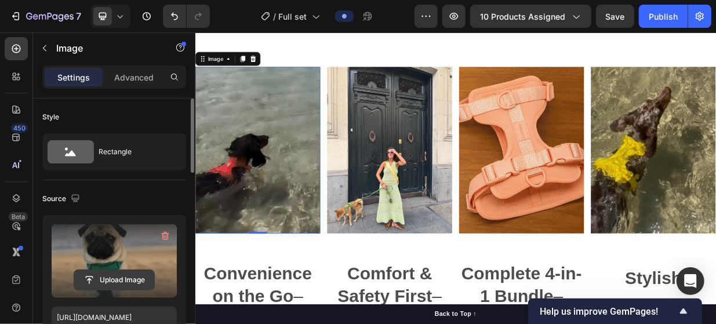
click at [135, 278] on input "file" at bounding box center [114, 280] width 80 height 20
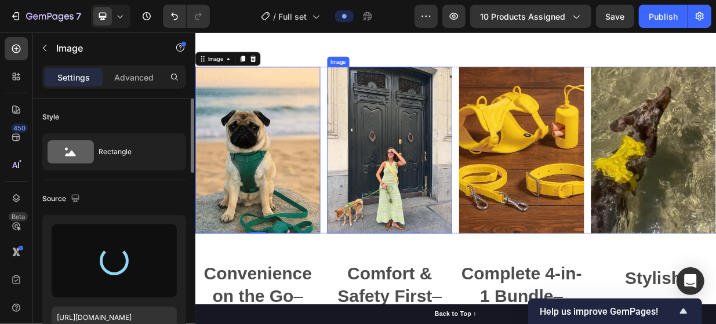
click at [467, 226] on img at bounding box center [454, 189] width 167 height 223
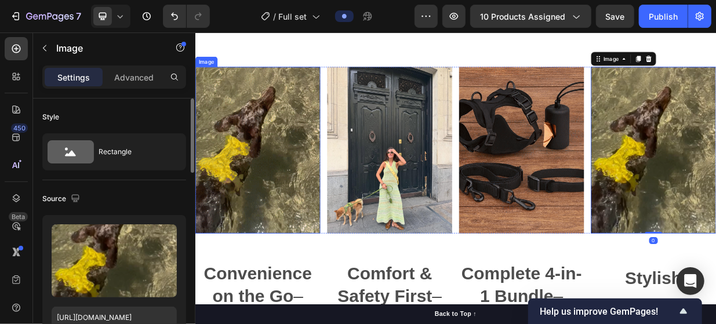
click at [303, 238] on img at bounding box center [278, 189] width 167 height 223
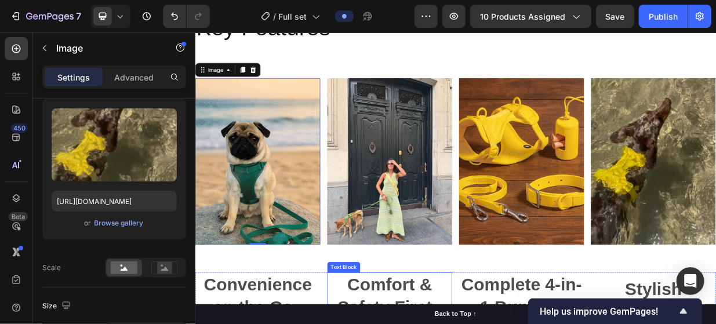
scroll to position [734, 0]
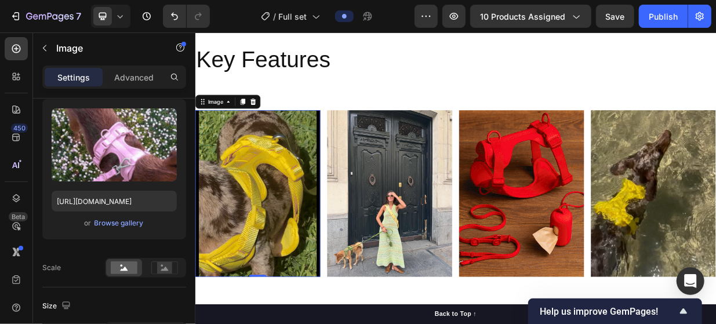
click at [252, 212] on img at bounding box center [278, 247] width 167 height 223
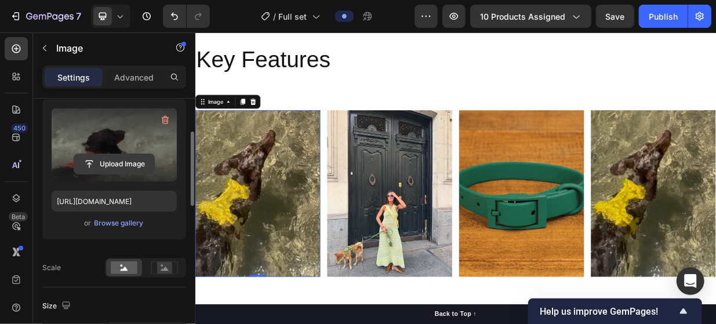
click at [123, 162] on input "file" at bounding box center [114, 164] width 80 height 20
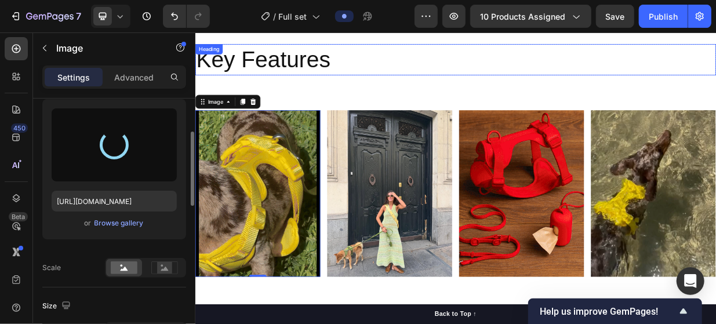
click at [493, 77] on h2 "Key Features" at bounding box center [543, 69] width 696 height 42
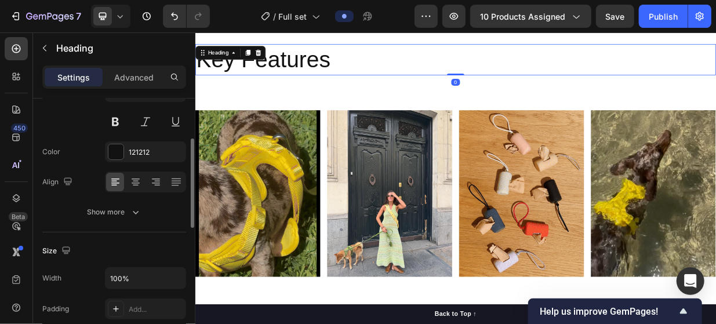
scroll to position [0, 0]
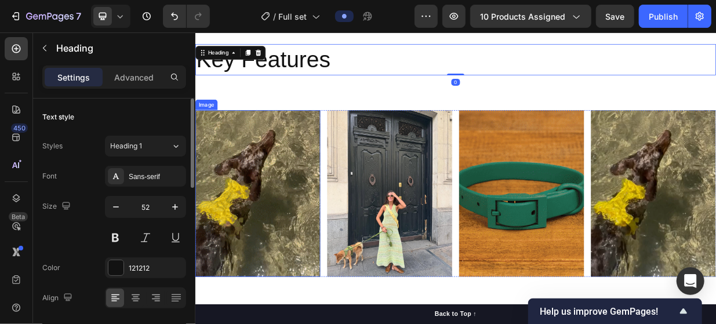
click at [278, 237] on img at bounding box center [278, 247] width 167 height 223
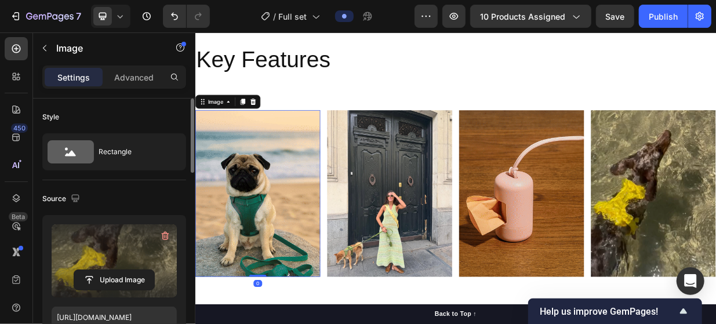
scroll to position [116, 0]
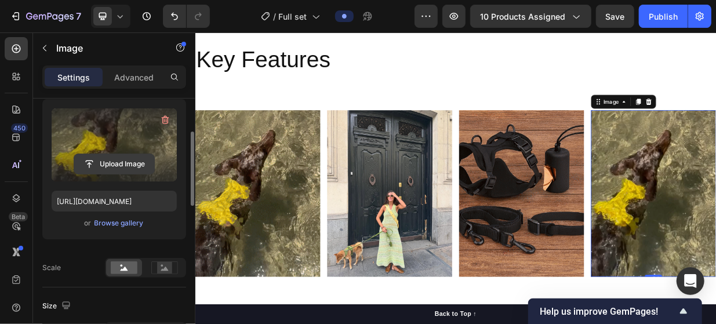
click at [117, 155] on input "file" at bounding box center [114, 164] width 80 height 20
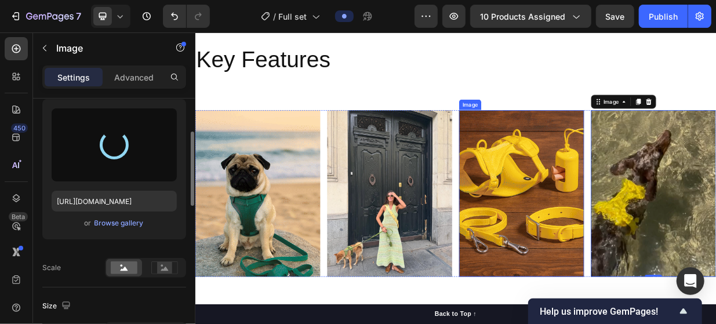
type input "https://cdn.shopify.com/s/files/1/0772/6157/0285/files/gempages_585632671472812…"
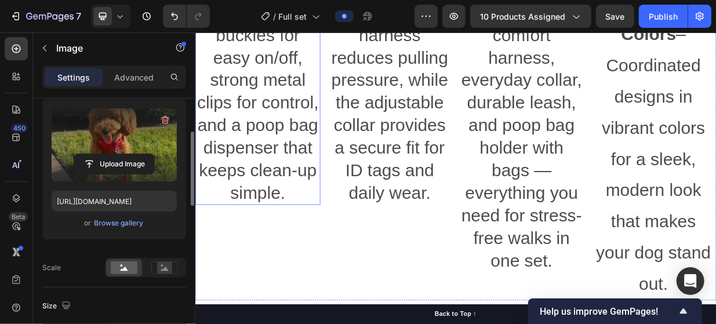
scroll to position [1351, 0]
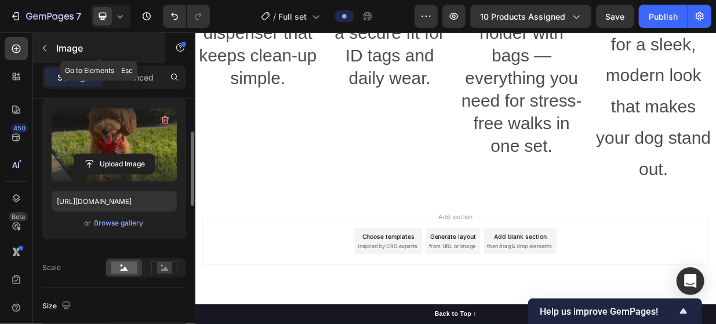
click at [45, 45] on icon "button" at bounding box center [44, 47] width 9 height 9
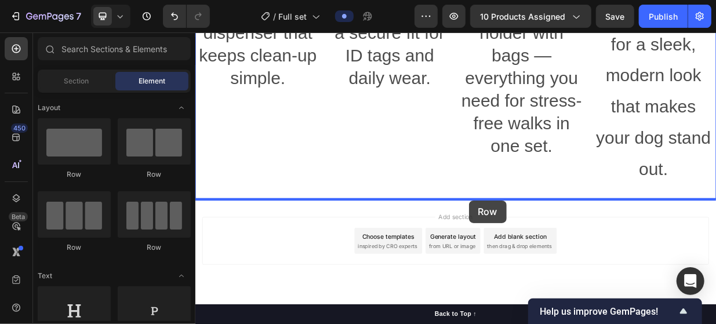
drag, startPoint x: 281, startPoint y: 176, endPoint x: 560, endPoint y: 256, distance: 290.7
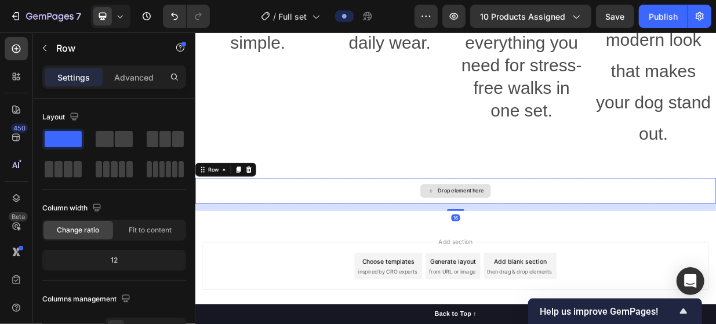
scroll to position [1409, 0]
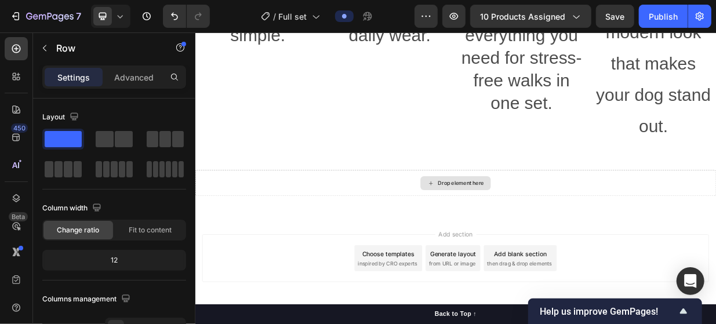
click at [557, 235] on div "Drop element here" at bounding box center [549, 233] width 61 height 9
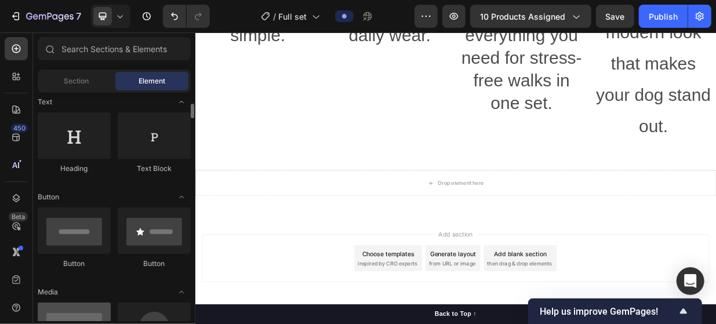
scroll to position [290, 0]
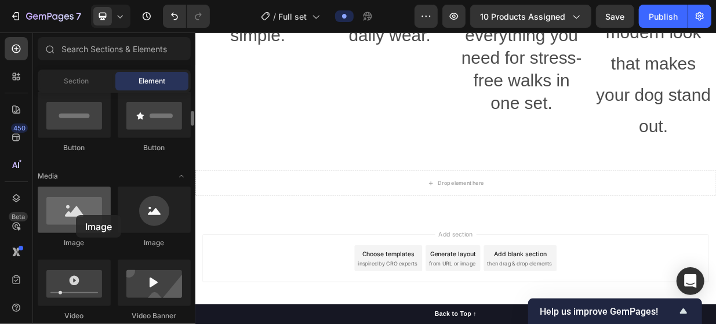
click at [76, 215] on div at bounding box center [74, 210] width 73 height 46
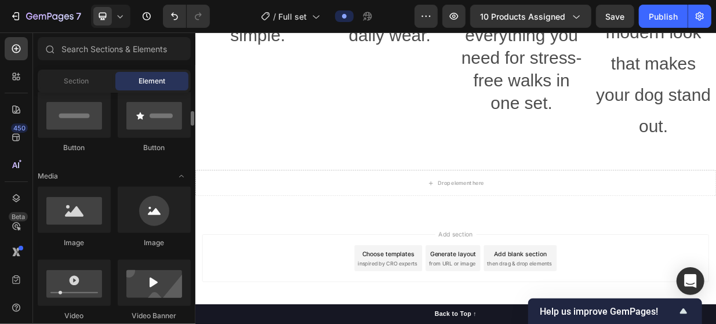
scroll to position [406, 0]
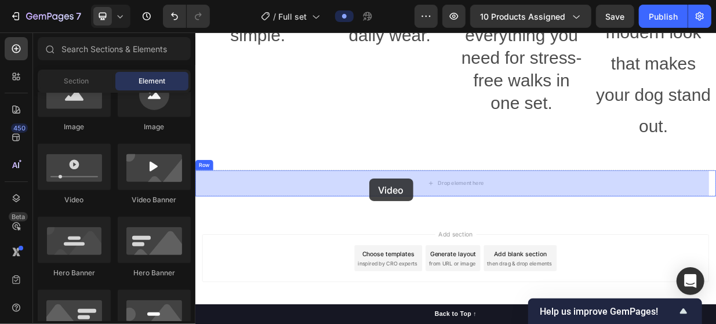
drag, startPoint x: 287, startPoint y: 205, endPoint x: 427, endPoint y: 227, distance: 141.5
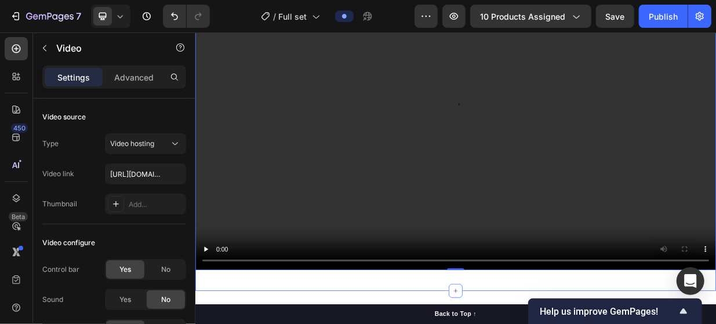
scroll to position [1610, 0]
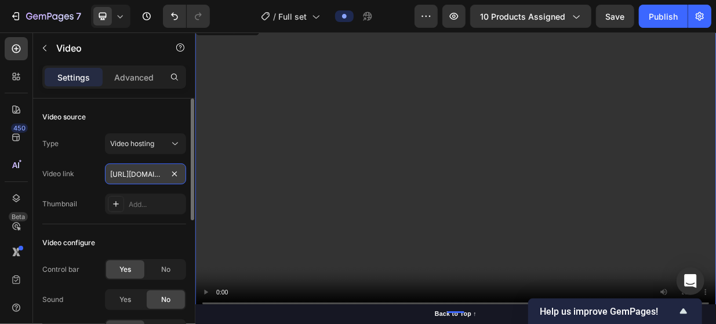
click at [162, 176] on input "https://cdn.shopify.com/videos/c/o/v/2cd3deb506b54b009063f7270ab5cf2e.mp4" at bounding box center [145, 174] width 81 height 21
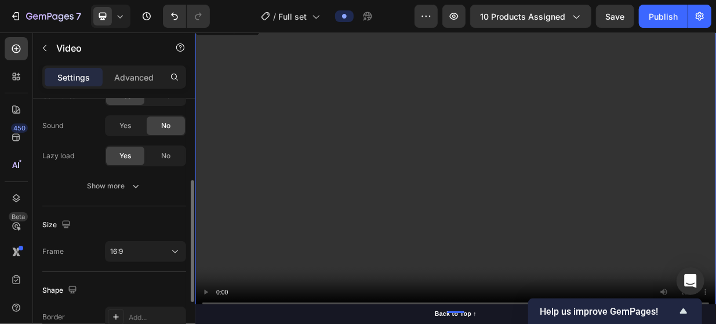
scroll to position [0, 0]
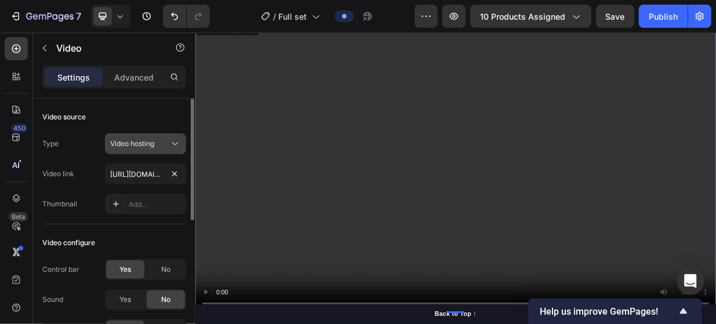
click at [172, 146] on icon at bounding box center [175, 144] width 12 height 12
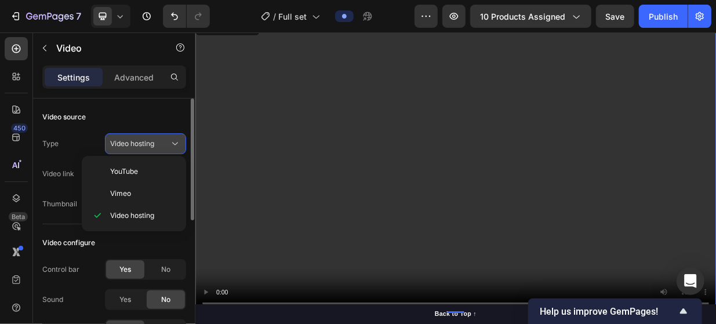
click at [172, 146] on icon at bounding box center [175, 144] width 12 height 12
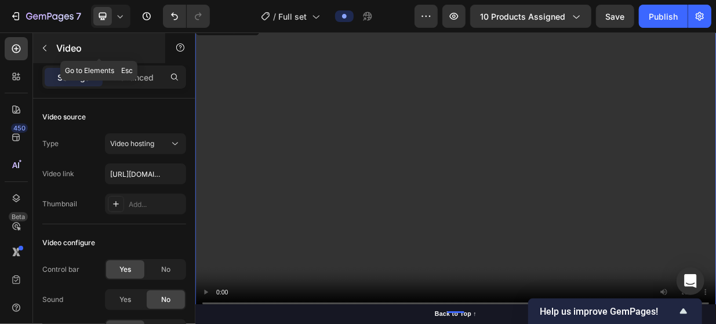
click at [46, 54] on button "button" at bounding box center [44, 48] width 19 height 19
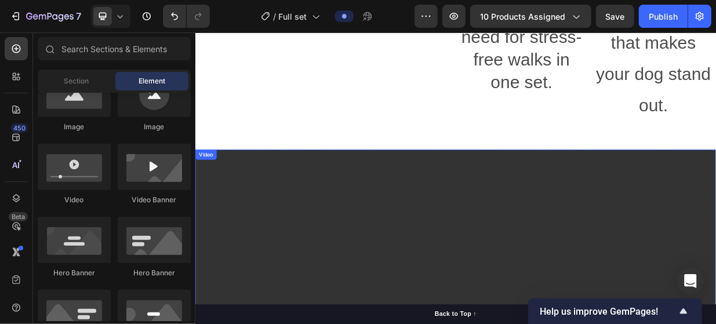
scroll to position [1552, 0]
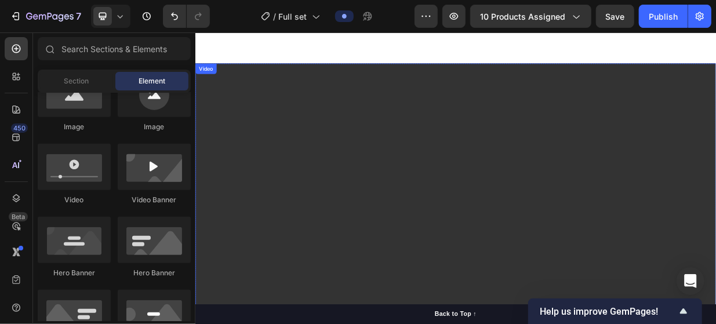
click at [656, 271] on video at bounding box center [543, 269] width 696 height 391
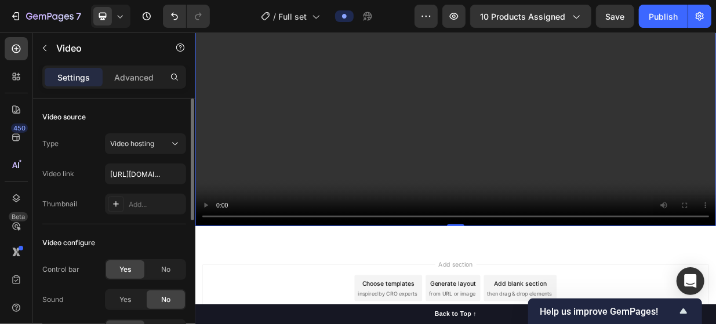
scroll to position [292, 0]
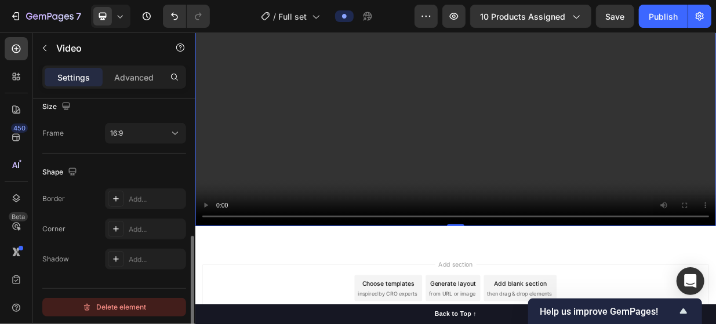
click at [135, 304] on div "Delete element" at bounding box center [114, 307] width 64 height 14
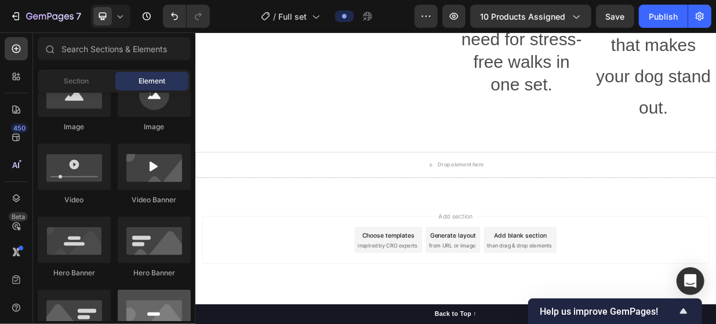
scroll to position [1432, 0]
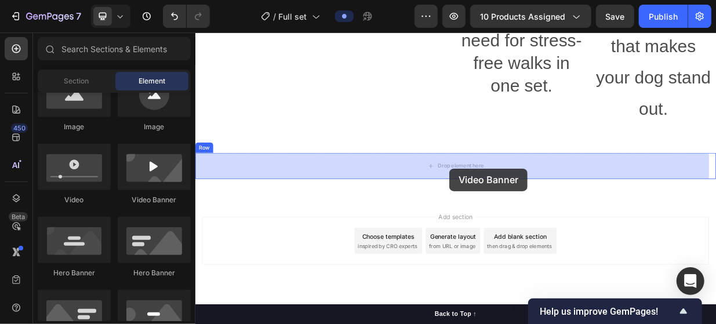
drag, startPoint x: 292, startPoint y: 232, endPoint x: 534, endPoint y: 214, distance: 243.0
drag, startPoint x: 276, startPoint y: 145, endPoint x: 572, endPoint y: 259, distance: 317.6
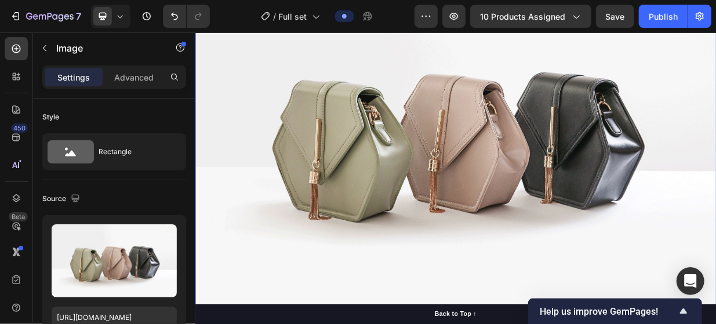
scroll to position [1842, 0]
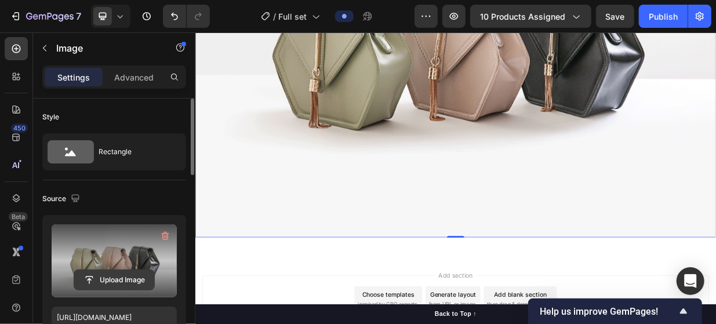
click at [116, 277] on input "file" at bounding box center [114, 280] width 80 height 20
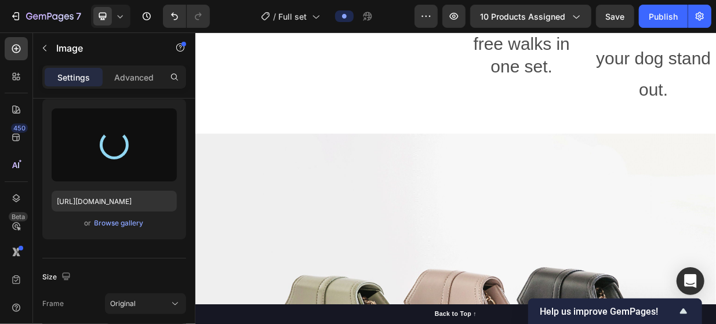
scroll to position [1448, 0]
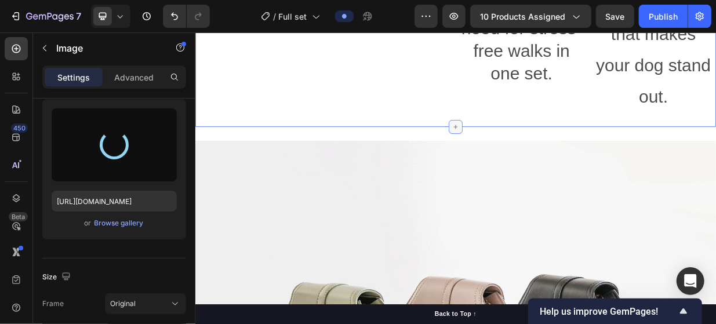
click at [542, 157] on icon at bounding box center [542, 158] width 9 height 9
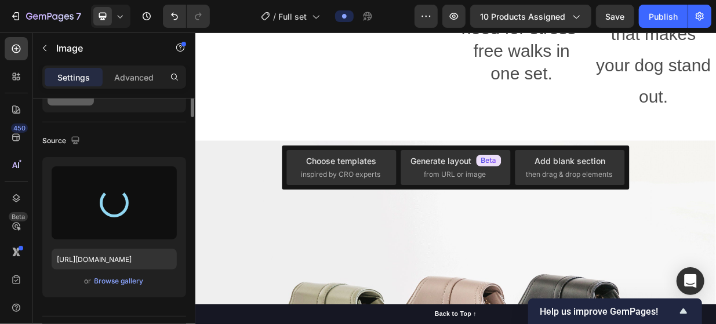
scroll to position [0, 0]
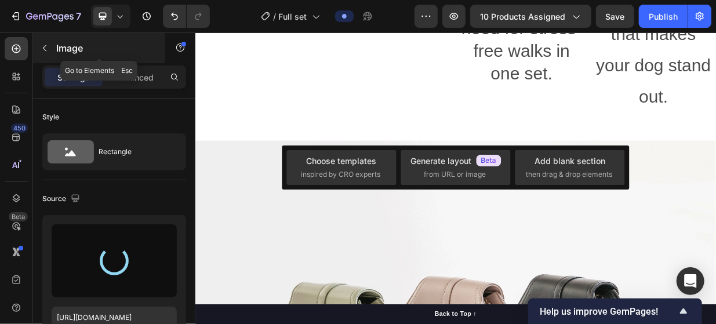
click at [50, 50] on button "button" at bounding box center [44, 48] width 19 height 19
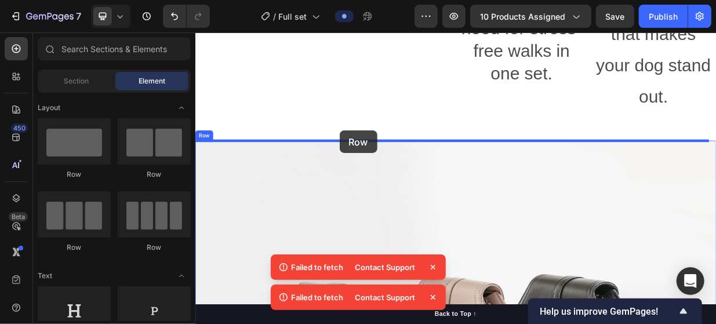
drag, startPoint x: 275, startPoint y: 184, endPoint x: 387, endPoint y: 163, distance: 114.5
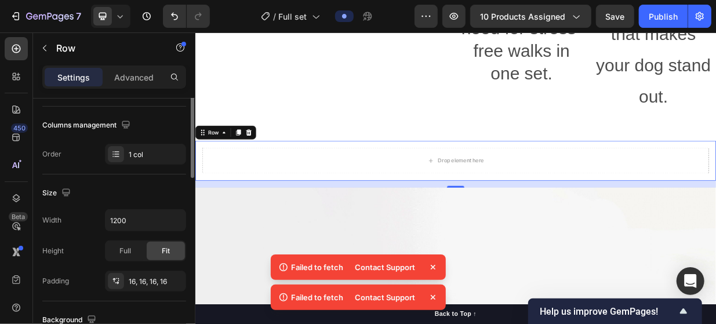
scroll to position [232, 0]
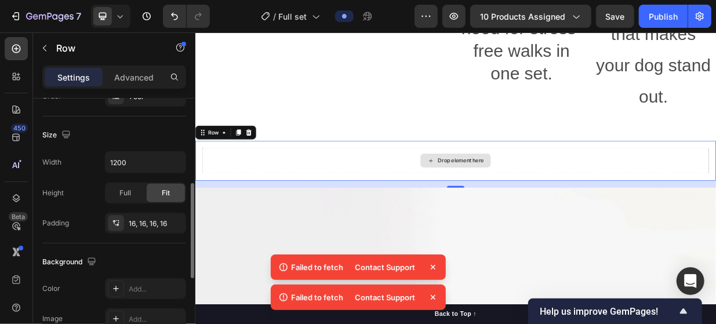
click at [532, 193] on div "Drop element here" at bounding box center [542, 203] width 677 height 35
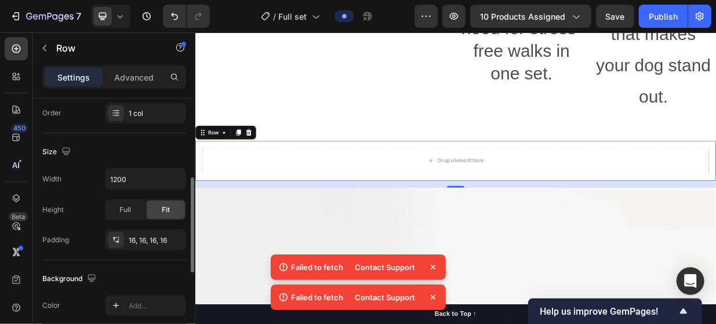
scroll to position [157, 0]
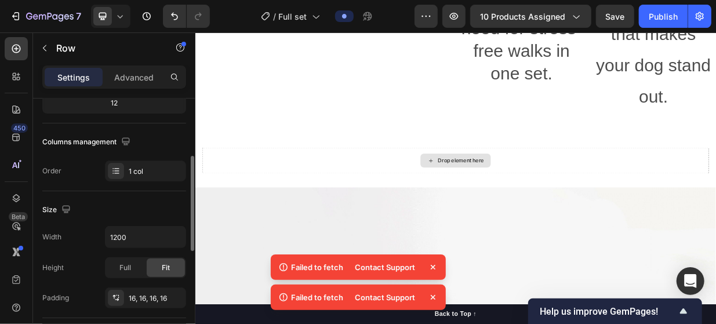
click at [529, 195] on div "Drop element here" at bounding box center [543, 203] width 94 height 19
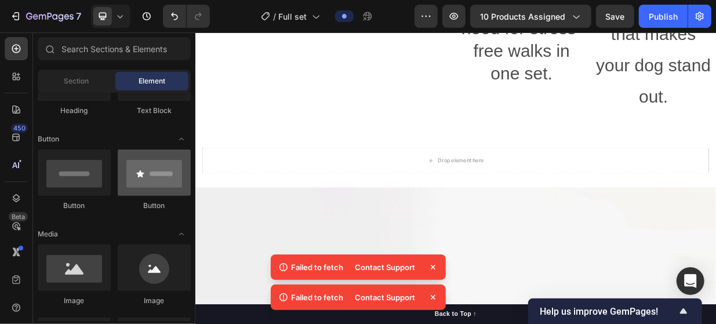
scroll to position [174, 0]
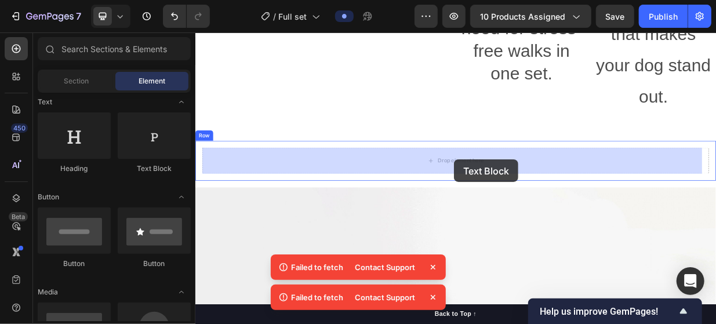
drag, startPoint x: 346, startPoint y: 187, endPoint x: 540, endPoint y: 202, distance: 195.4
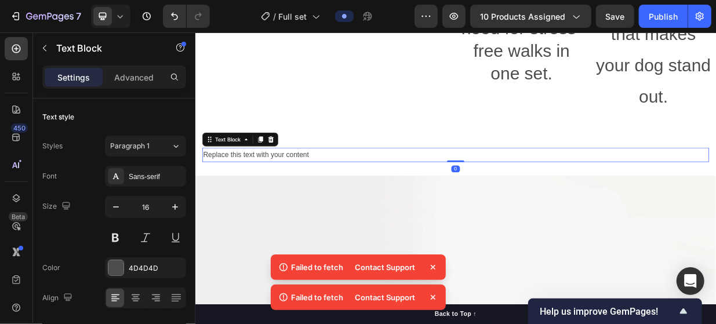
click at [354, 189] on div "Replace this text with your content" at bounding box center [542, 195] width 677 height 19
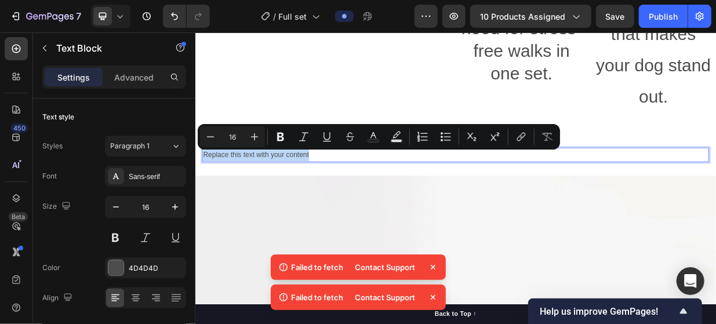
drag, startPoint x: 385, startPoint y: 188, endPoint x: 146, endPoint y: 197, distance: 239.1
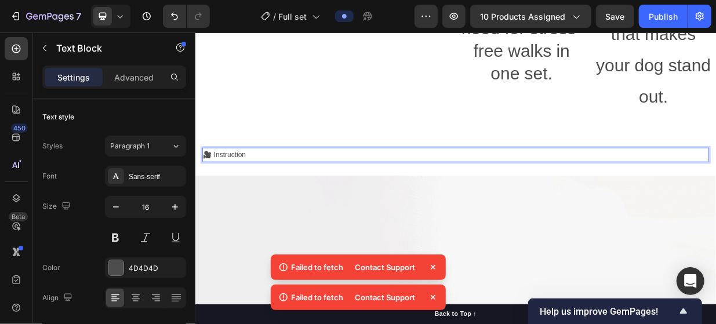
click at [286, 193] on p "🎥 Instruction" at bounding box center [542, 195] width 675 height 17
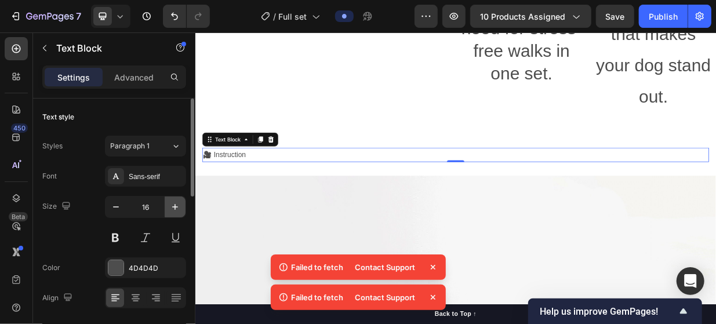
click at [175, 204] on icon "button" at bounding box center [175, 207] width 12 height 12
click at [175, 205] on icon "button" at bounding box center [175, 207] width 12 height 12
click at [175, 205] on icon "button" at bounding box center [175, 207] width 6 height 6
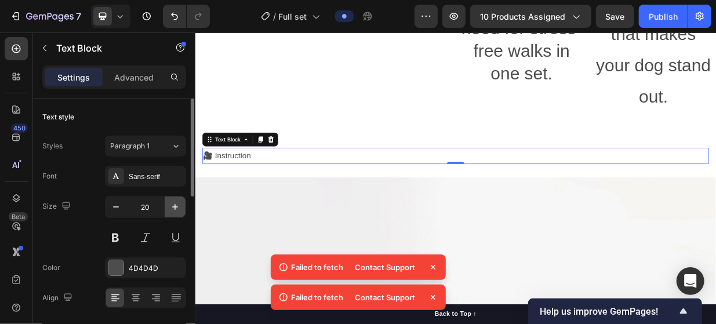
click at [176, 205] on icon "button" at bounding box center [175, 207] width 12 height 12
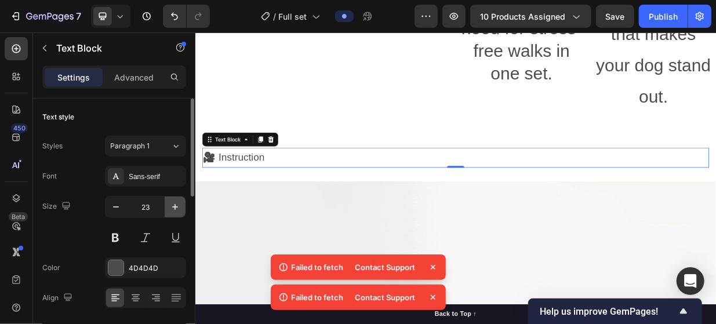
click at [176, 205] on icon "button" at bounding box center [175, 207] width 12 height 12
click at [177, 205] on icon "button" at bounding box center [175, 207] width 12 height 12
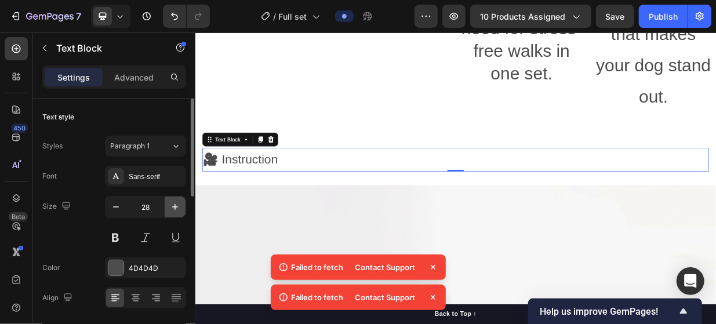
click at [177, 205] on icon "button" at bounding box center [175, 207] width 12 height 12
click at [117, 209] on icon "button" at bounding box center [116, 207] width 12 height 12
click at [161, 145] on div "Paragraph 1" at bounding box center [140, 146] width 61 height 10
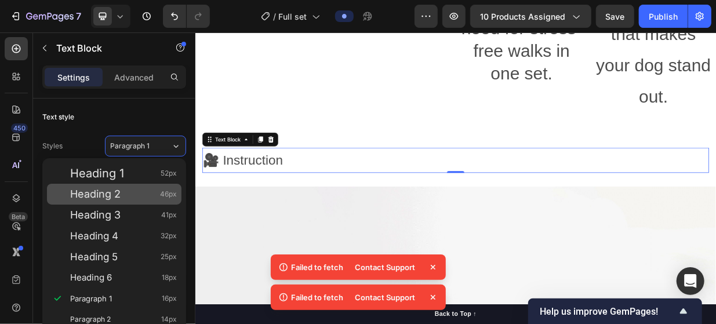
click at [146, 190] on div "Heading 2 46px" at bounding box center [123, 194] width 107 height 12
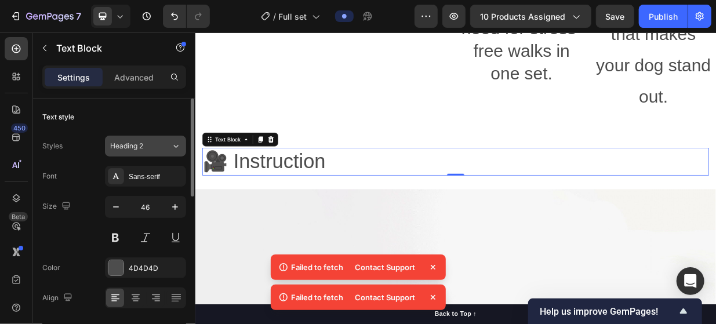
click at [180, 144] on icon at bounding box center [176, 146] width 10 height 12
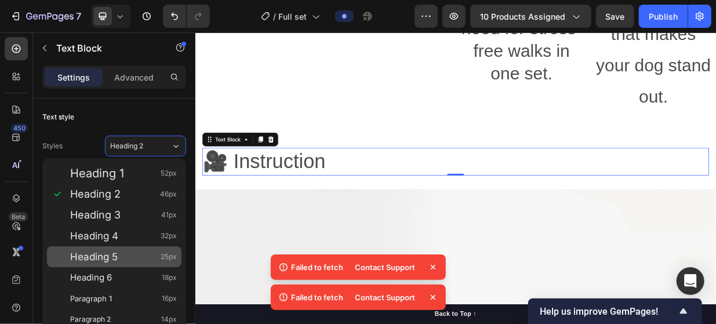
click at [147, 248] on div "Heading 5 25px" at bounding box center [114, 256] width 135 height 21
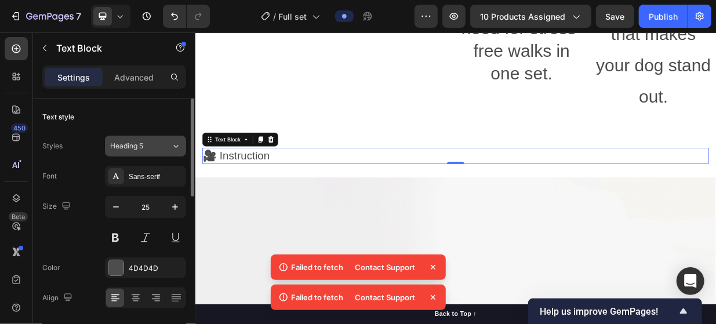
click at [168, 149] on div "Heading 5" at bounding box center [140, 146] width 61 height 10
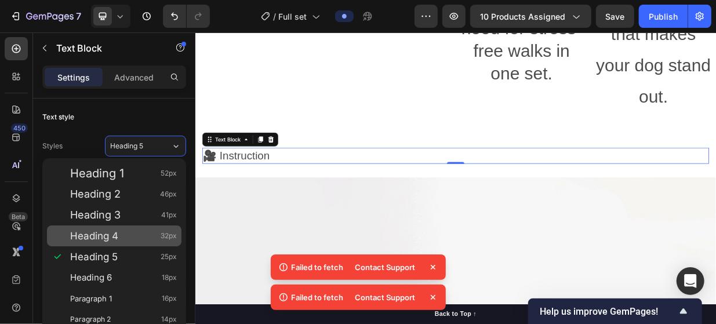
click at [167, 239] on span "32px" at bounding box center [169, 236] width 16 height 12
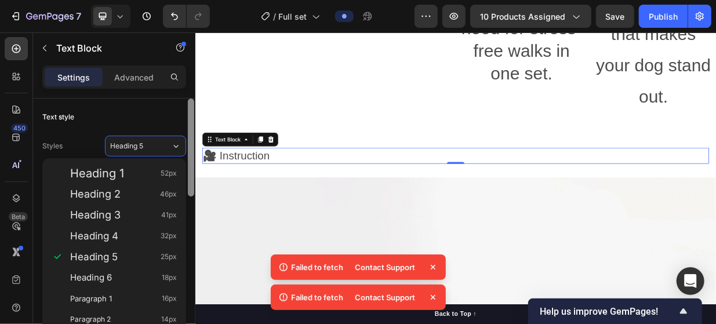
type input "32"
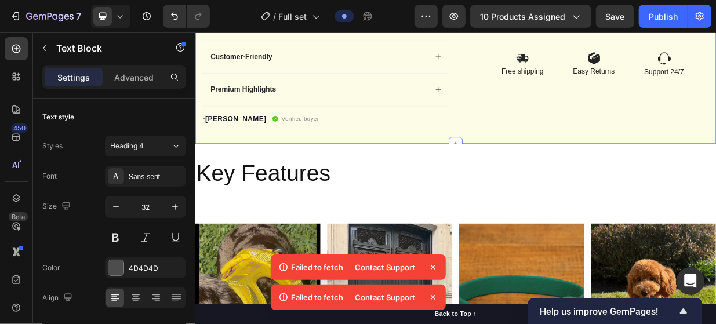
scroll to position [637, 0]
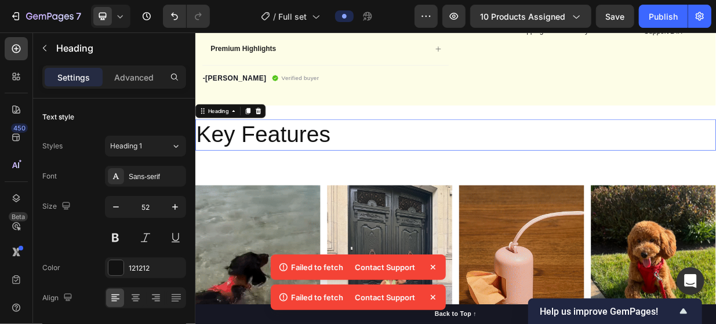
click at [326, 166] on h2 "Key Features" at bounding box center [543, 169] width 696 height 42
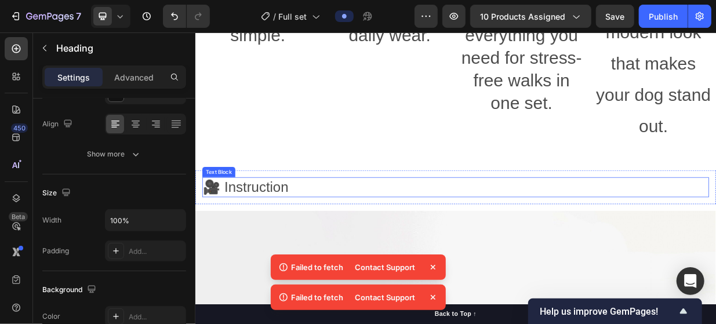
scroll to position [1390, 0]
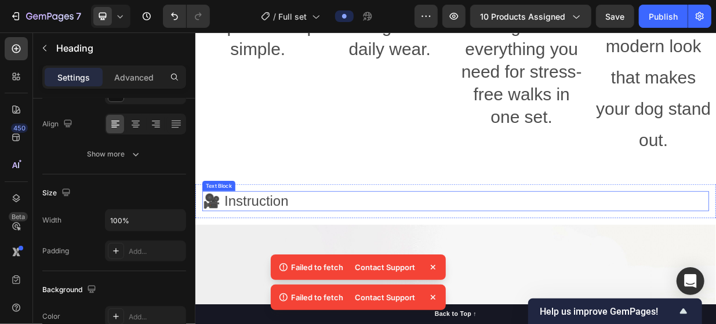
click at [291, 256] on p "🎥 Instruction" at bounding box center [542, 257] width 675 height 24
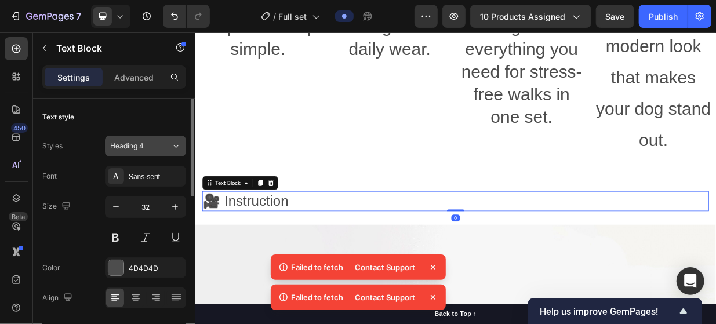
click at [172, 139] on button "Heading 4" at bounding box center [145, 146] width 81 height 21
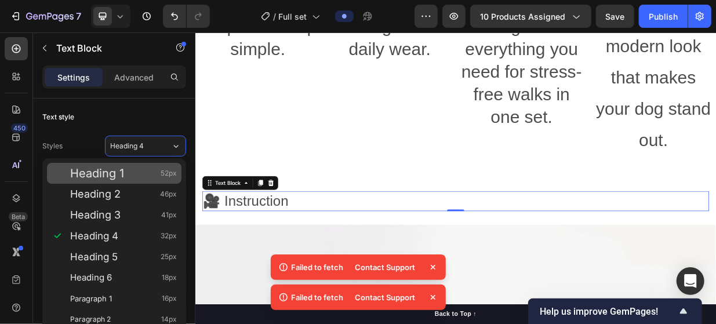
click at [148, 170] on div "Heading 1 52px" at bounding box center [123, 174] width 107 height 12
type input "52"
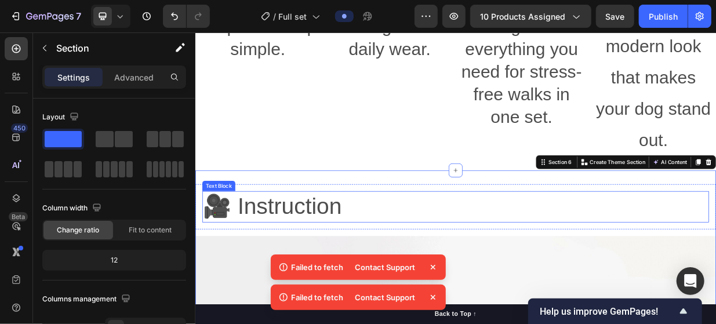
click at [357, 267] on p "🎥 Instruction" at bounding box center [542, 264] width 675 height 39
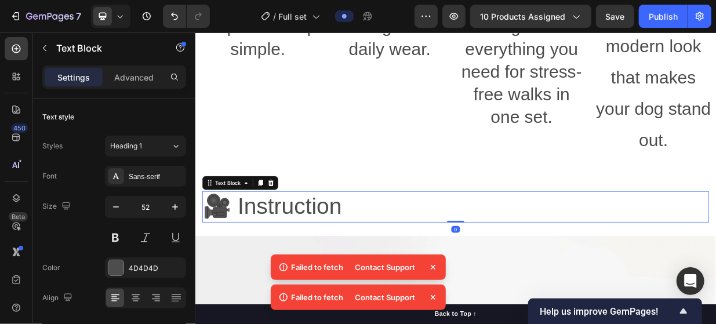
click at [357, 267] on p "🎥 Instruction" at bounding box center [542, 264] width 675 height 39
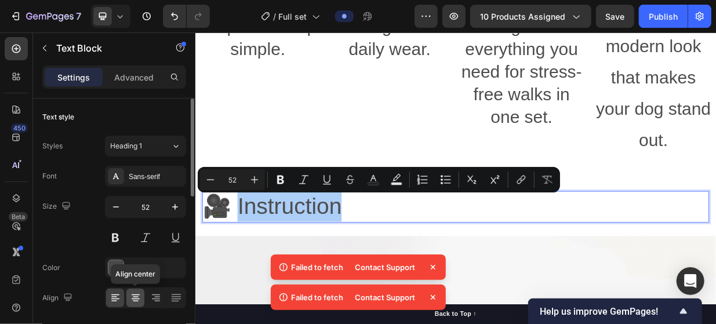
click at [138, 296] on icon at bounding box center [136, 298] width 12 height 12
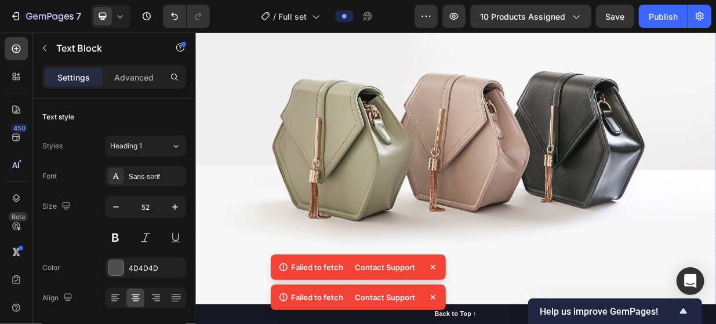
scroll to position [1738, 0]
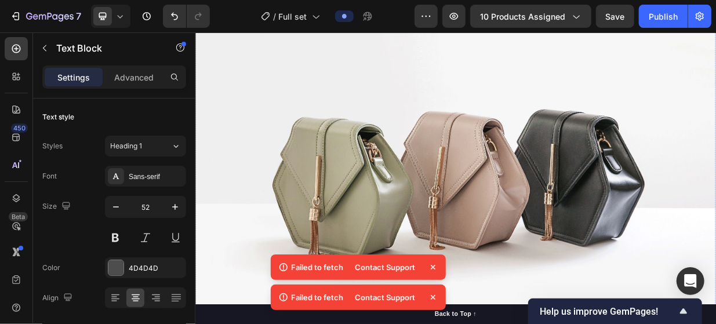
click at [641, 189] on img at bounding box center [543, 218] width 696 height 522
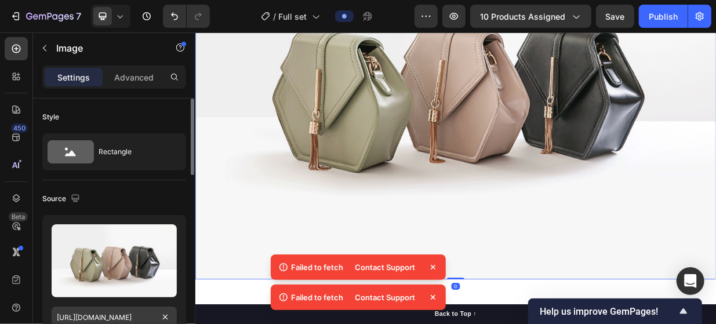
scroll to position [58, 0]
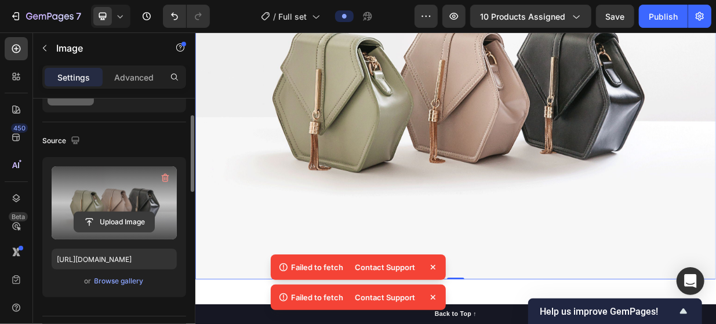
click at [115, 220] on input "file" at bounding box center [114, 222] width 80 height 20
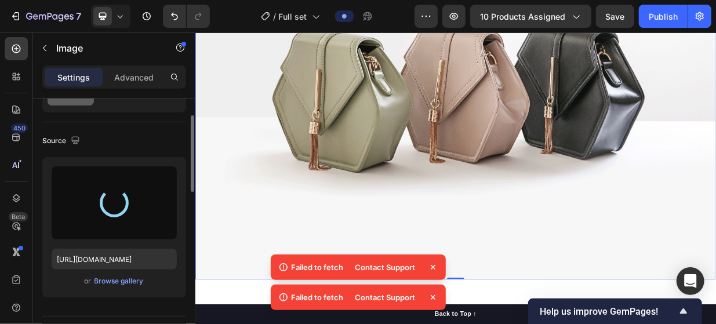
click at [435, 267] on icon at bounding box center [433, 268] width 12 height 12
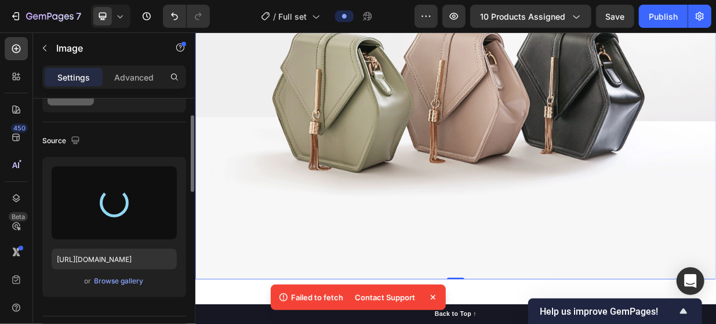
click at [431, 299] on icon at bounding box center [433, 297] width 5 height 5
type input "https://cdn.shopify.com/s/files/1/0772/6157/0285/files/gempages_585632671472812…"
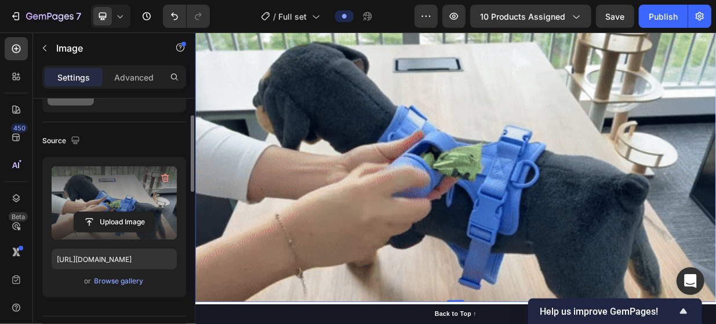
scroll to position [1680, 0]
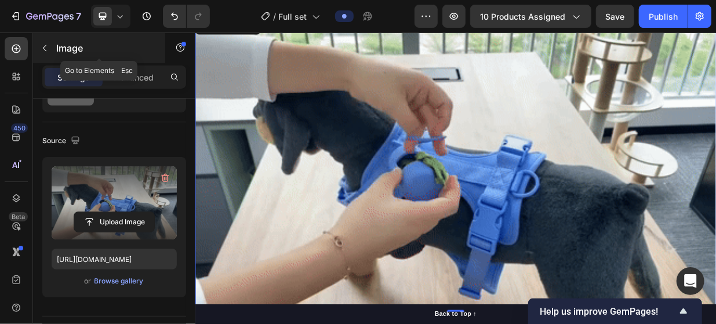
click at [45, 50] on icon "button" at bounding box center [44, 47] width 9 height 9
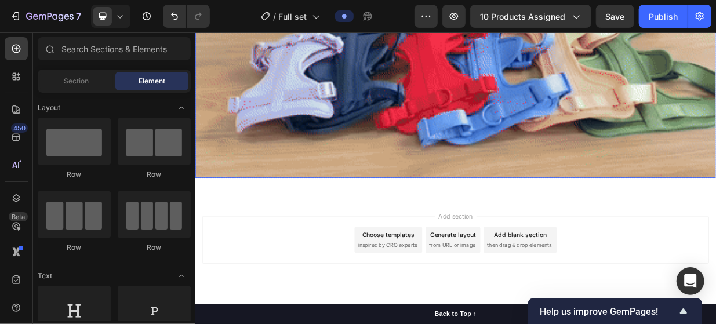
scroll to position [1982, 0]
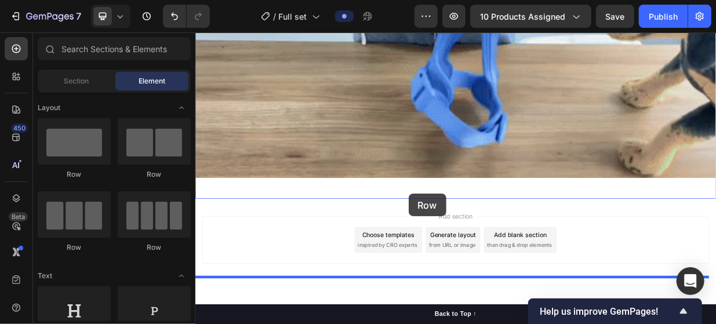
drag, startPoint x: 266, startPoint y: 187, endPoint x: 480, endPoint y: 248, distance: 222.5
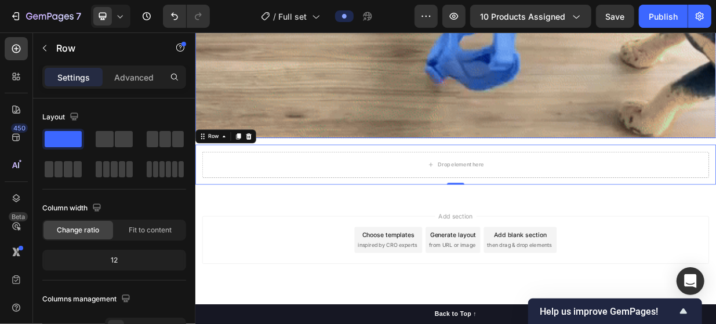
scroll to position [1977, 0]
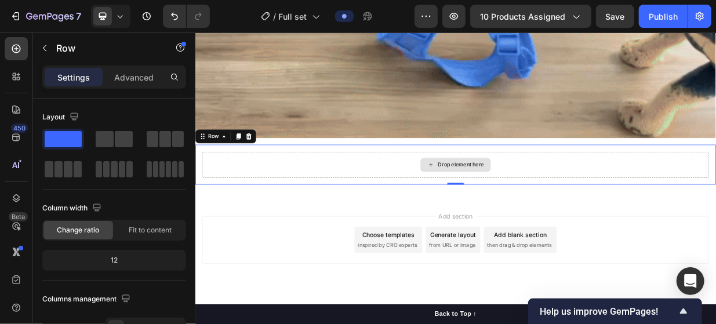
click at [545, 219] on div "Drop element here" at bounding box center [543, 209] width 94 height 19
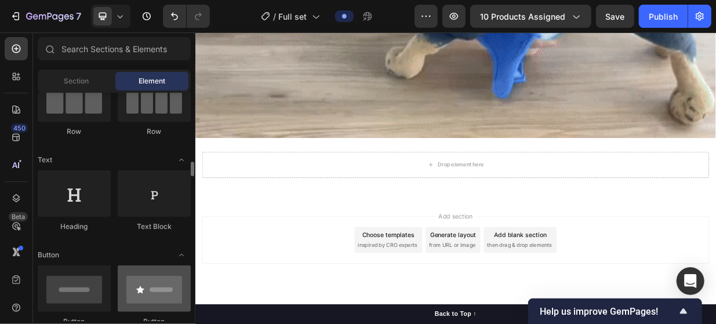
scroll to position [174, 0]
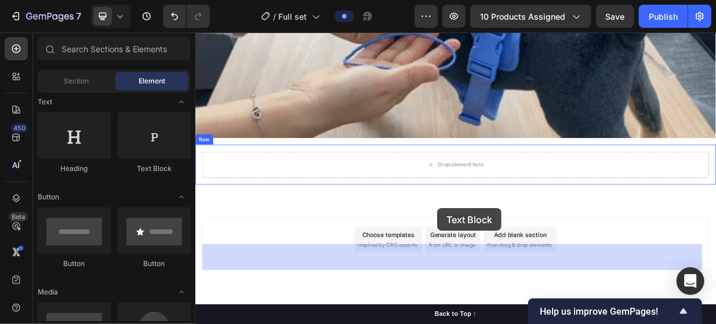
drag, startPoint x: 346, startPoint y: 181, endPoint x: 518, endPoint y: 267, distance: 192.4
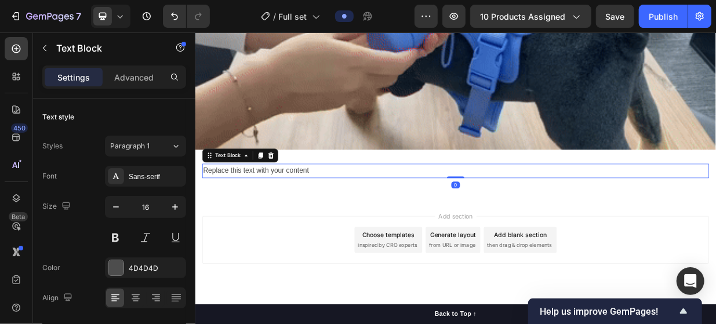
click at [390, 227] on div "Replace this text with your content" at bounding box center [542, 217] width 677 height 19
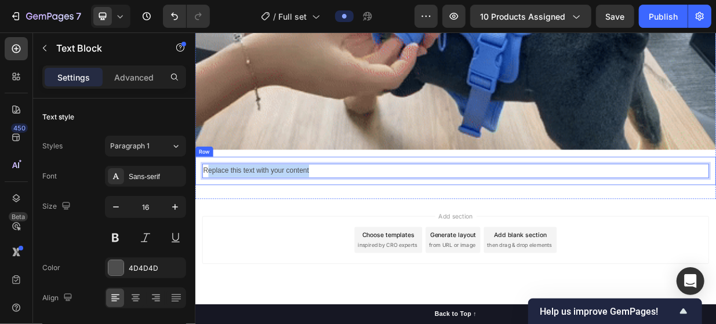
drag, startPoint x: 380, startPoint y: 258, endPoint x: 209, endPoint y: 248, distance: 170.8
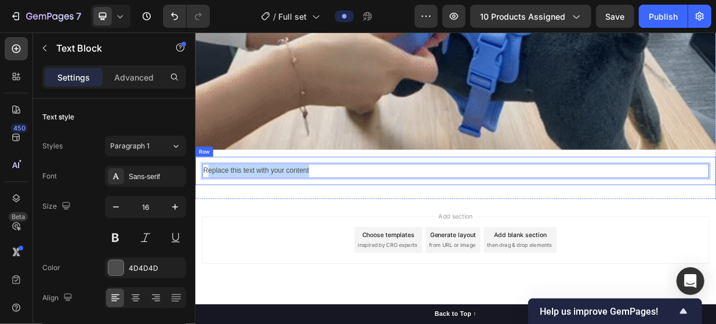
click at [209, 236] on div "Replace this text with your content Text Block 0 Row" at bounding box center [543, 217] width 696 height 38
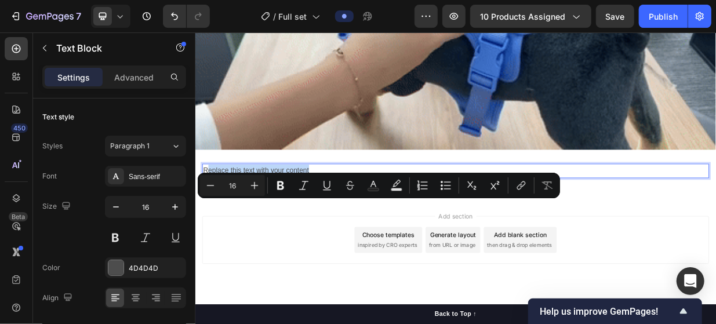
scroll to position [1891, 0]
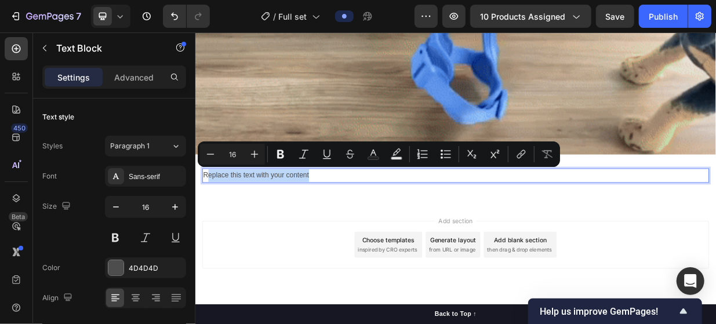
click at [362, 215] on p "Replace this text with your content" at bounding box center [542, 223] width 675 height 17
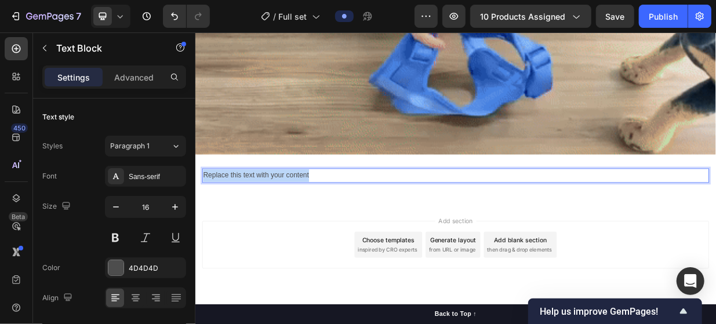
drag, startPoint x: 362, startPoint y: 215, endPoint x: 204, endPoint y: 210, distance: 157.8
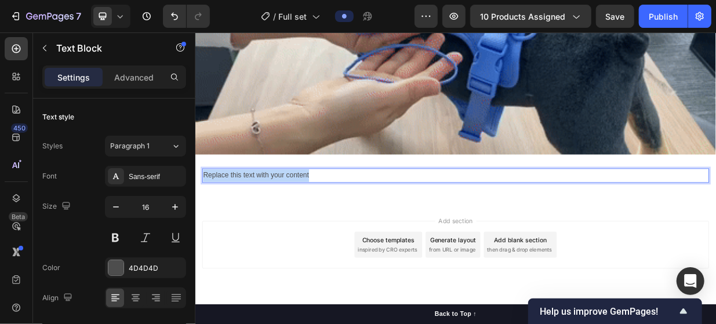
click at [204, 214] on div "Replace this text with your content" at bounding box center [542, 223] width 677 height 19
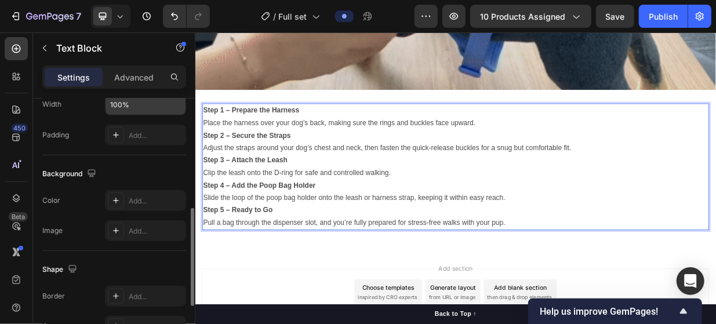
scroll to position [348, 0]
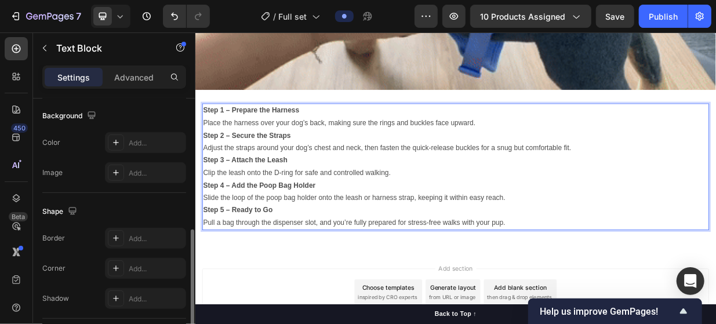
click at [231, 132] on strong "Step 1 – Prepare the Harness" at bounding box center [269, 137] width 128 height 10
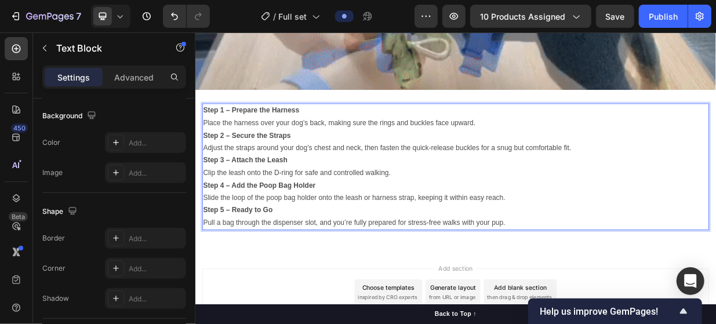
click at [208, 132] on strong "Step 1 – Prepare the Harness" at bounding box center [269, 137] width 128 height 10
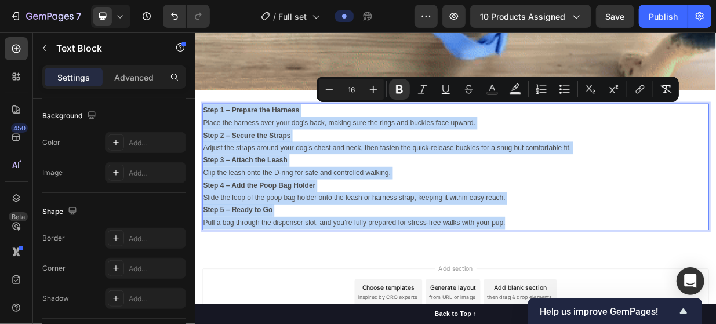
drag, startPoint x: 205, startPoint y: 129, endPoint x: 610, endPoint y: 280, distance: 432.6
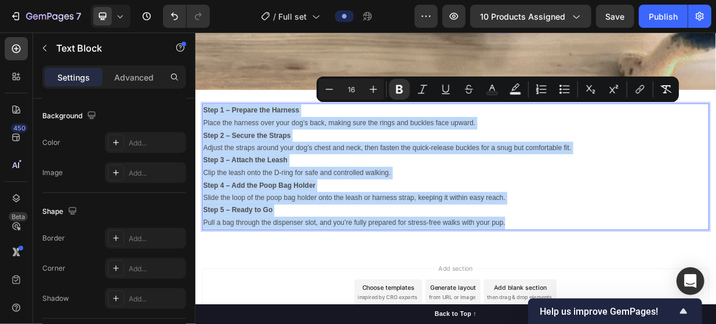
click at [620, 284] on div "Step 1 – Prepare the Harness Place the harness over your dog’s back, making sur…" at bounding box center [542, 212] width 677 height 169
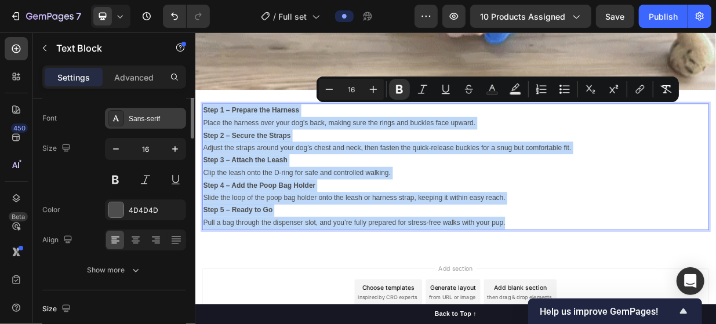
scroll to position [0, 0]
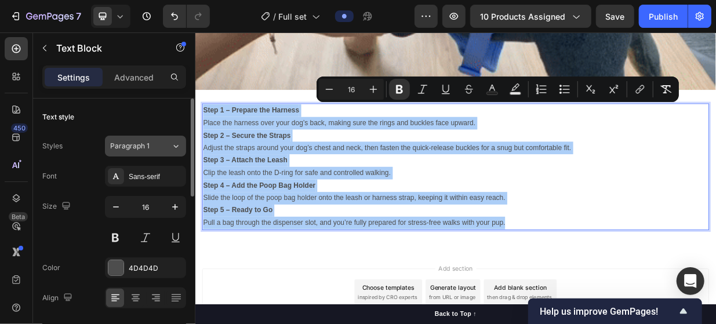
click at [169, 140] on button "Paragraph 1" at bounding box center [145, 146] width 81 height 21
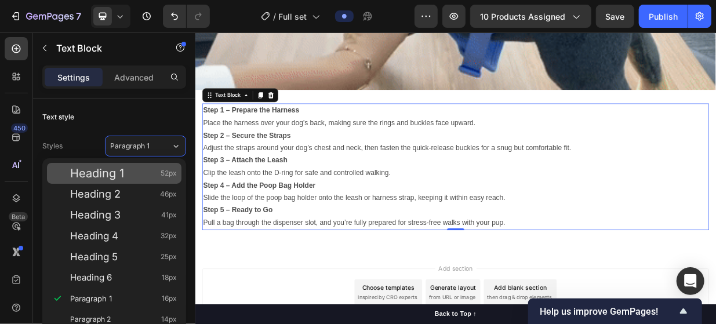
click at [158, 173] on div "Heading 1 52px" at bounding box center [123, 174] width 107 height 12
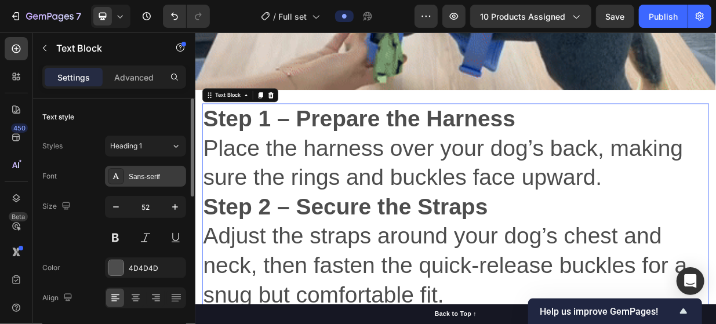
scroll to position [58, 0]
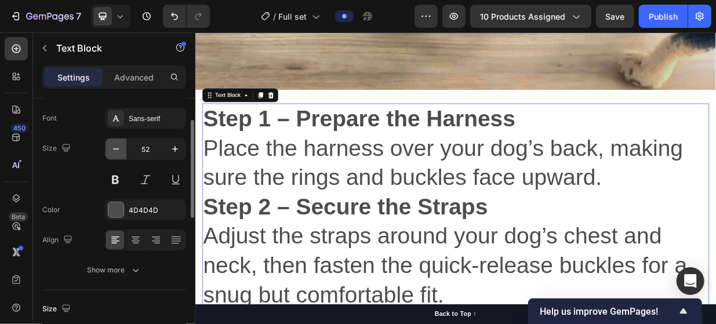
click at [117, 150] on icon "button" at bounding box center [116, 149] width 12 height 12
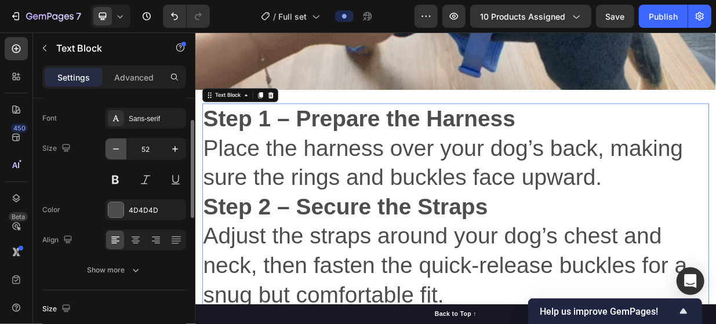
click at [117, 150] on icon "button" at bounding box center [116, 149] width 12 height 12
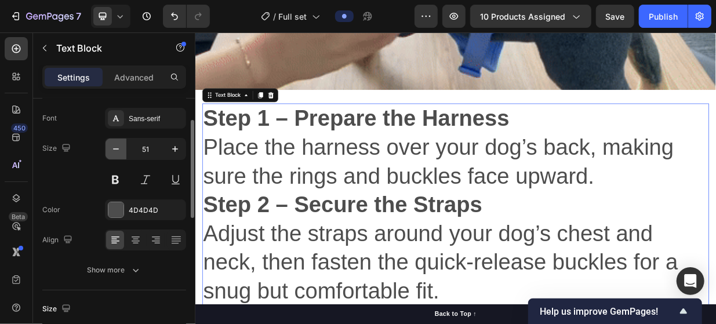
click at [117, 150] on icon "button" at bounding box center [116, 149] width 12 height 12
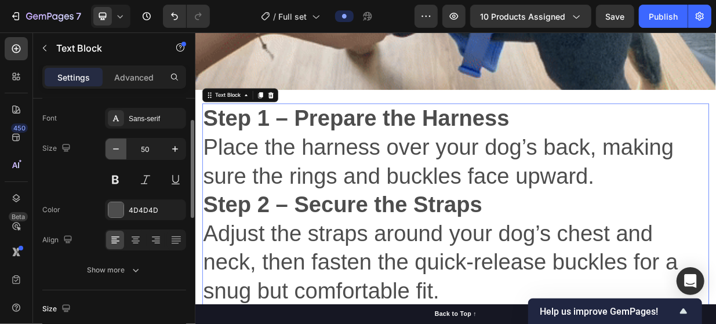
click at [117, 150] on icon "button" at bounding box center [116, 149] width 12 height 12
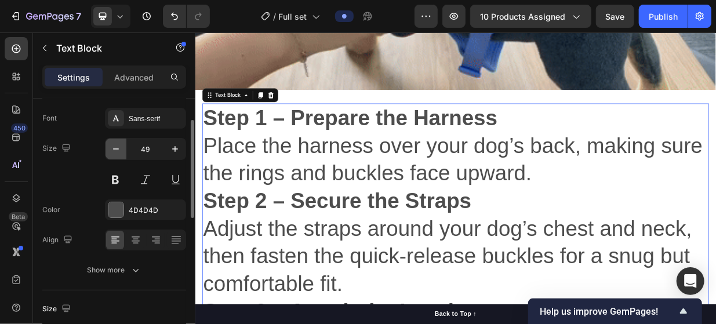
click at [117, 150] on icon "button" at bounding box center [116, 149] width 12 height 12
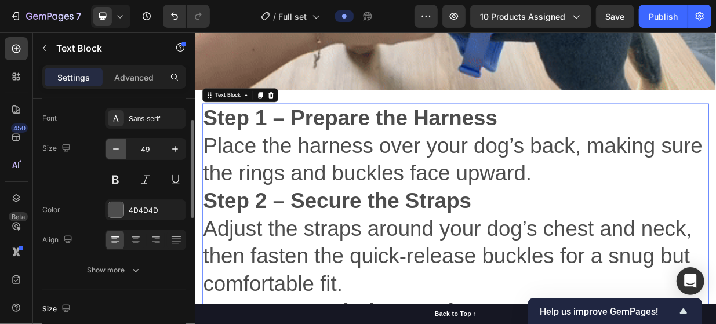
click at [117, 150] on icon "button" at bounding box center [116, 149] width 12 height 12
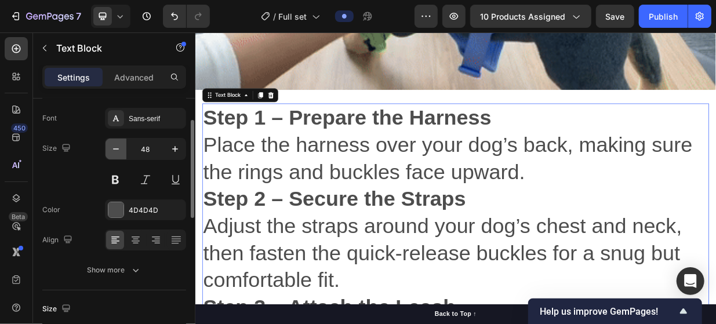
click at [117, 150] on icon "button" at bounding box center [116, 149] width 12 height 12
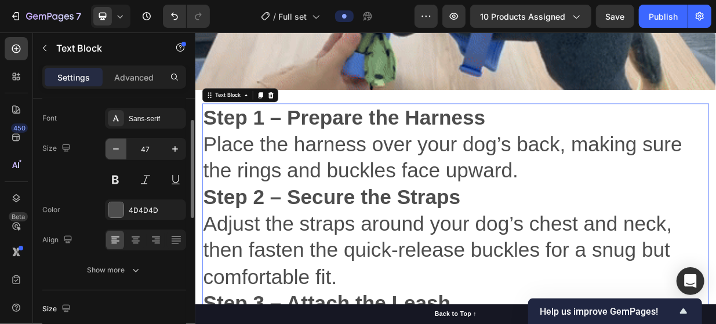
click at [117, 150] on icon "button" at bounding box center [116, 149] width 12 height 12
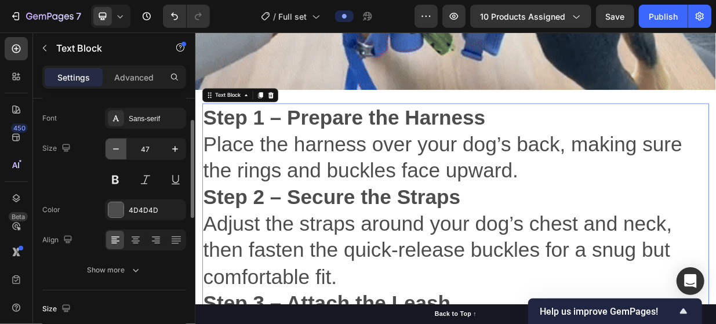
click at [117, 150] on icon "button" at bounding box center [116, 149] width 12 height 12
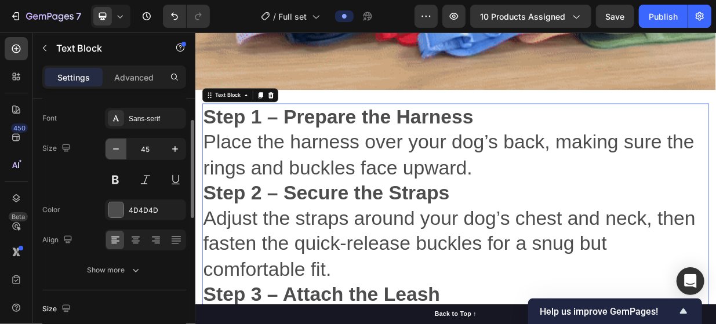
click at [117, 150] on icon "button" at bounding box center [116, 149] width 12 height 12
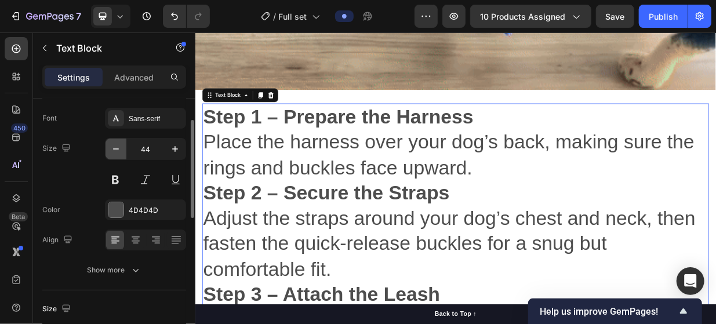
click at [117, 150] on icon "button" at bounding box center [116, 149] width 12 height 12
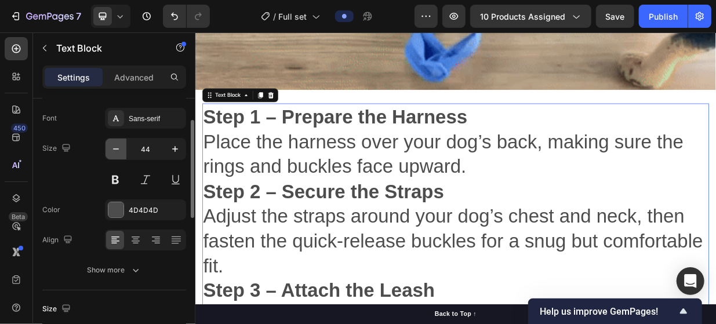
click at [117, 150] on icon "button" at bounding box center [116, 149] width 12 height 12
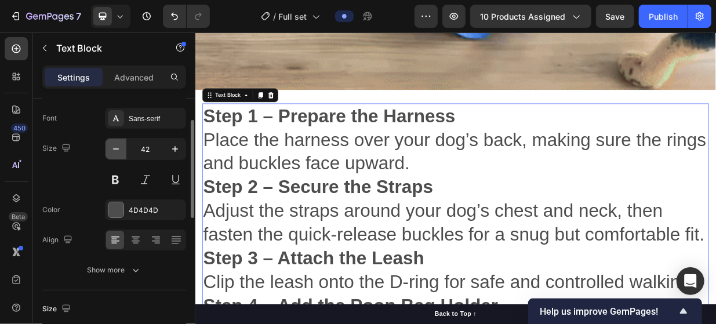
click at [117, 150] on icon "button" at bounding box center [116, 149] width 12 height 12
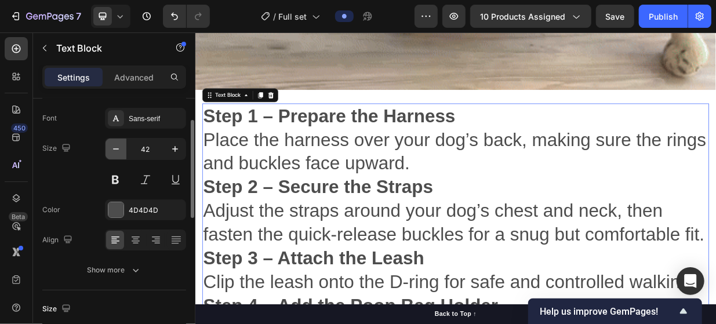
click at [117, 150] on icon "button" at bounding box center [116, 149] width 12 height 12
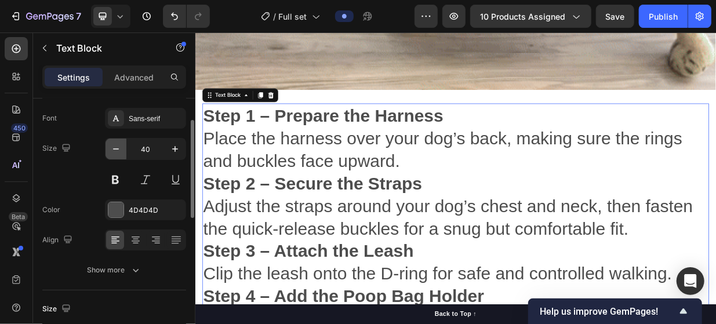
click at [117, 150] on icon "button" at bounding box center [116, 149] width 12 height 12
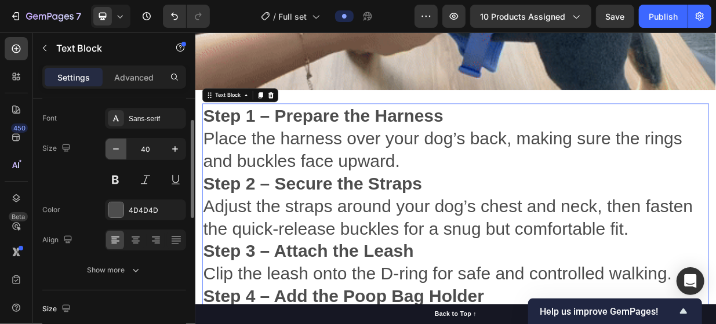
click at [117, 150] on icon "button" at bounding box center [116, 149] width 12 height 12
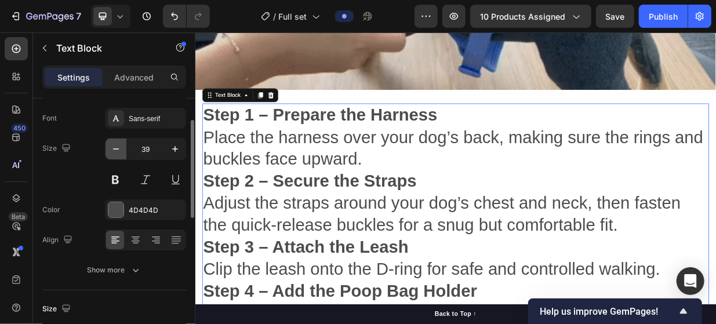
click at [117, 150] on icon "button" at bounding box center [116, 149] width 12 height 12
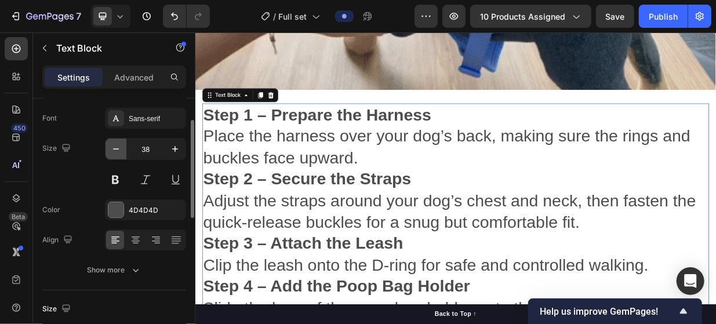
click at [117, 150] on icon "button" at bounding box center [116, 149] width 12 height 12
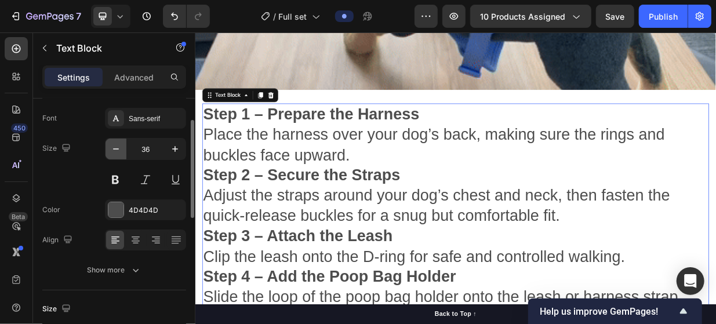
click at [117, 150] on icon "button" at bounding box center [116, 149] width 12 height 12
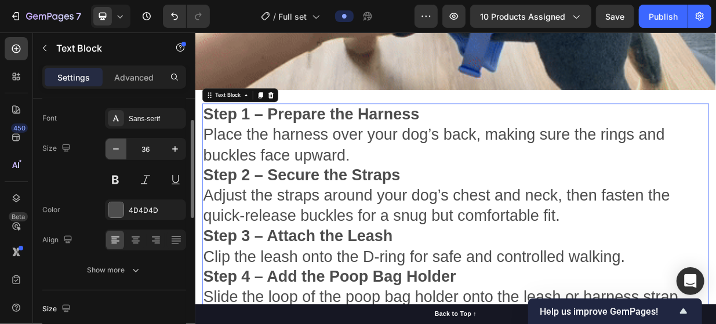
click at [117, 150] on icon "button" at bounding box center [116, 149] width 12 height 12
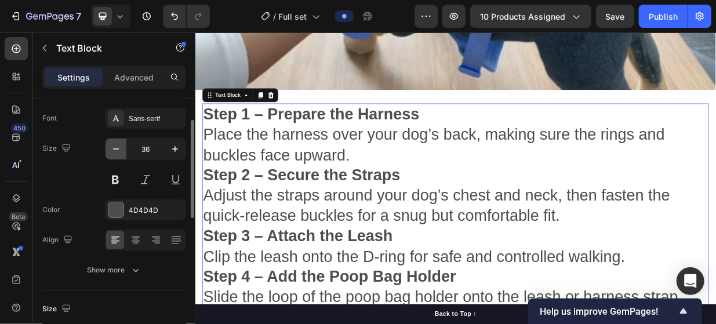
type input "35"
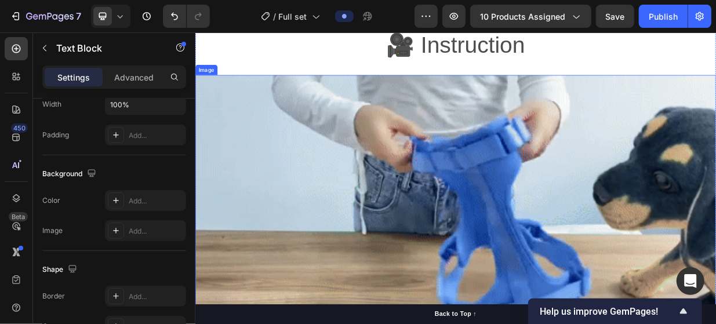
scroll to position [1954, 0]
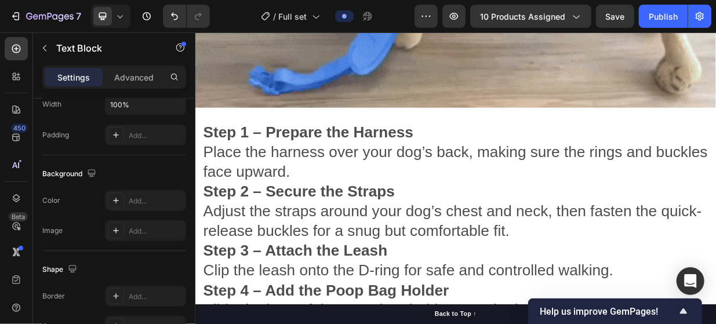
click at [227, 162] on strong "Step 1 – Prepare the Harness" at bounding box center [345, 165] width 281 height 23
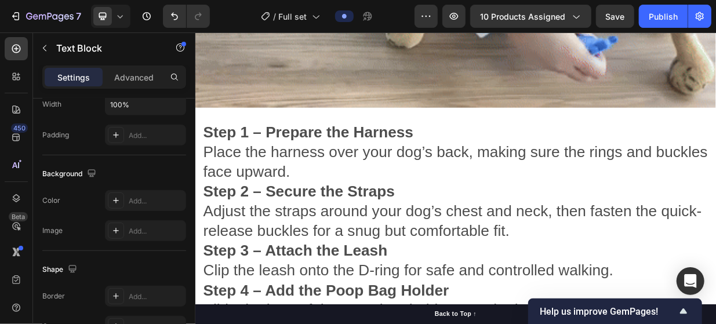
click at [213, 157] on strong "Step 1 – Prepare the Harness" at bounding box center [345, 165] width 281 height 23
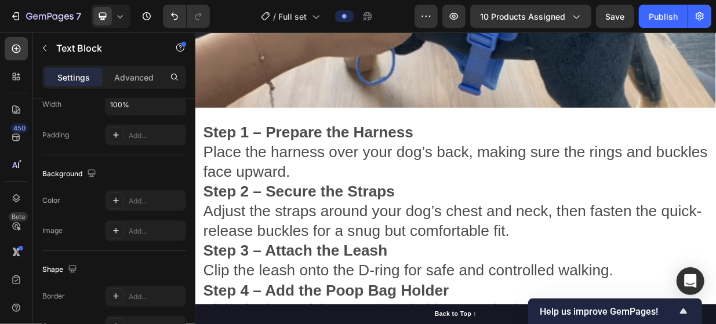
click at [208, 155] on strong "Step 1 – Prepare the Harness" at bounding box center [345, 165] width 281 height 23
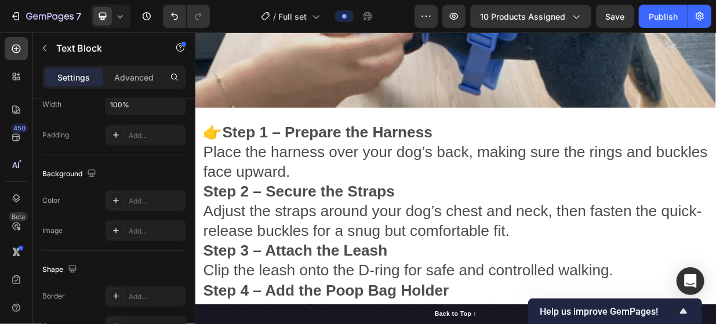
click at [205, 233] on strong "Step 2 – Secure the Straps" at bounding box center [333, 244] width 256 height 23
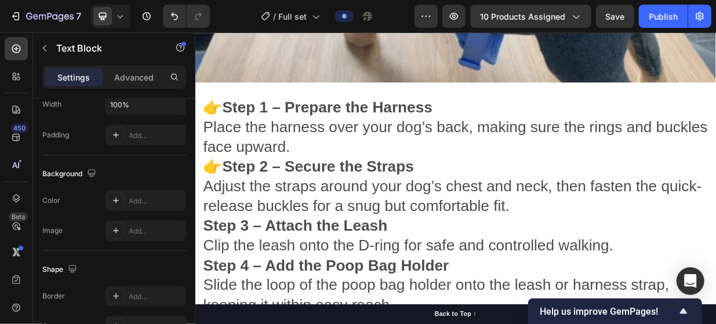
scroll to position [2011, 0]
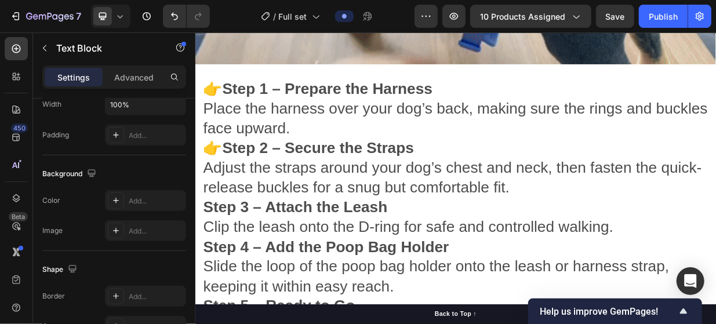
click at [205, 256] on strong "Step 3 – Attach the Leash" at bounding box center [328, 266] width 246 height 23
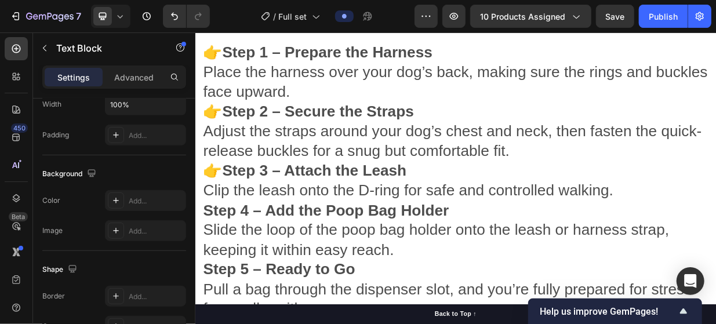
scroll to position [2127, 0]
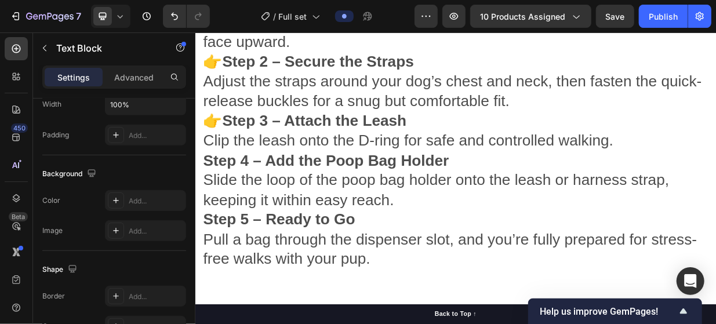
drag, startPoint x: 208, startPoint y: 197, endPoint x: 221, endPoint y: 205, distance: 15.4
click at [210, 197] on strong "Step 4 – Add the Poop Bag Holder" at bounding box center [369, 202] width 329 height 23
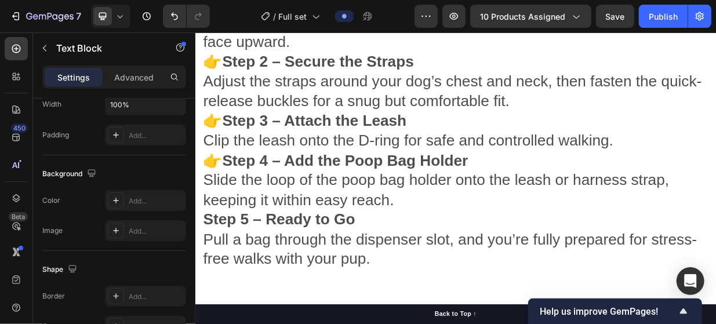
click at [205, 272] on strong "Step 5 – Ready to Go" at bounding box center [306, 281] width 203 height 23
click at [423, 191] on strong "👉Step 4 – Add the Poop Bag Holder" at bounding box center [382, 202] width 354 height 23
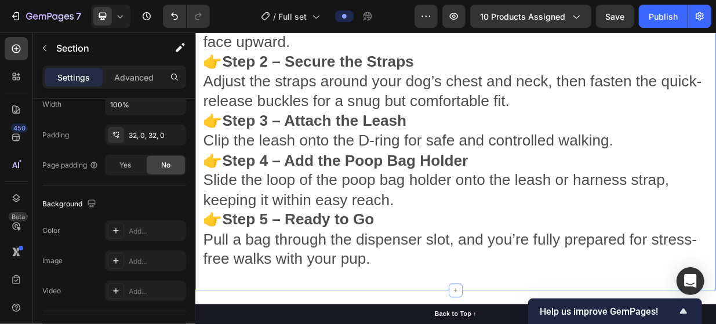
scroll to position [0, 0]
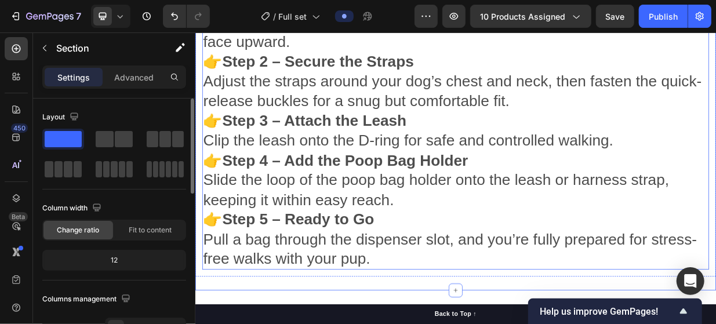
click at [429, 299] on p "👉Step 5 – Ready to Go Pull a bag through the dispenser slot, and you’re fully p…" at bounding box center [542, 307] width 675 height 79
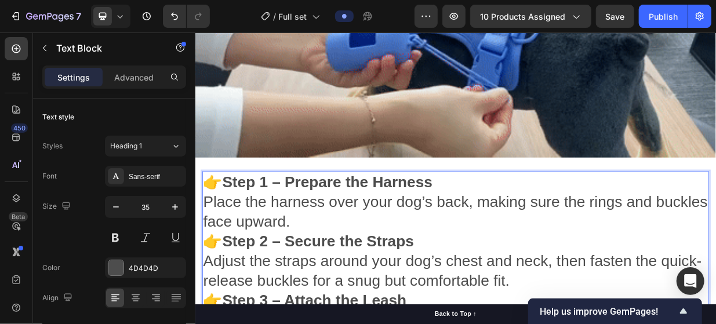
scroll to position [2003, 0]
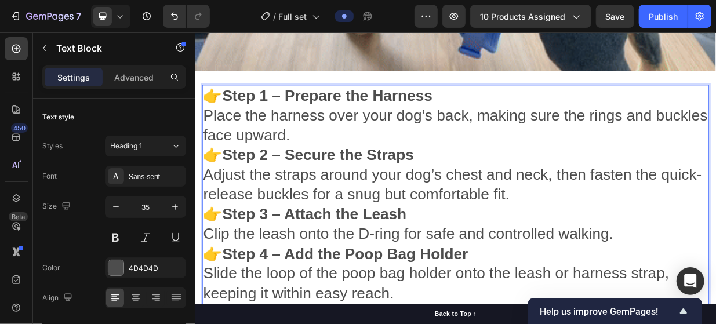
click at [467, 280] on strong "👉Step 3 – Attach the Leash" at bounding box center [341, 274] width 272 height 23
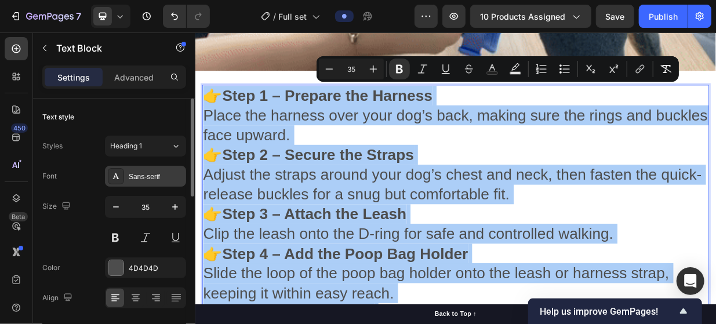
click at [130, 180] on div "Sans-serif" at bounding box center [156, 177] width 55 height 10
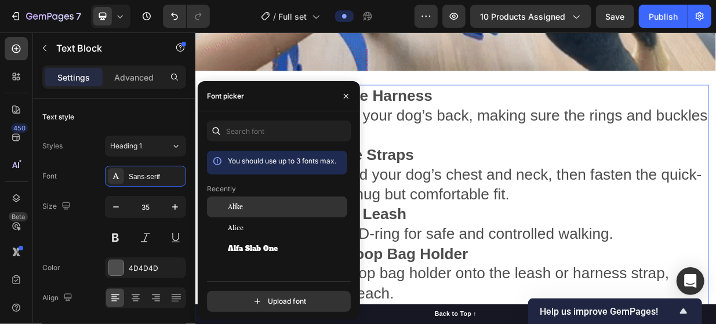
click at [284, 209] on div "Alike" at bounding box center [286, 207] width 117 height 10
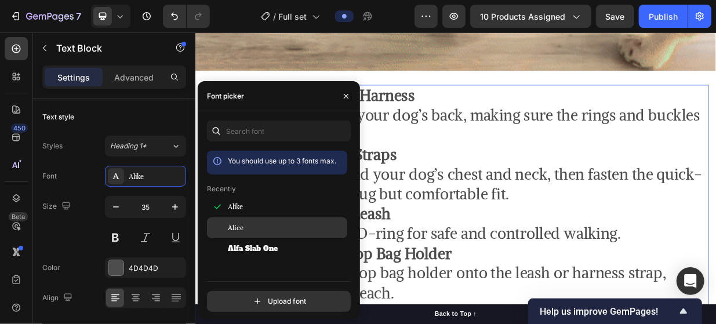
click at [274, 227] on div "Alice" at bounding box center [286, 228] width 117 height 10
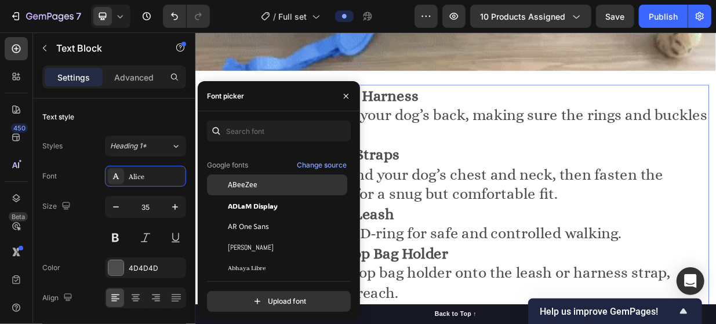
scroll to position [116, 0]
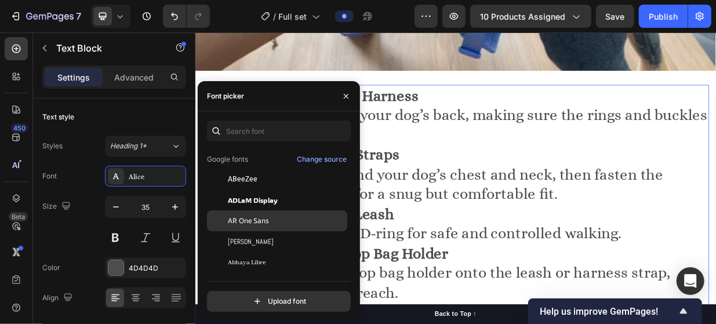
click at [278, 222] on div "AR One Sans" at bounding box center [286, 221] width 117 height 10
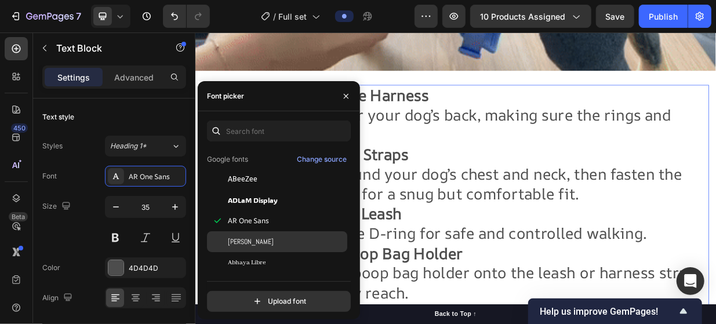
click at [279, 239] on div "Abel" at bounding box center [286, 242] width 117 height 10
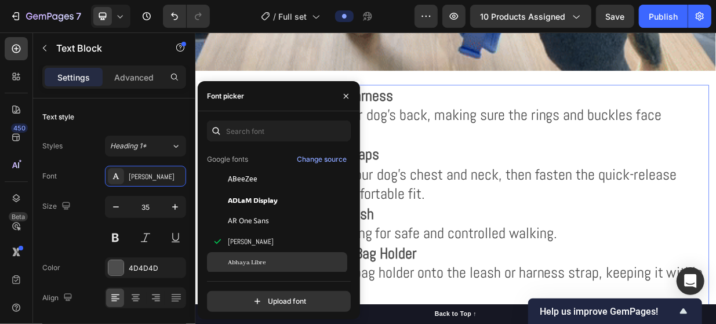
click at [285, 253] on div "Abhaya Libre" at bounding box center [277, 262] width 140 height 21
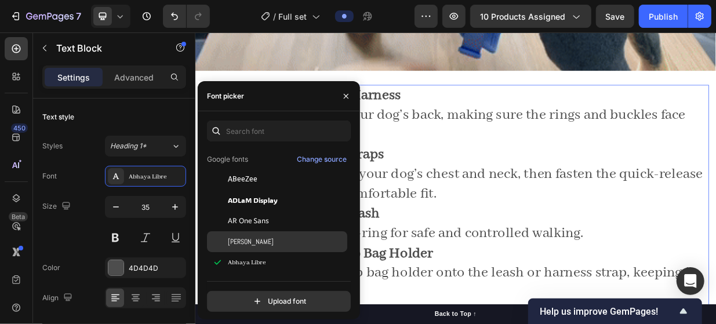
click at [278, 243] on div "Abel" at bounding box center [286, 242] width 117 height 10
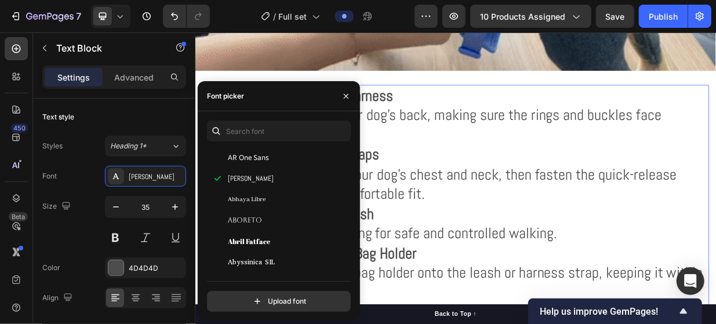
scroll to position [174, 0]
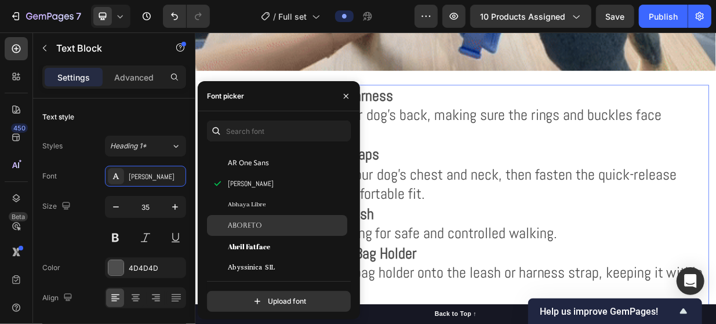
click at [273, 228] on div "Aboreto" at bounding box center [286, 225] width 117 height 10
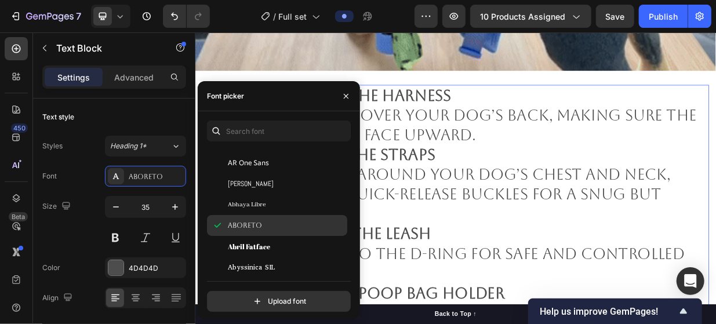
click at [278, 215] on div "Aboreto" at bounding box center [277, 225] width 140 height 21
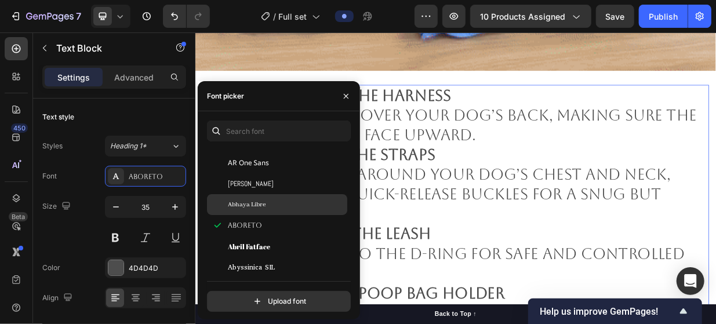
click at [277, 204] on div "Abhaya Libre" at bounding box center [286, 204] width 117 height 10
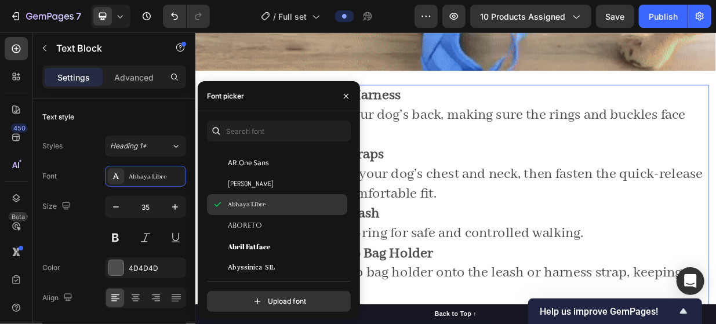
click at [271, 195] on div "Abhaya Libre" at bounding box center [277, 204] width 140 height 21
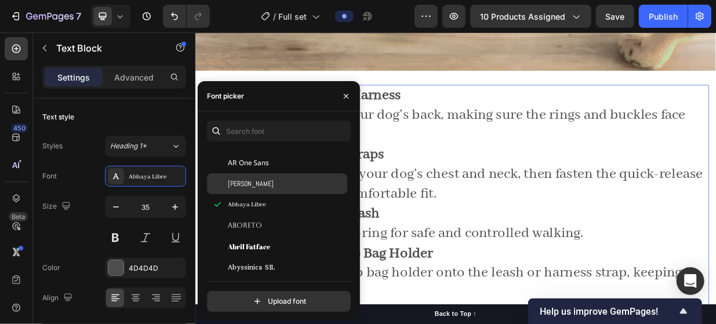
click at [268, 187] on div "Abel" at bounding box center [286, 184] width 117 height 10
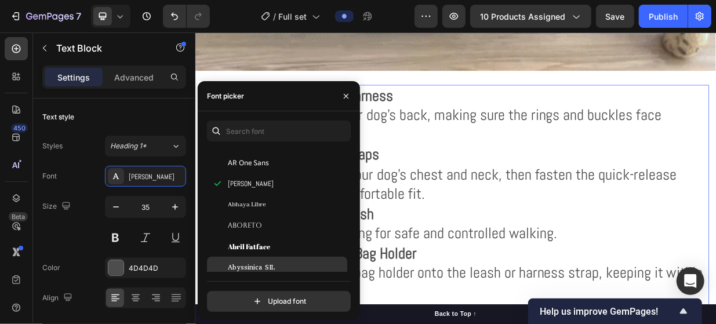
click at [289, 264] on div "Abyssinica SIL" at bounding box center [286, 267] width 117 height 10
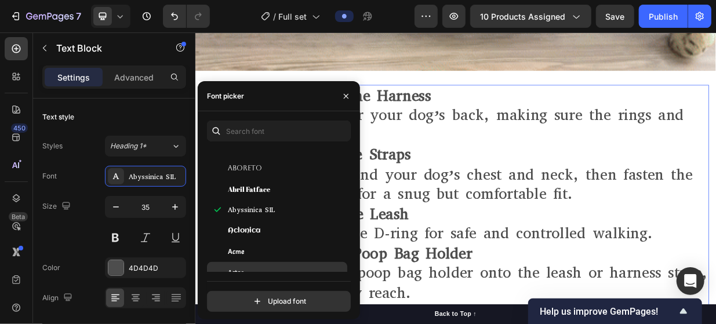
scroll to position [232, 0]
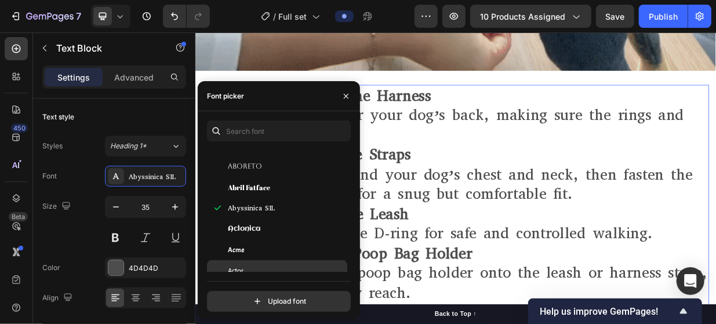
click at [263, 267] on div "Actor" at bounding box center [286, 271] width 117 height 10
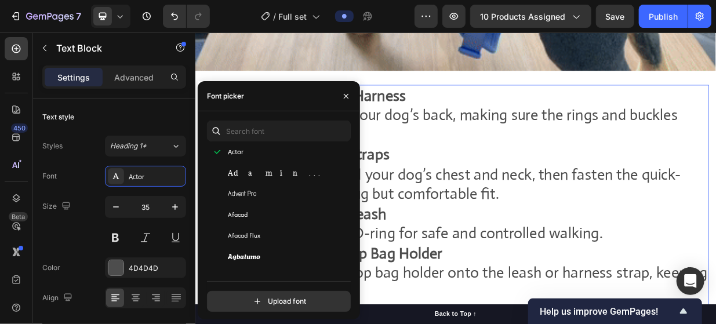
scroll to position [348, 0]
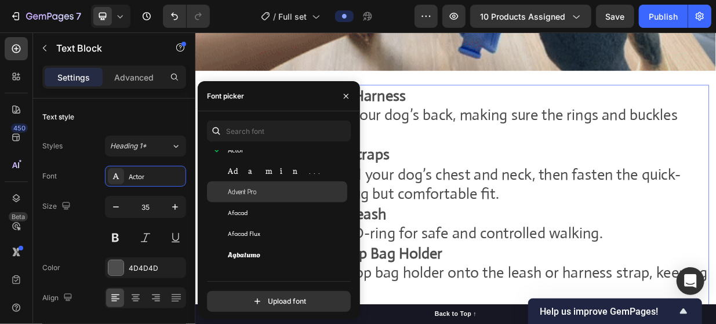
click at [265, 191] on div "Advent Pro" at bounding box center [286, 192] width 117 height 10
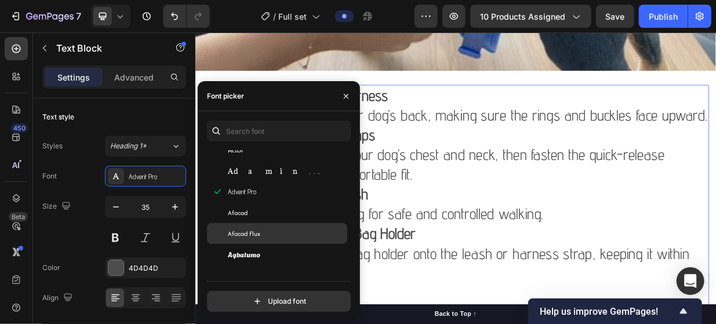
click at [267, 229] on div "Afacad Flux" at bounding box center [286, 233] width 117 height 10
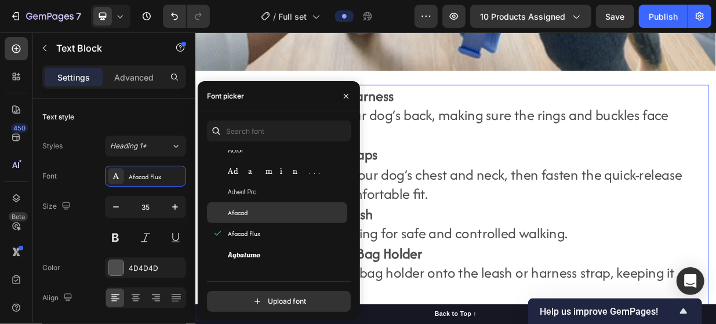
click at [264, 216] on div "Afacad" at bounding box center [286, 213] width 117 height 10
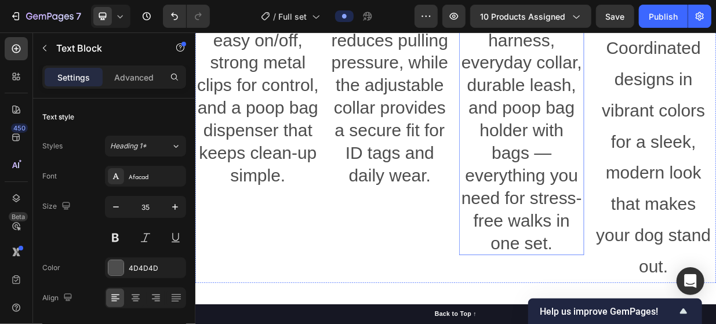
scroll to position [1423, 0]
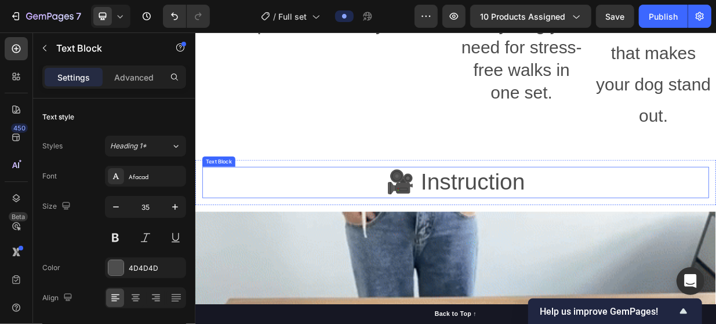
click at [572, 242] on p "🎥 Instruction" at bounding box center [542, 232] width 675 height 39
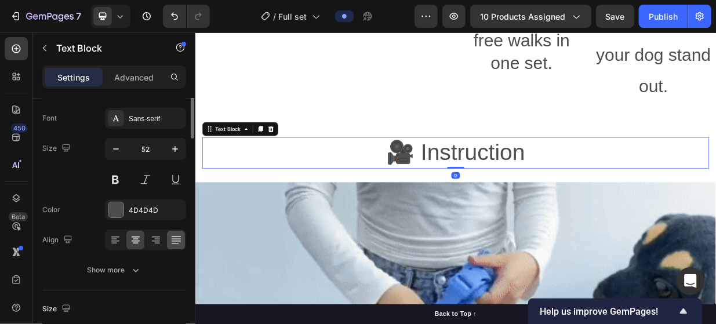
scroll to position [1481, 0]
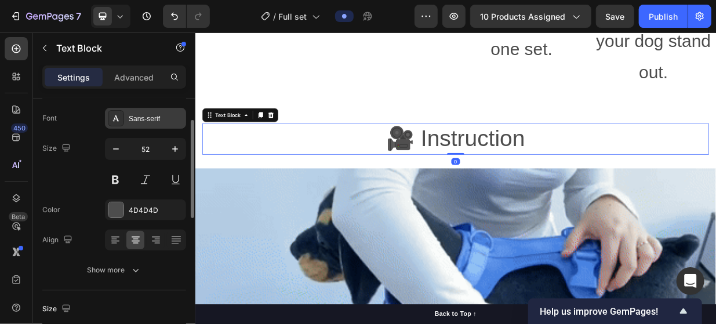
click at [158, 120] on div "Sans-serif" at bounding box center [156, 119] width 55 height 10
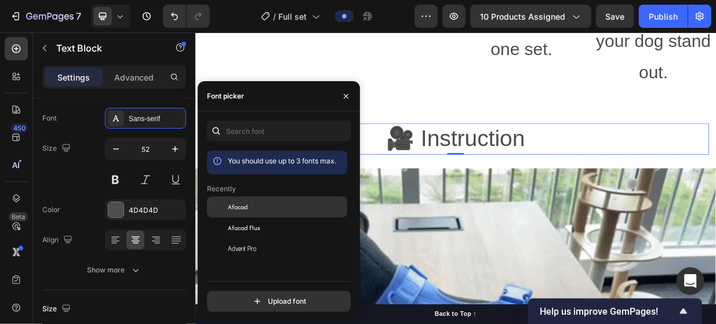
click at [278, 204] on div "Afacad" at bounding box center [286, 207] width 117 height 10
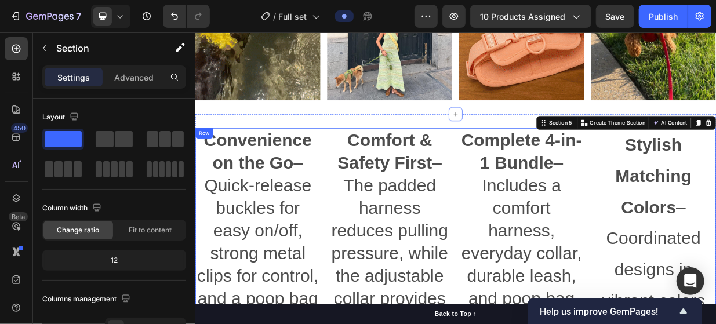
scroll to position [959, 0]
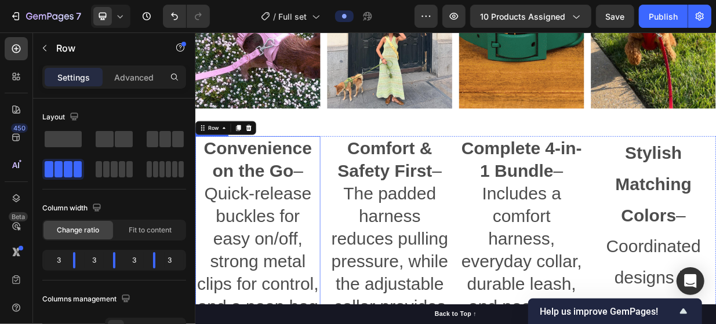
scroll to position [1075, 0]
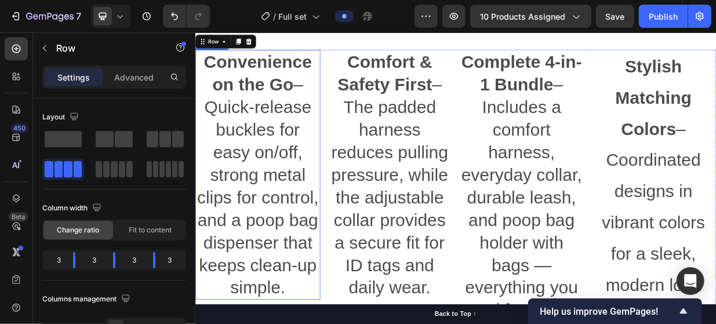
click at [280, 241] on p "Convenience on the Go – Quick-release buckles for easy on/off, strong metal cli…" at bounding box center [278, 222] width 165 height 332
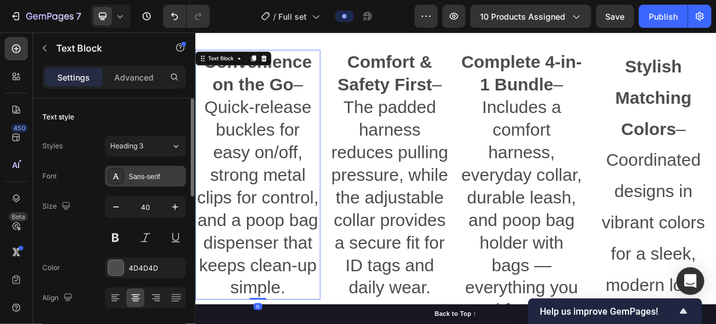
click at [170, 177] on div "Sans-serif" at bounding box center [156, 177] width 55 height 10
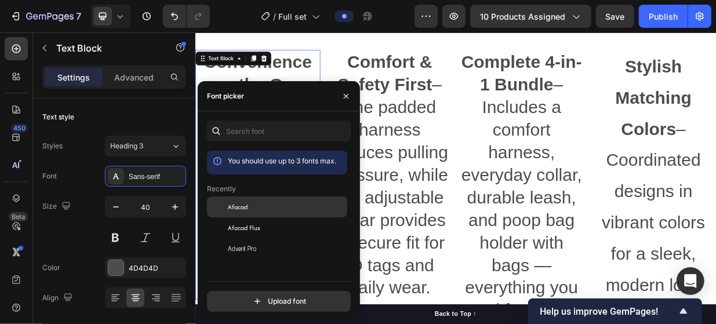
click at [259, 207] on div "Afacad" at bounding box center [286, 207] width 117 height 10
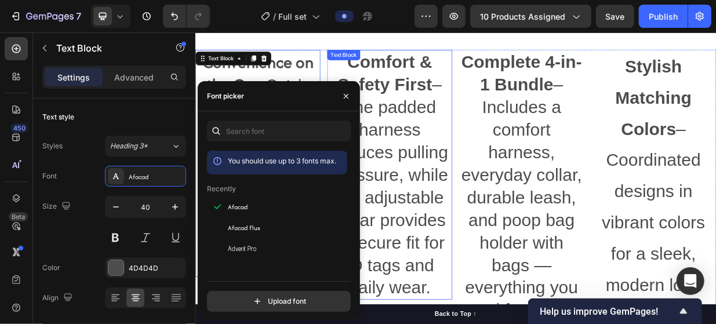
click at [470, 242] on p "Comfort & Safety First – The padded harness reduces pulling pressure, while the…" at bounding box center [454, 222] width 165 height 332
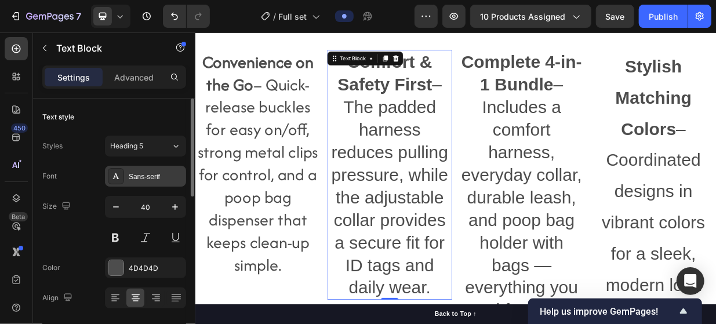
click at [175, 177] on div "Sans-serif" at bounding box center [156, 177] width 55 height 10
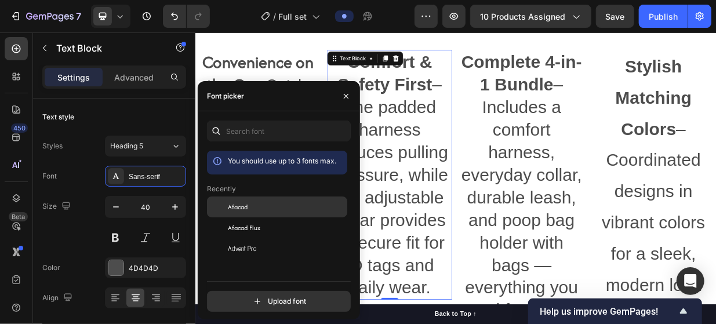
click at [261, 205] on div "Afacad" at bounding box center [286, 207] width 117 height 10
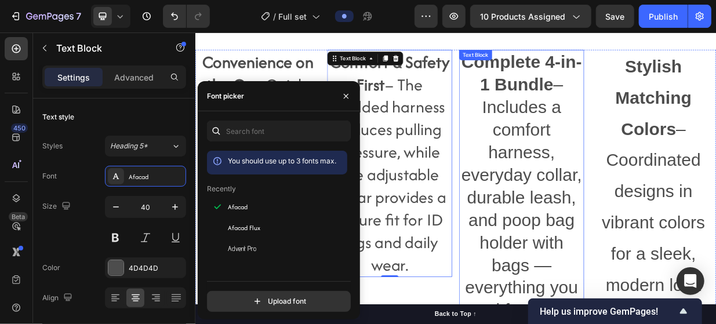
click at [626, 248] on p "Complete 4-in-1 Bundle – Includes a comfort harness, everyday collar, durable l…" at bounding box center [631, 267] width 165 height 422
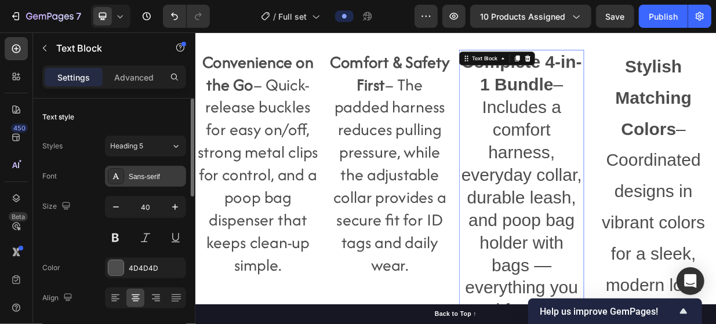
click at [166, 176] on div "Sans-serif" at bounding box center [156, 177] width 55 height 10
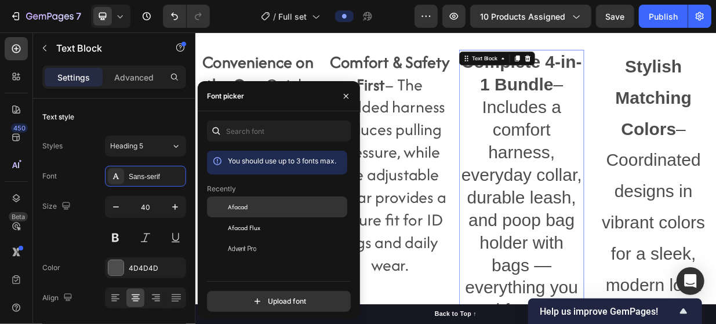
click at [243, 202] on span "Afacad" at bounding box center [238, 207] width 20 height 10
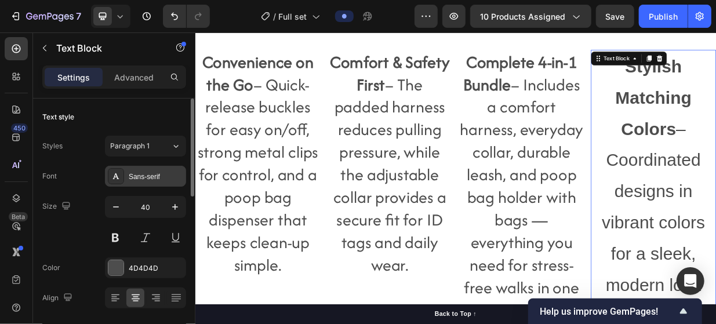
click at [159, 177] on div "Sans-serif" at bounding box center [156, 177] width 55 height 10
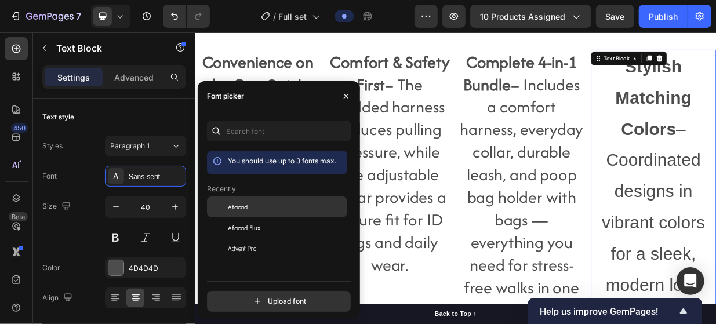
click at [237, 203] on span "Afacad" at bounding box center [238, 207] width 20 height 10
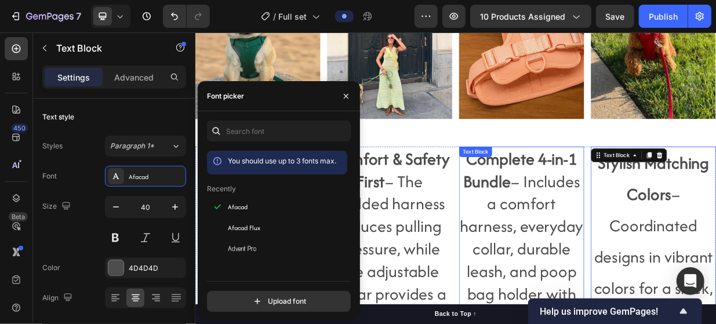
scroll to position [901, 0]
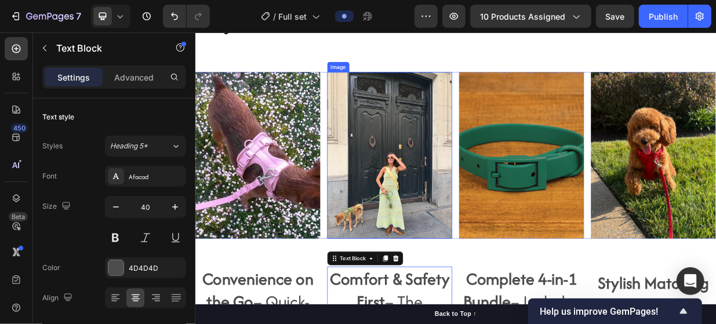
scroll to position [553, 0]
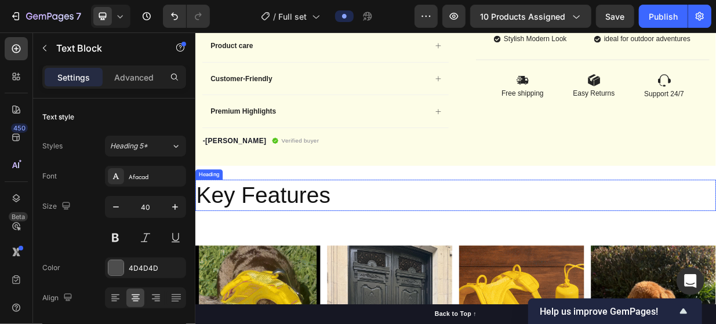
click at [324, 255] on h2 "Key Features" at bounding box center [543, 250] width 696 height 42
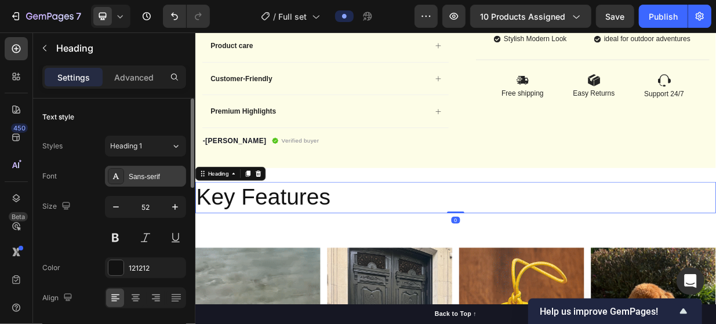
click at [161, 178] on div "Sans-serif" at bounding box center [156, 177] width 55 height 10
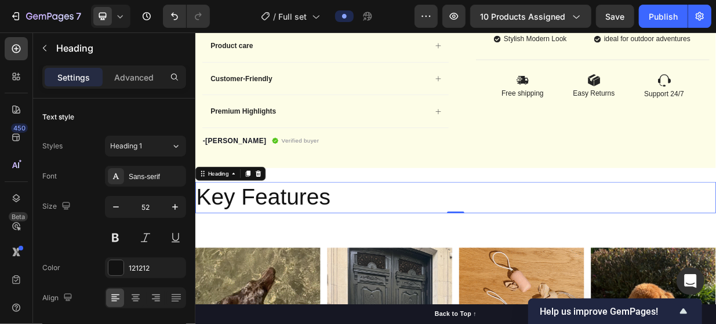
click at [582, 232] on h2 "Key Features" at bounding box center [543, 253] width 696 height 42
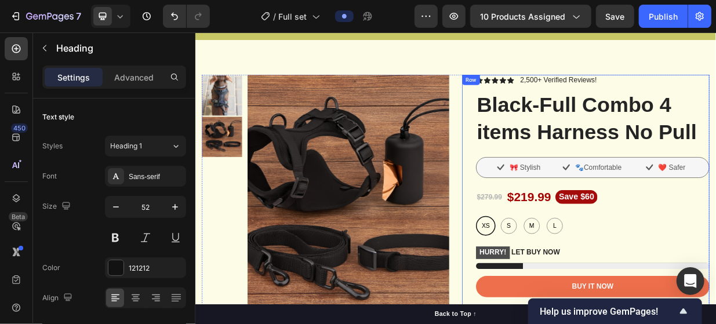
scroll to position [0, 0]
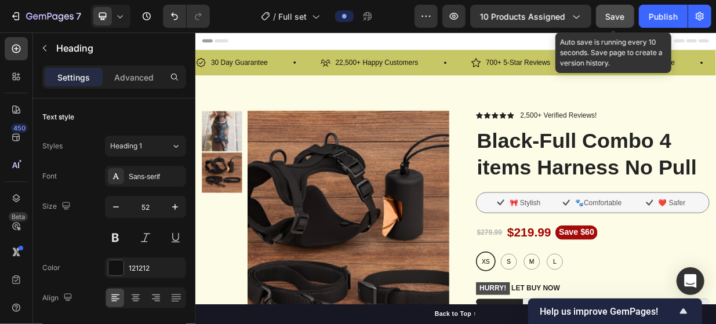
click at [616, 24] on button "Save" at bounding box center [615, 16] width 38 height 23
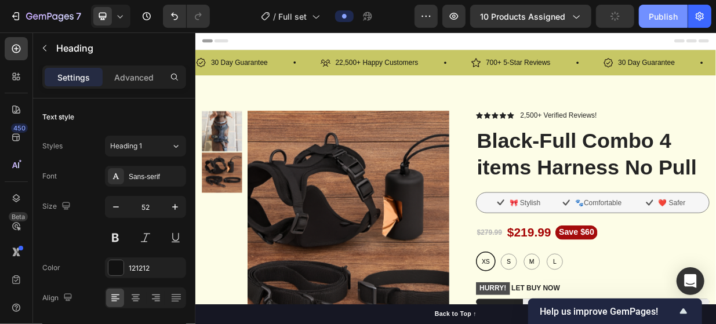
click at [663, 19] on div "Publish" at bounding box center [663, 16] width 29 height 12
drag, startPoint x: 182, startPoint y: 68, endPoint x: 334, endPoint y: 30, distance: 156.5
click at [334, 0] on div "7 Version history / Full set Preview 10 products assigned Save Publish 450 Beta…" at bounding box center [358, 0] width 716 height 0
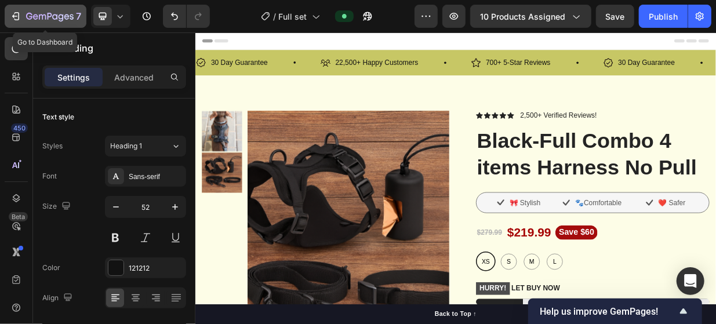
click at [16, 14] on icon "button" at bounding box center [16, 16] width 12 height 12
